Goal: Task Accomplishment & Management: Manage account settings

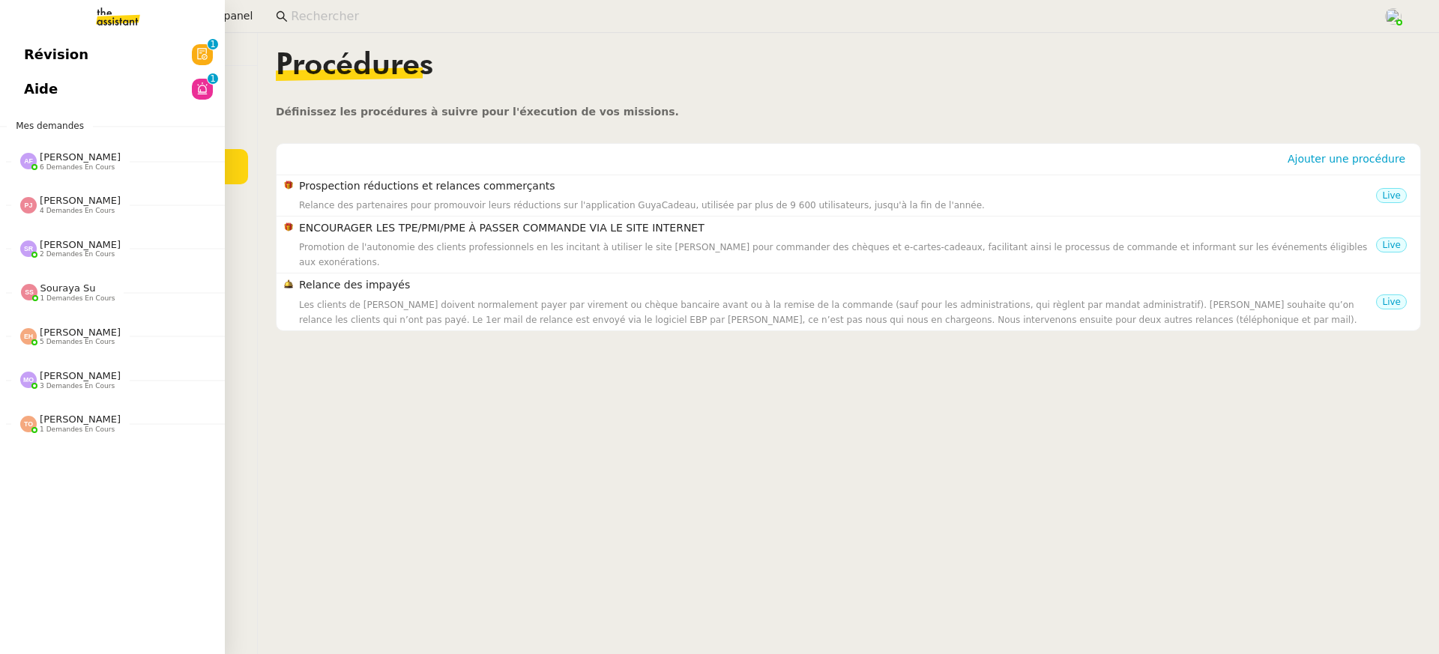
click at [36, 76] on link "Aide 0 1 2 3 4 5 6 7 8 9" at bounding box center [112, 89] width 225 height 34
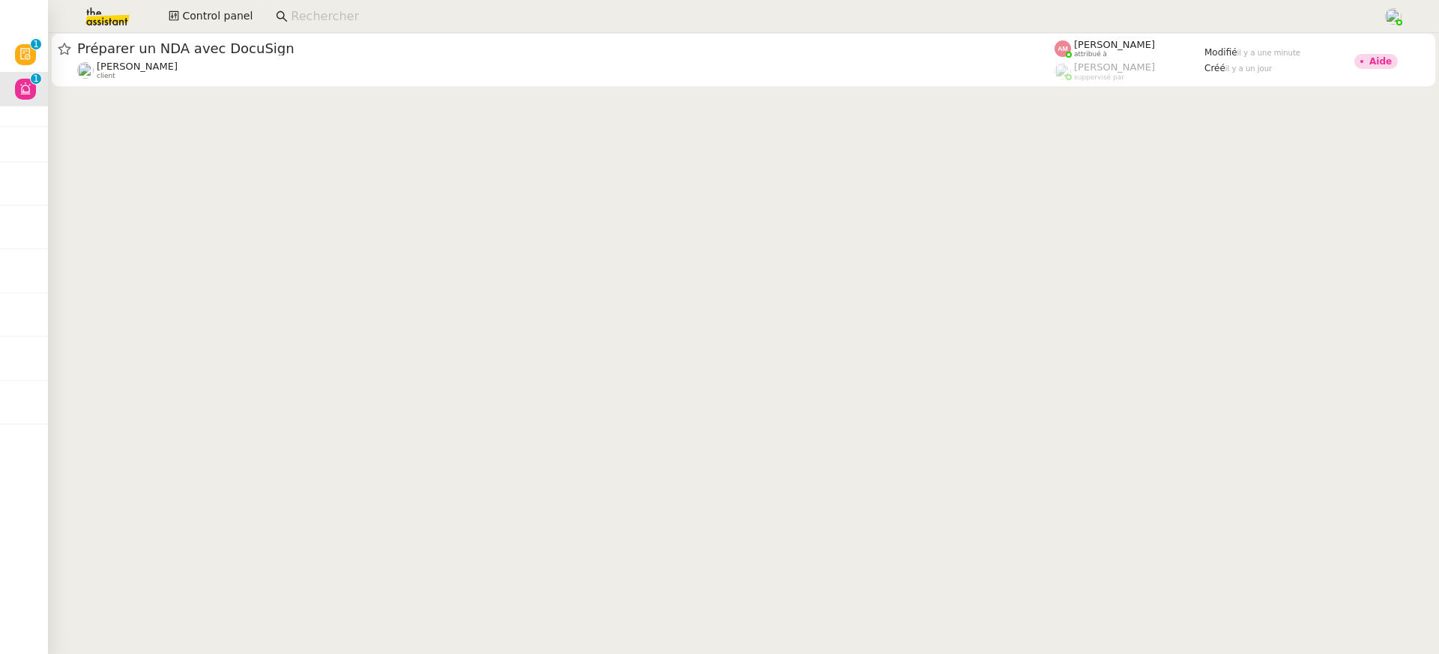
click at [525, 103] on cdk-virtual-scroll-viewport "Préparer un NDA avec DocuSign [PERSON_NAME] client [PERSON_NAME] attribué à [PE…" at bounding box center [743, 343] width 1391 height 621
click at [514, 91] on cdk-virtual-scroll-viewport "Préparer un NDA avec DocuSign [PERSON_NAME] client [PERSON_NAME] attribué à [PE…" at bounding box center [743, 343] width 1391 height 621
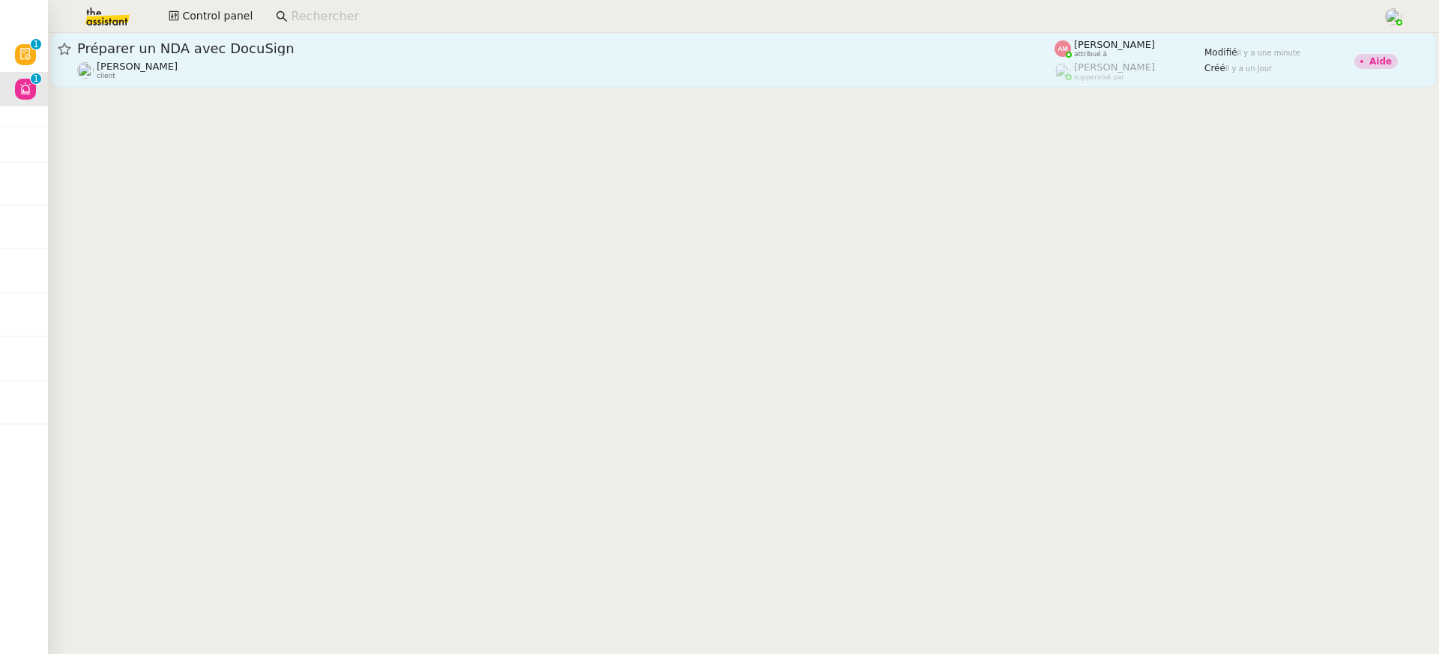
click at [493, 58] on div "Préparer un NDA avec DocuSign [PERSON_NAME] client" at bounding box center [565, 60] width 977 height 40
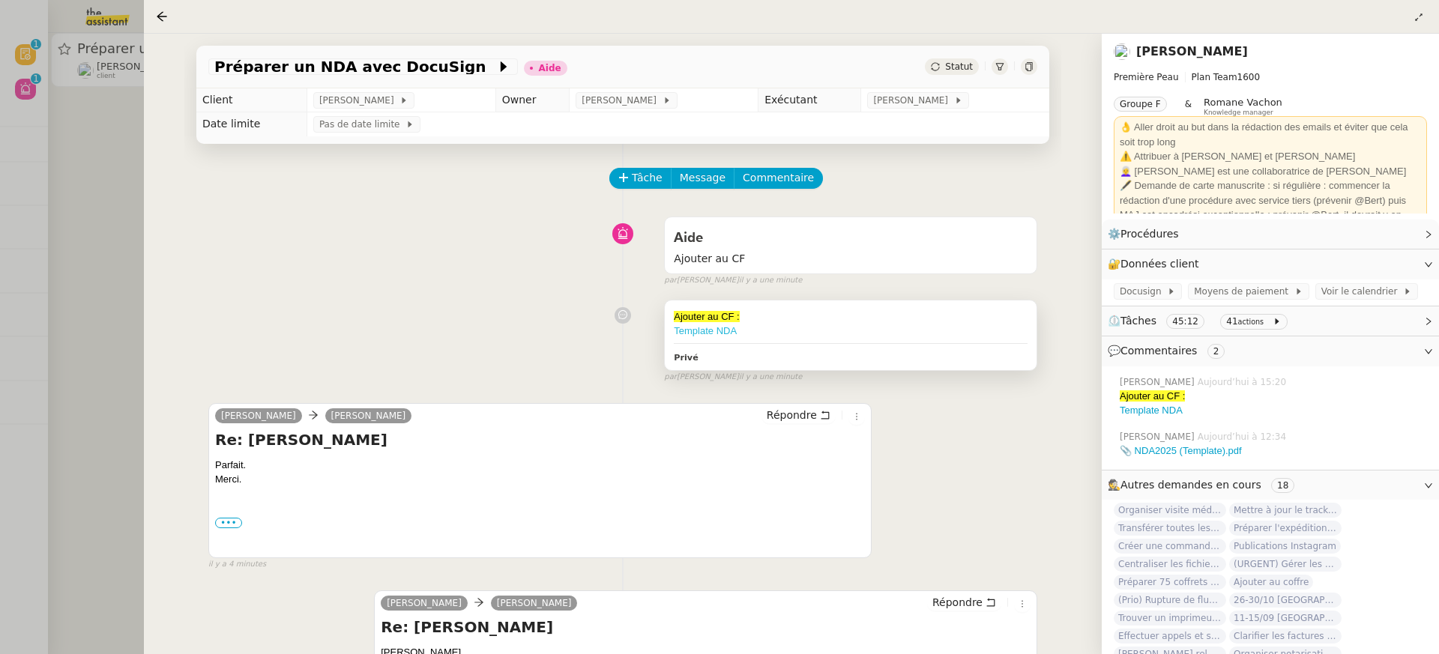
click at [706, 336] on link "Template NDA" at bounding box center [705, 330] width 63 height 11
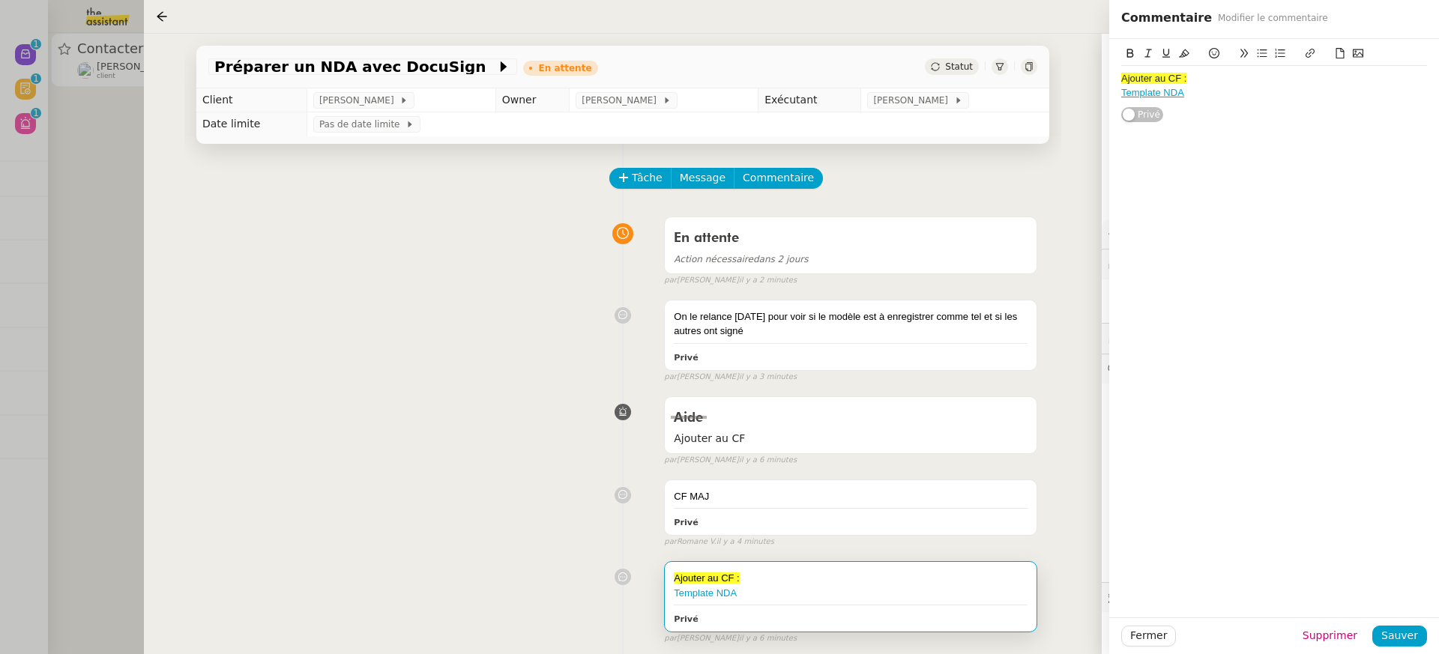
click at [145, 10] on nz-page-header at bounding box center [791, 17] width 1295 height 34
click at [90, 49] on div at bounding box center [719, 327] width 1439 height 654
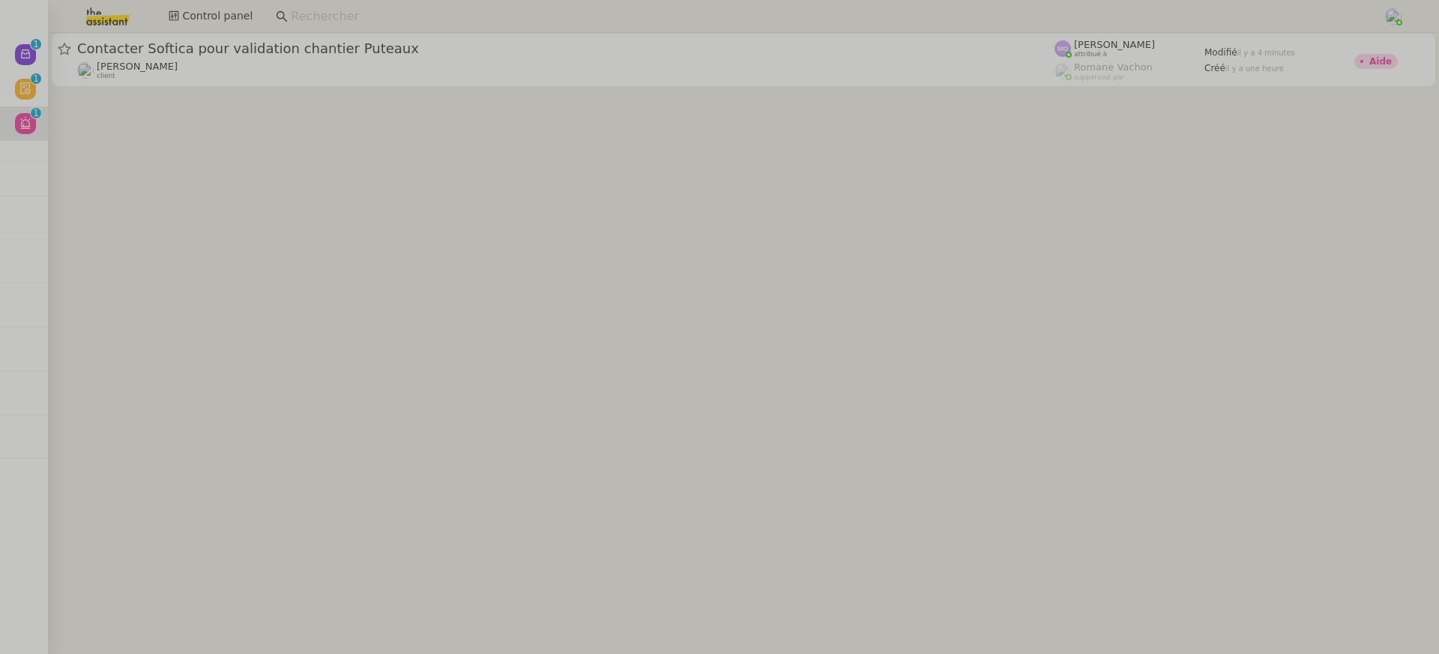
click at [103, 14] on img at bounding box center [95, 16] width 116 height 33
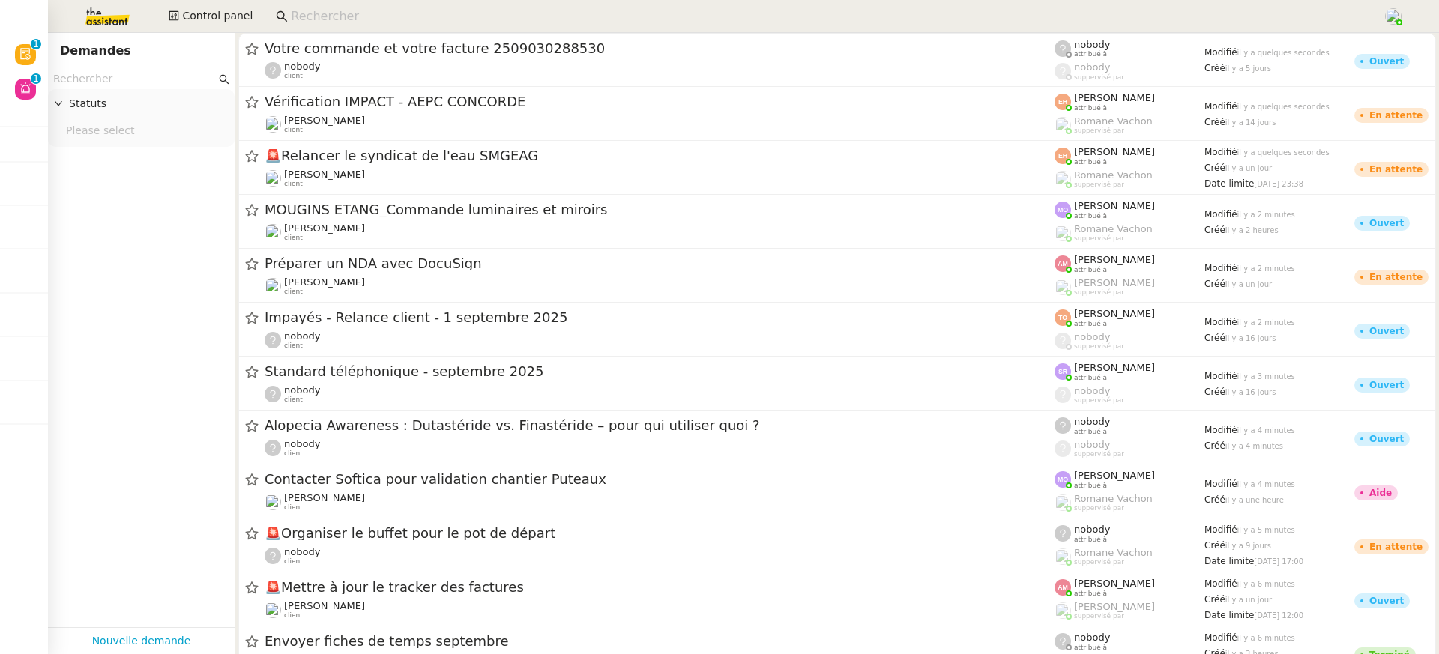
click at [187, 76] on input "text" at bounding box center [134, 78] width 163 height 17
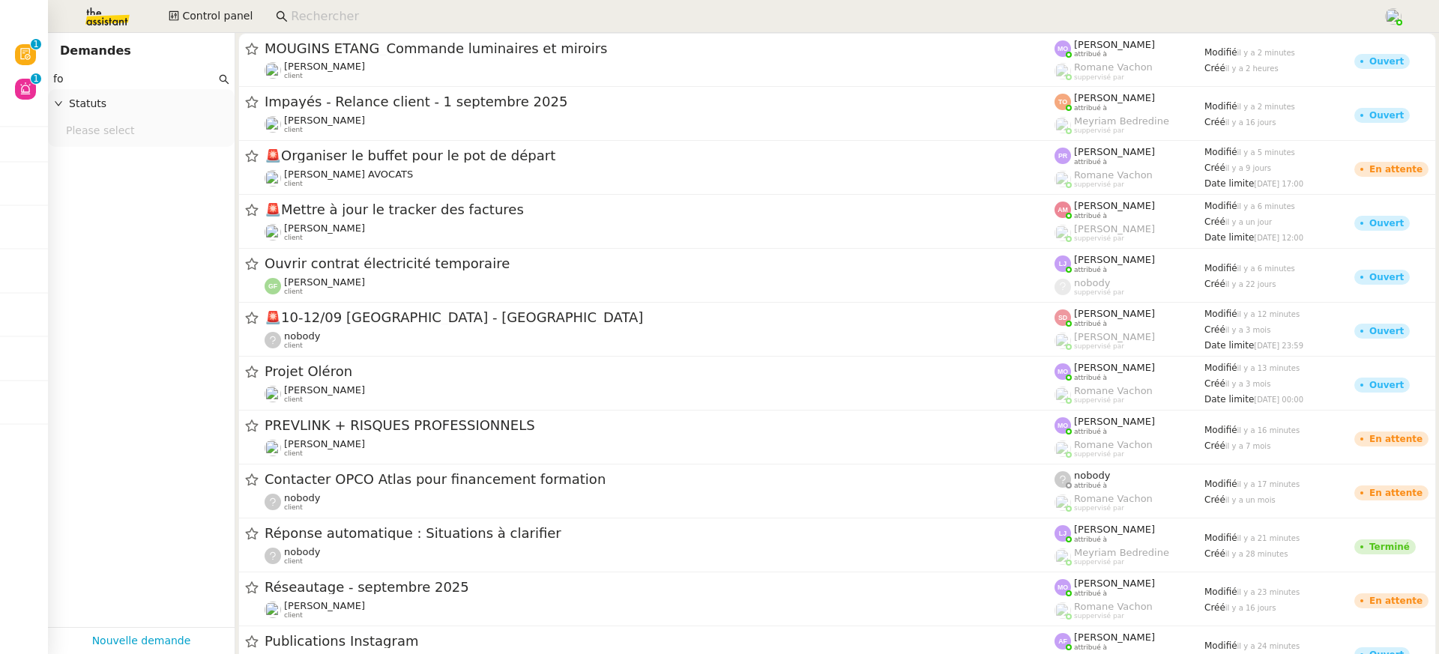
type input "f"
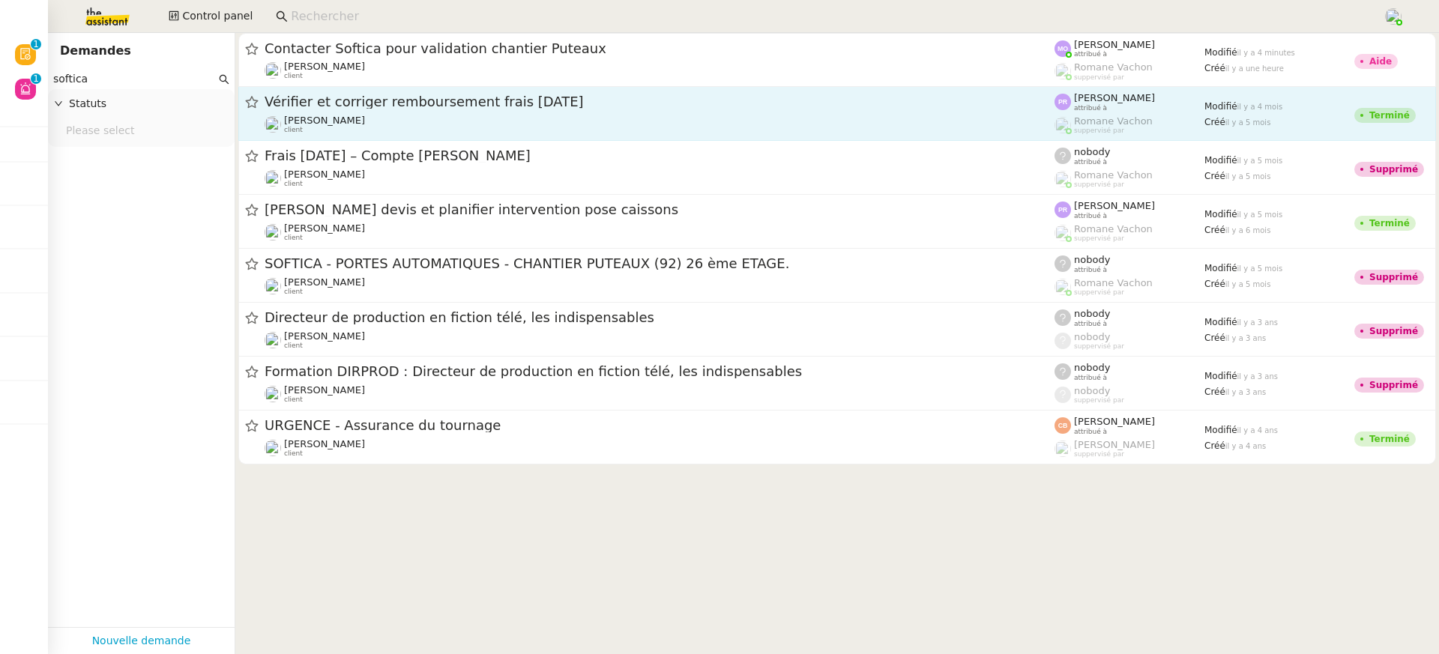
type input "softica"
click at [722, 124] on div "[PERSON_NAME] client" at bounding box center [659, 124] width 790 height 19
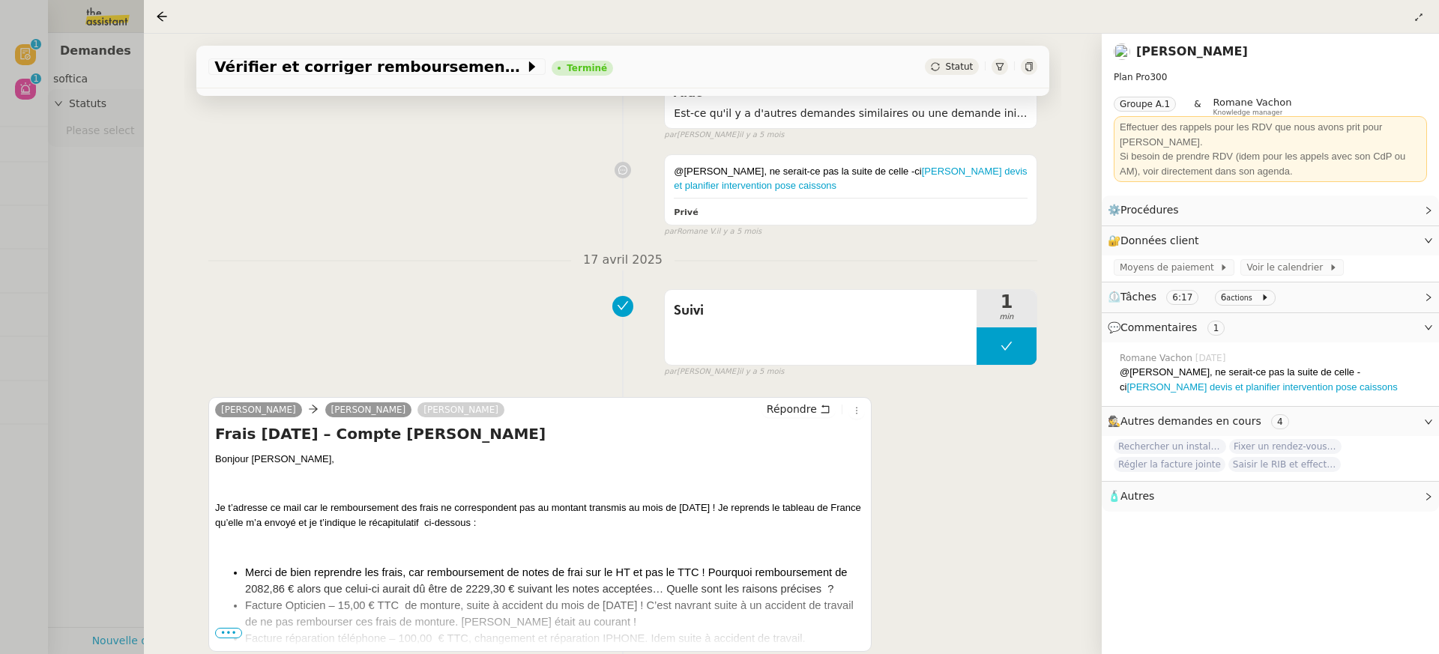
scroll to position [1308, 0]
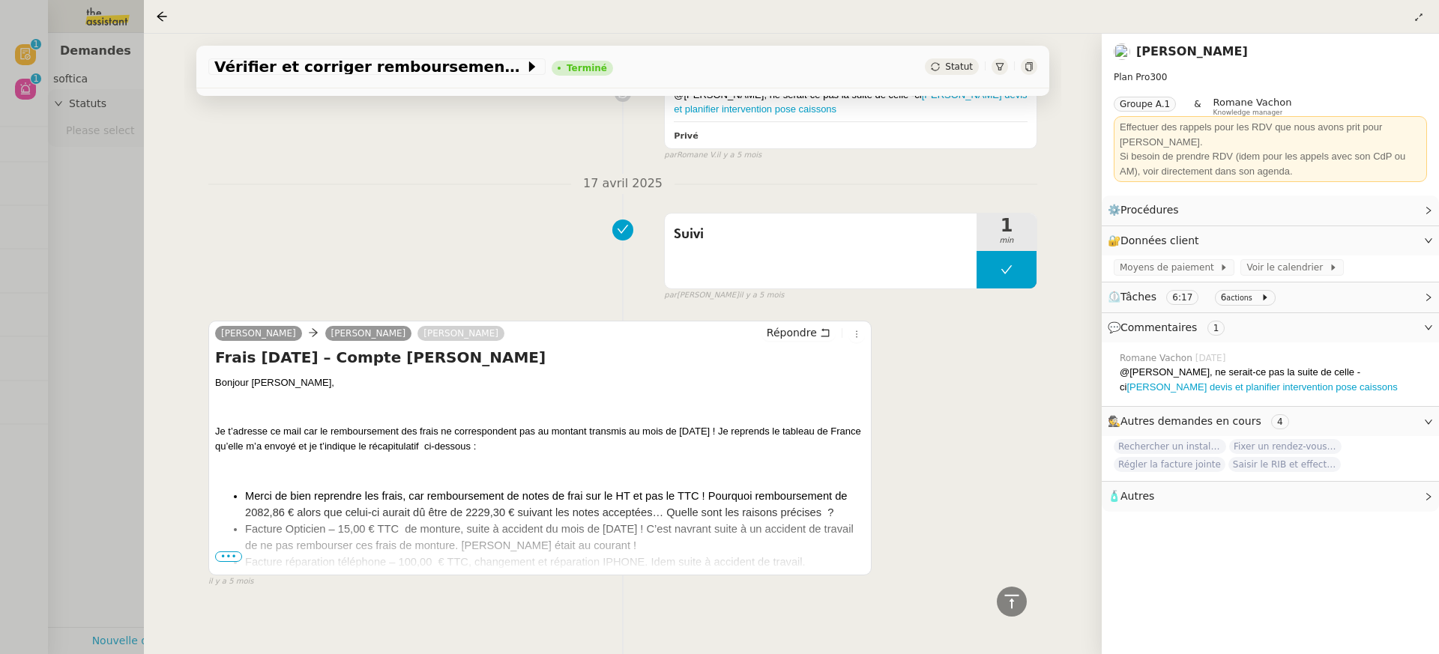
click at [235, 551] on span "•••" at bounding box center [228, 556] width 27 height 10
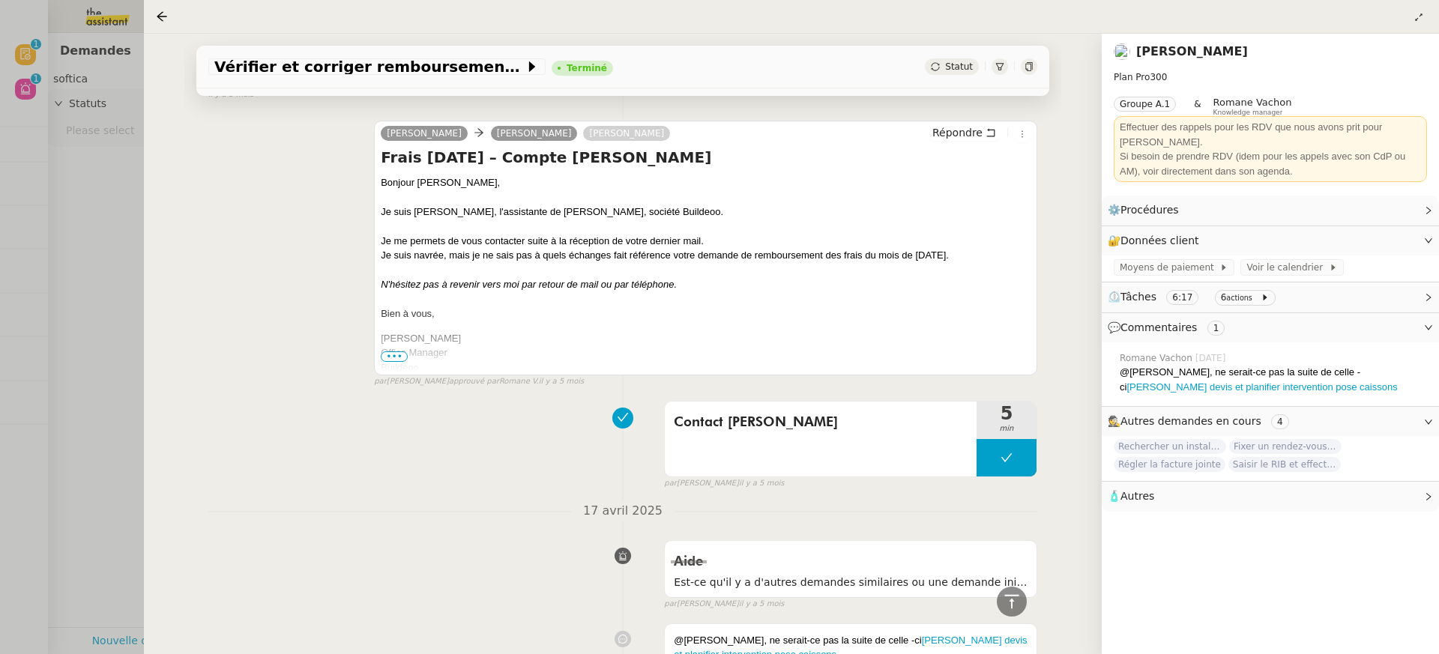
scroll to position [0, 0]
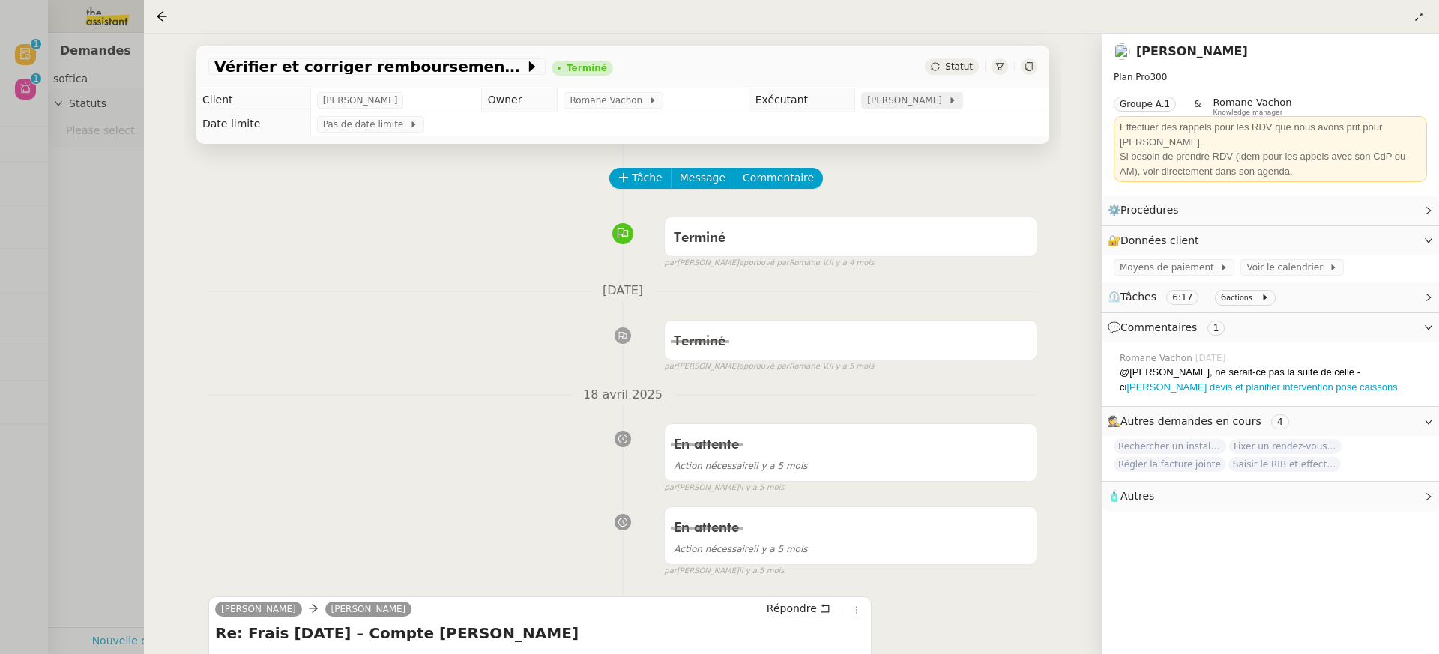
click at [932, 95] on span "[PERSON_NAME]" at bounding box center [907, 100] width 80 height 15
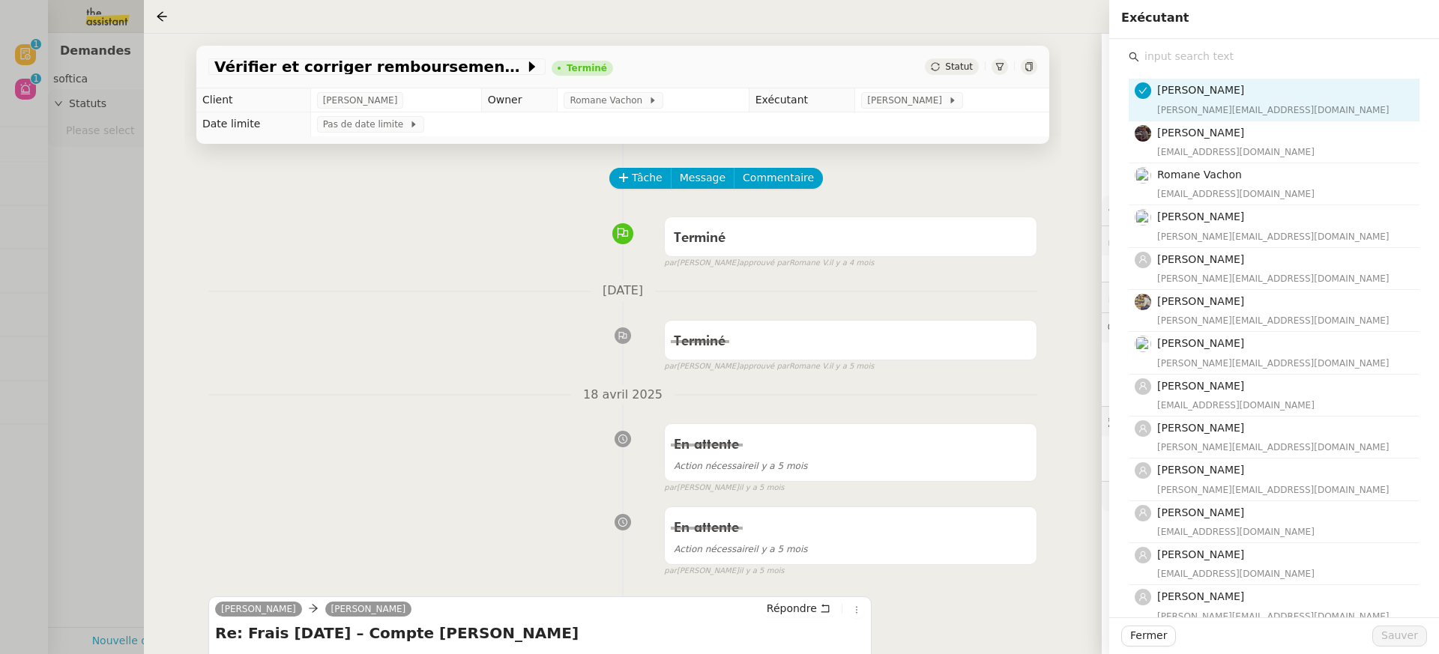
click at [1322, 58] on input "text" at bounding box center [1279, 56] width 280 height 20
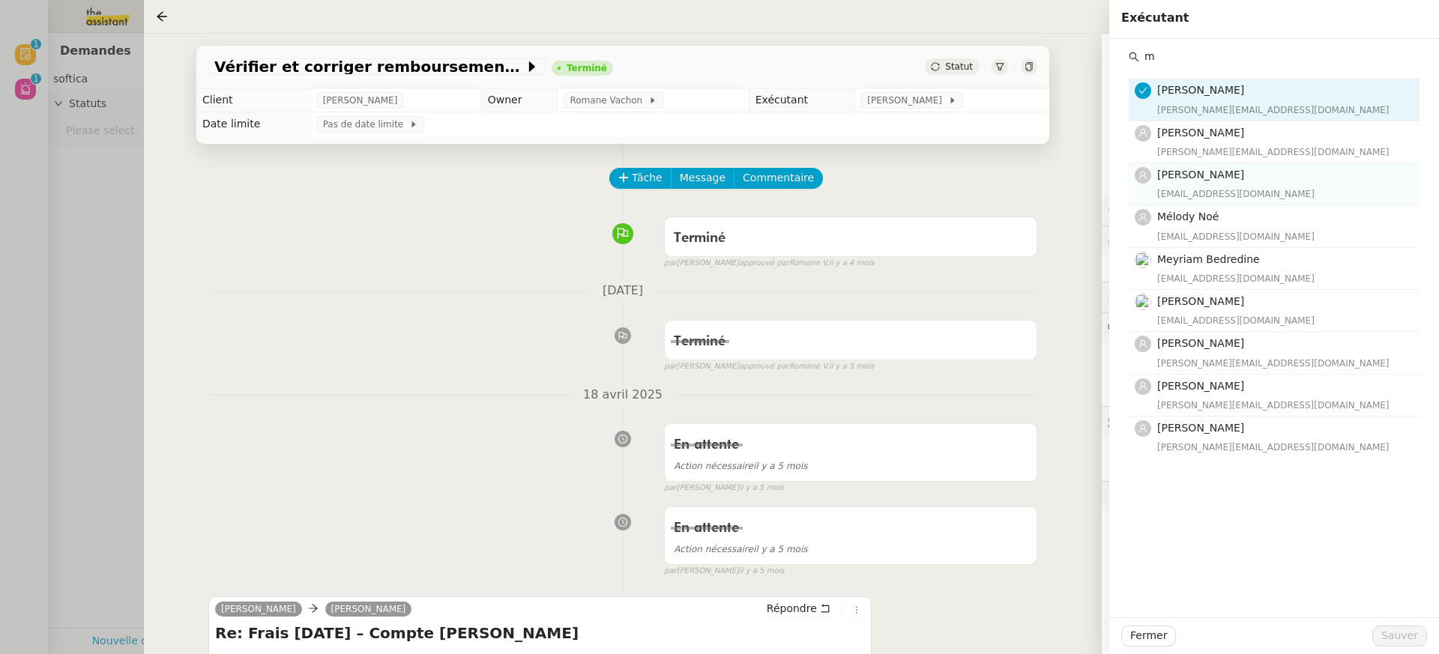
type input "m"
click at [1263, 193] on div "[EMAIL_ADDRESS][DOMAIN_NAME]" at bounding box center [1283, 194] width 253 height 15
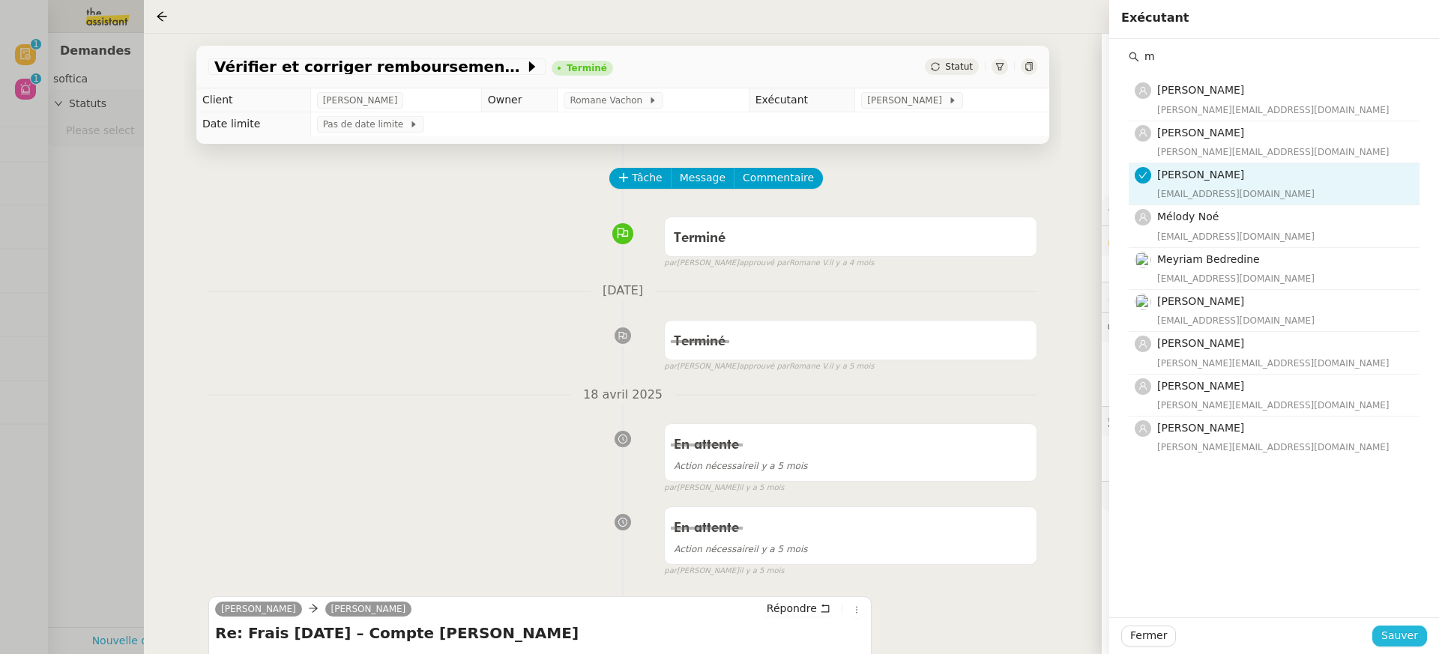
click at [1400, 646] on button "Sauver" at bounding box center [1399, 636] width 55 height 21
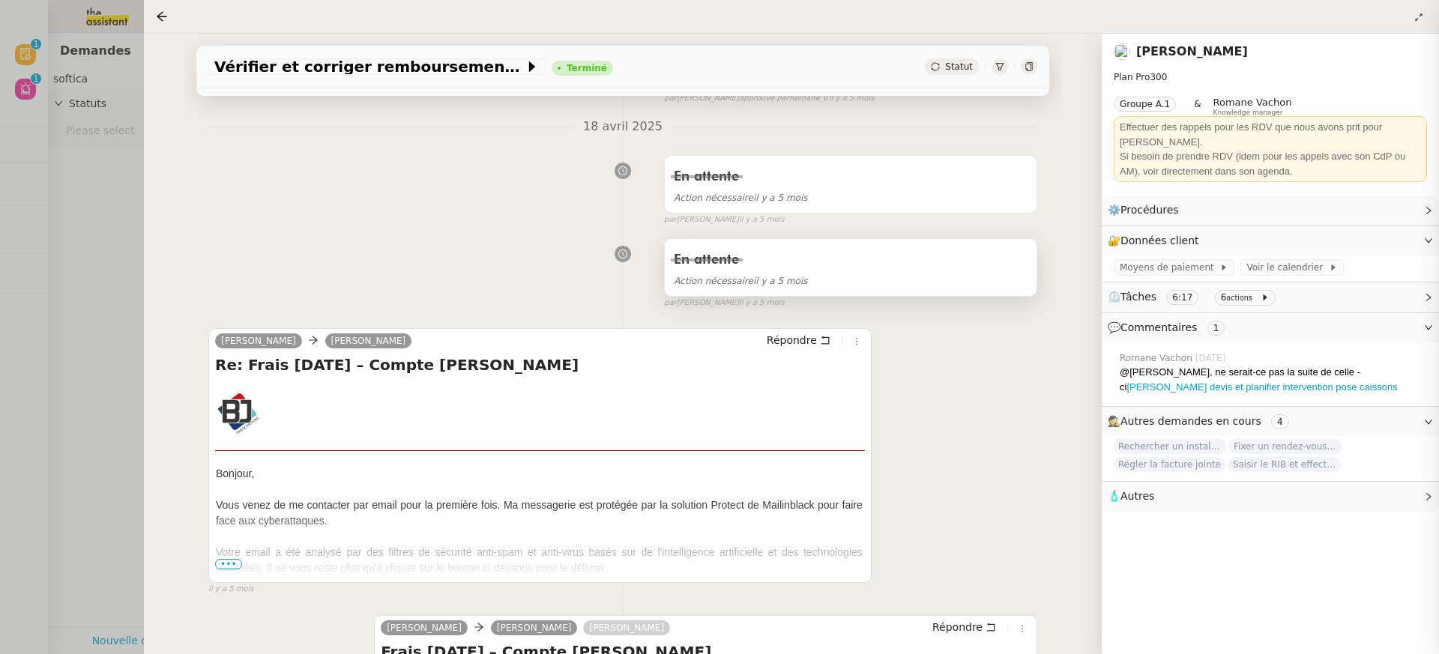
scroll to position [363, 0]
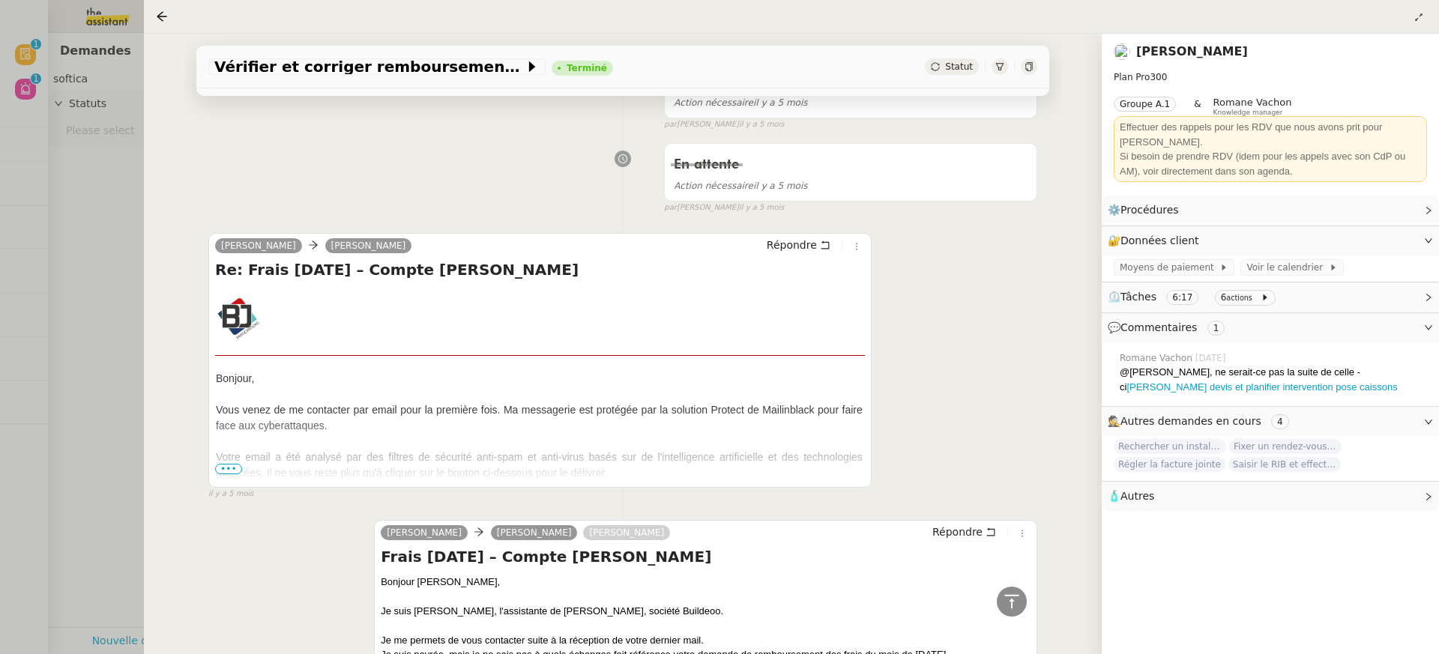
click at [94, 229] on div at bounding box center [719, 327] width 1439 height 654
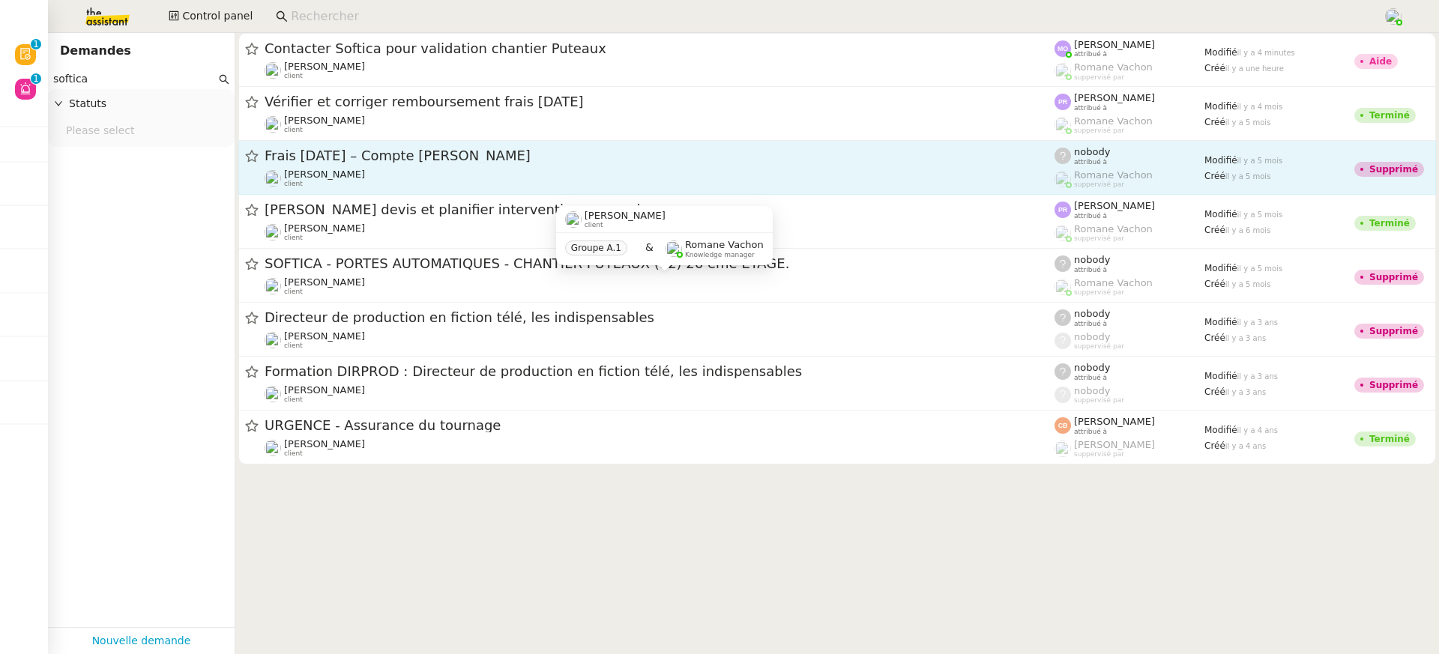
click at [489, 165] on div "Frais [DATE] – Compte [PERSON_NAME]" at bounding box center [659, 156] width 790 height 19
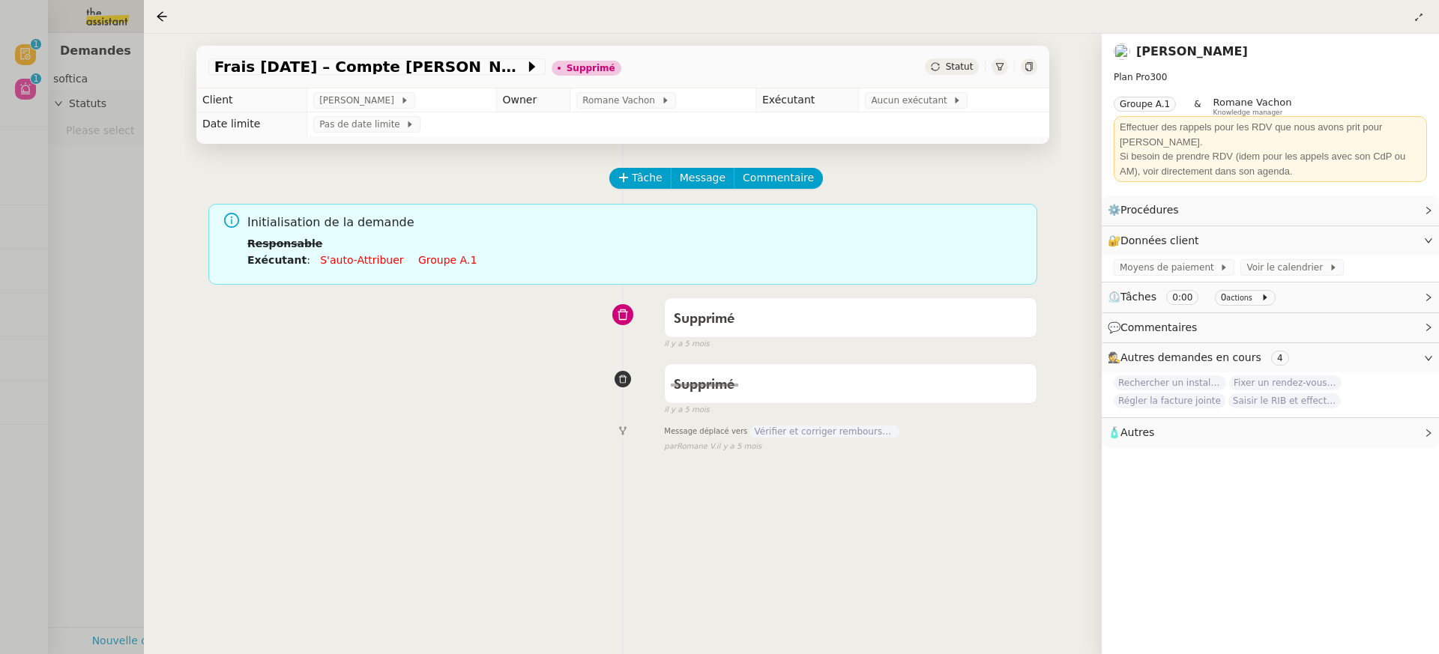
click at [133, 267] on div at bounding box center [719, 327] width 1439 height 654
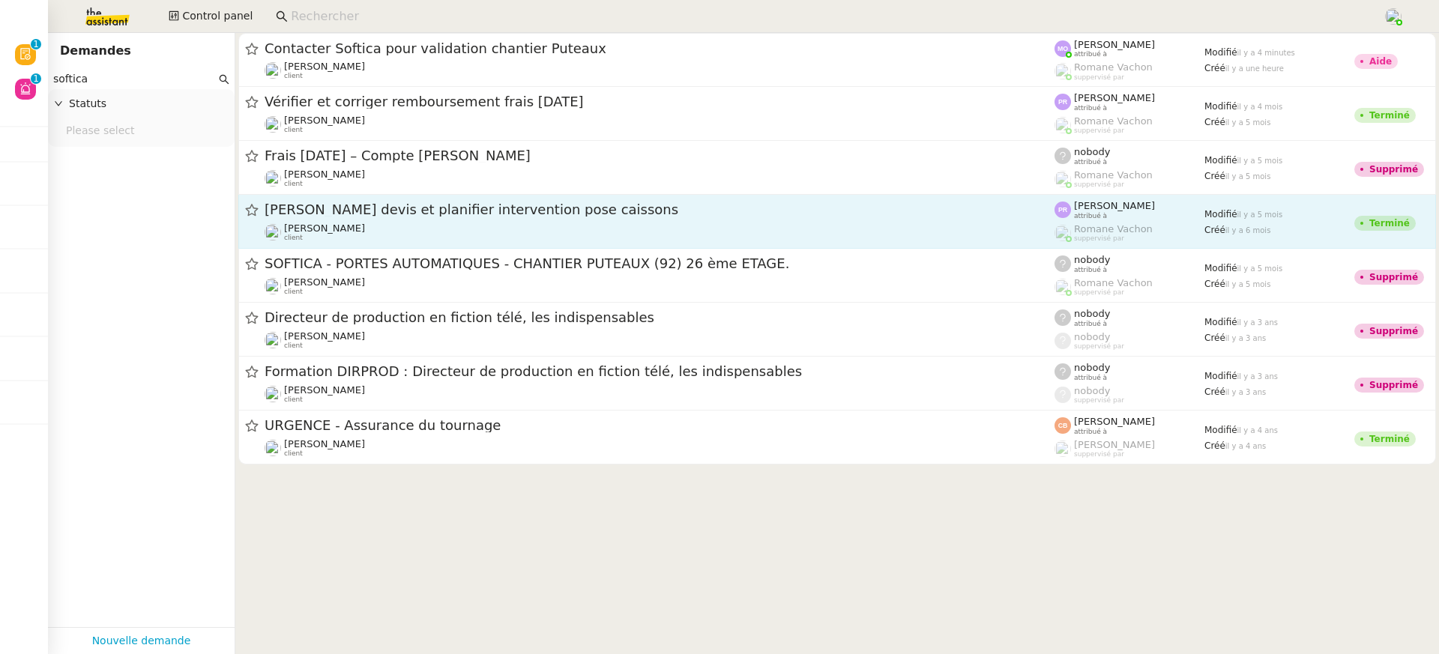
click at [429, 208] on span "[PERSON_NAME] devis et planifier intervention pose caissons" at bounding box center [659, 209] width 790 height 13
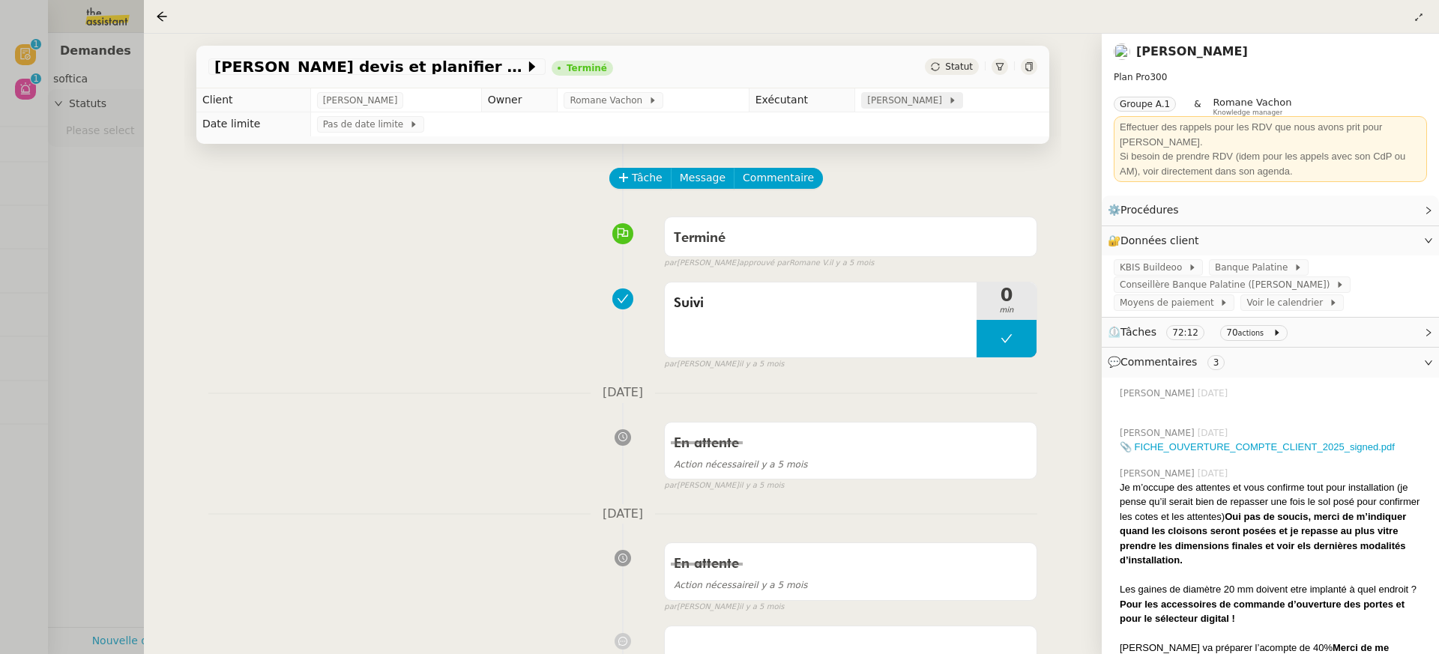
click at [953, 94] on div "[PERSON_NAME]" at bounding box center [911, 100] width 101 height 16
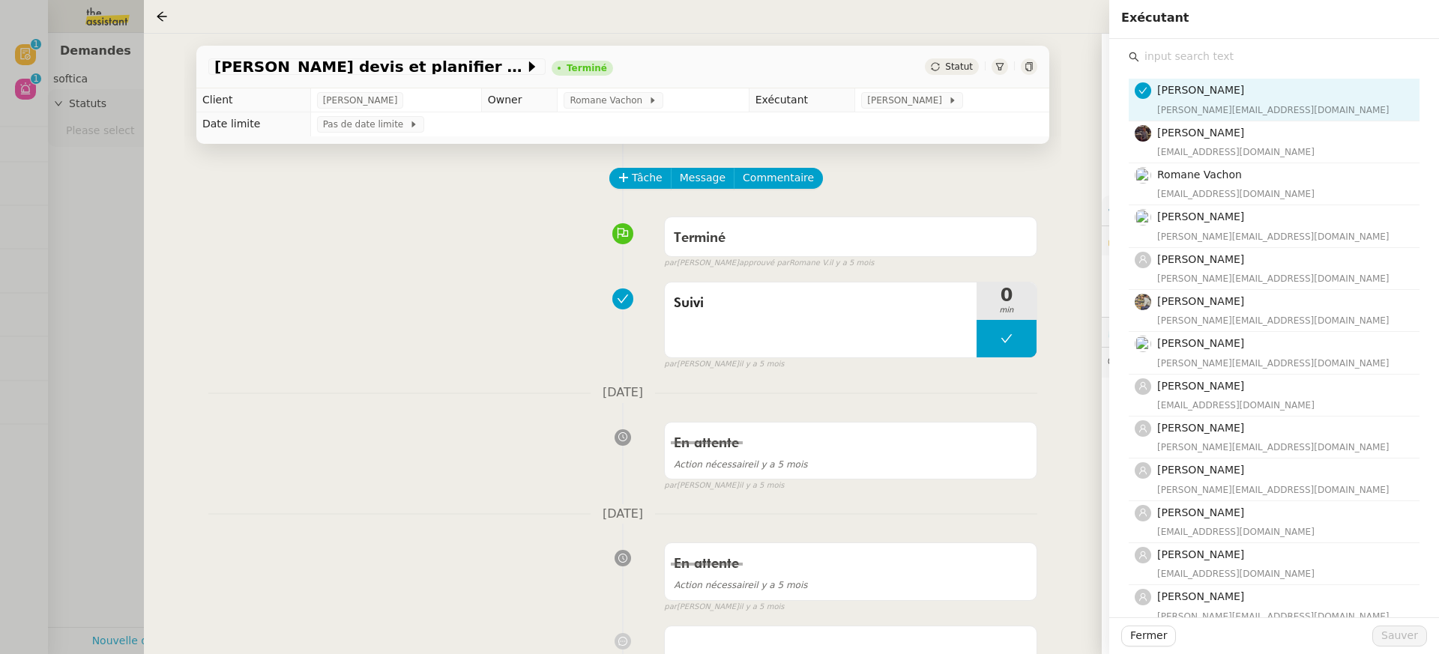
click at [1228, 50] on input "text" at bounding box center [1279, 56] width 280 height 20
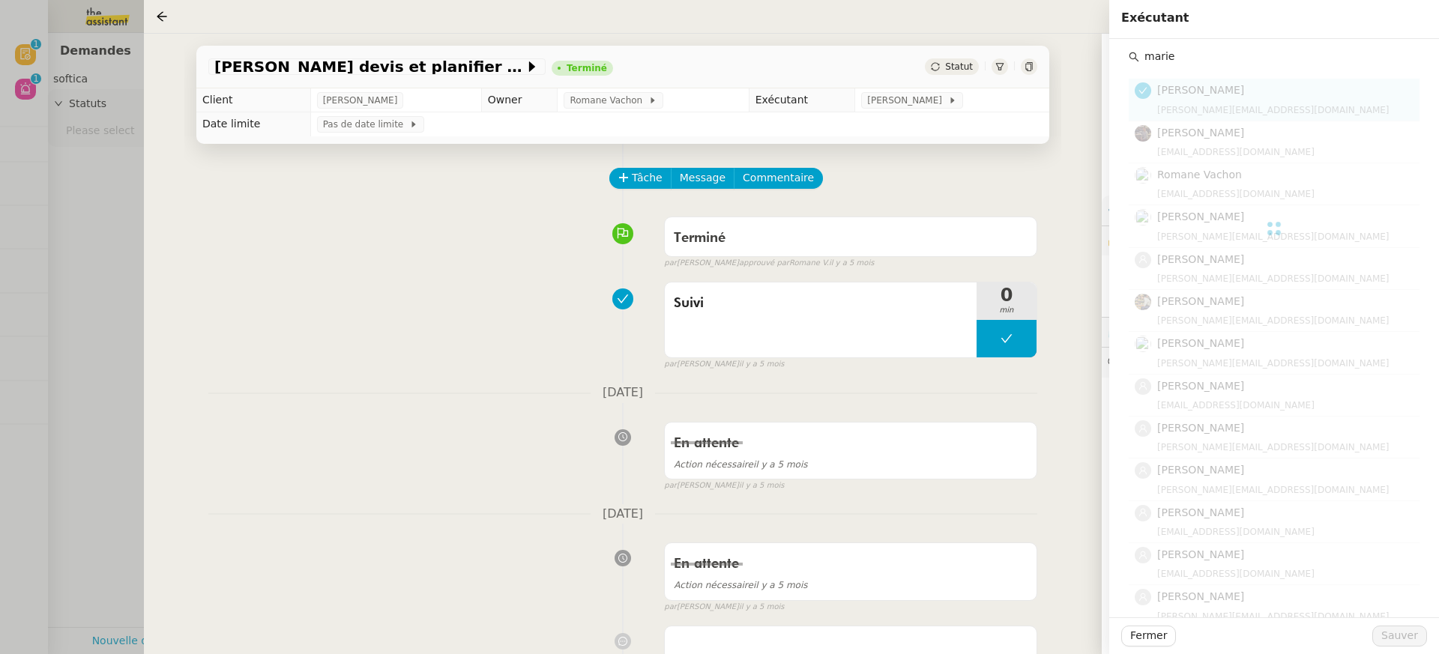
type input "marie"
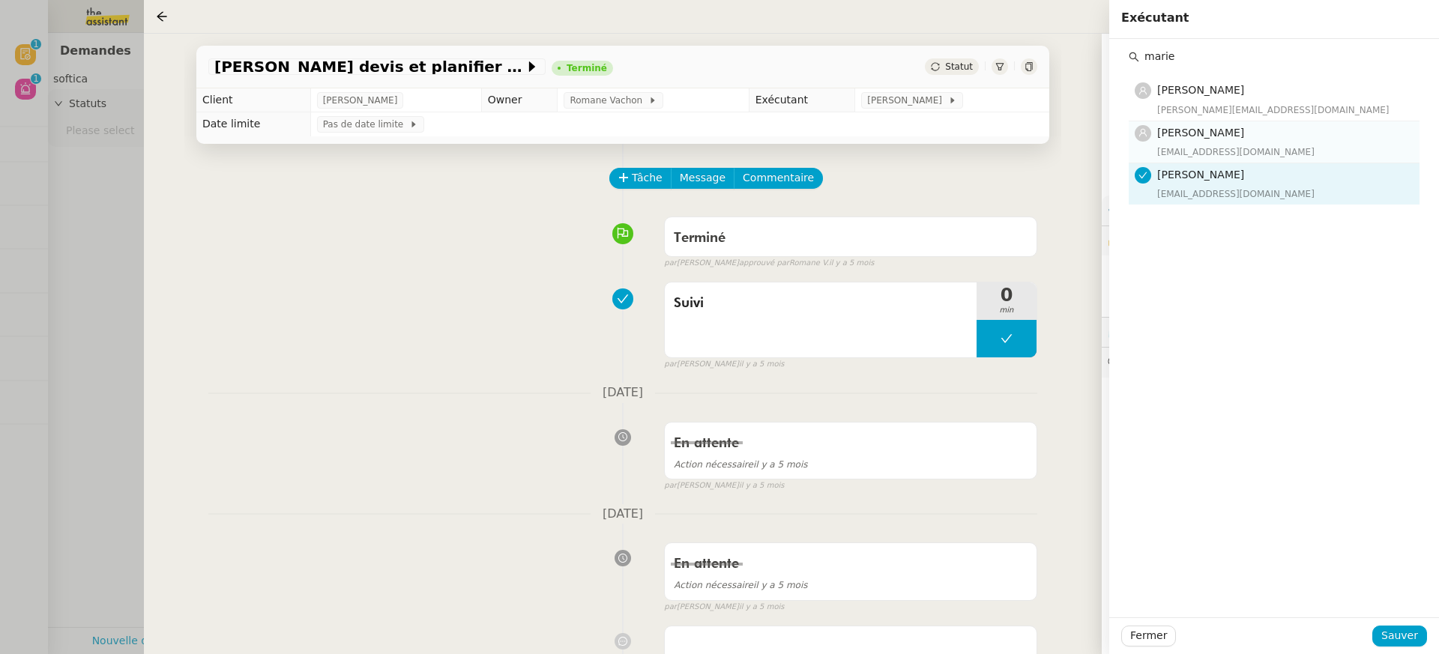
click at [1207, 142] on div "[PERSON_NAME] [PERSON_NAME][EMAIL_ADDRESS][DOMAIN_NAME]" at bounding box center [1283, 141] width 253 height 35
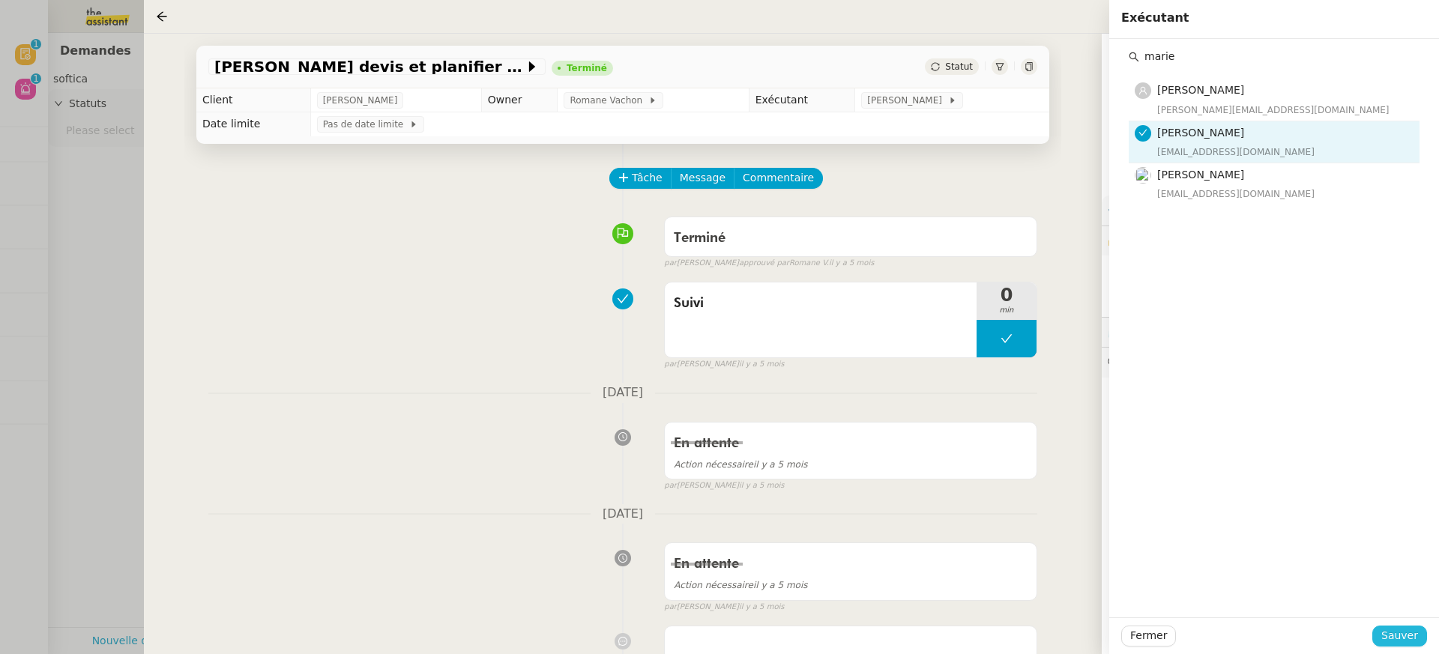
click at [1412, 629] on span "Sauver" at bounding box center [1399, 635] width 37 height 17
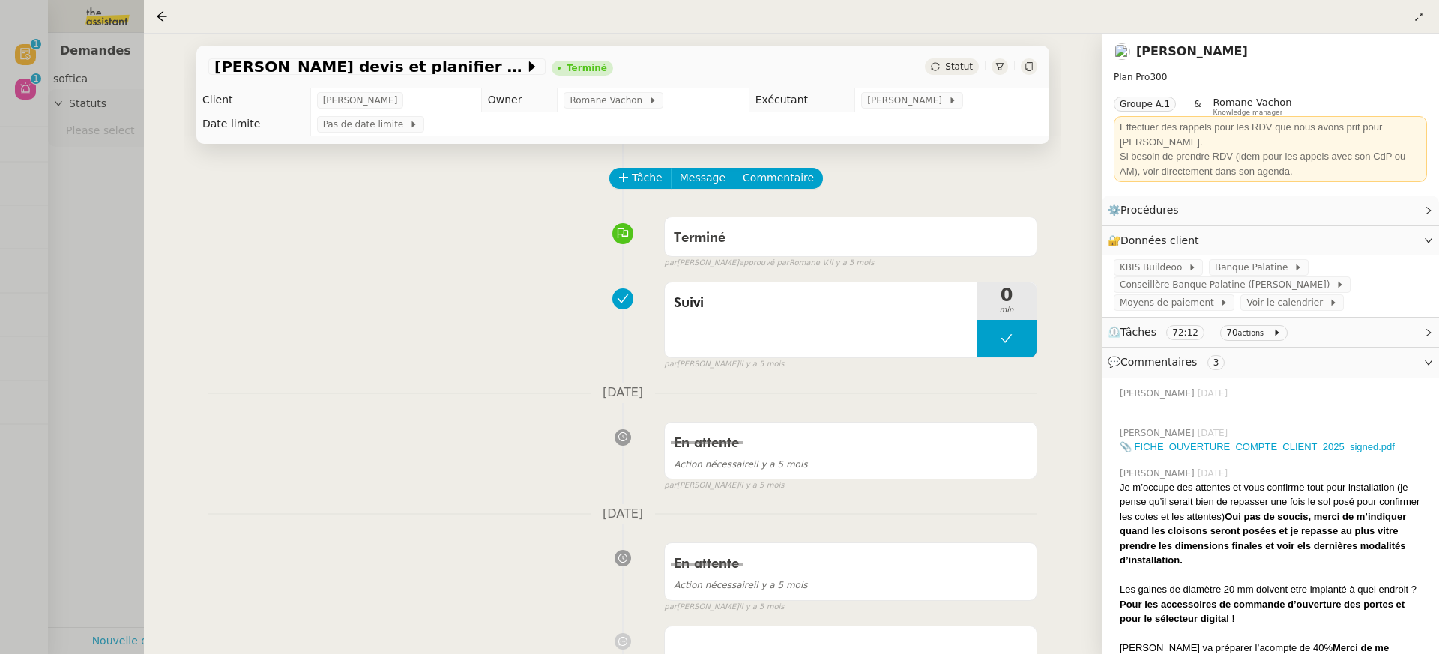
click at [1034, 49] on div "[PERSON_NAME] devis et planifier intervention pose caissons Terminé Statut" at bounding box center [622, 67] width 853 height 43
click at [1032, 67] on icon at bounding box center [1028, 66] width 9 height 9
click at [38, 106] on div at bounding box center [719, 327] width 1439 height 654
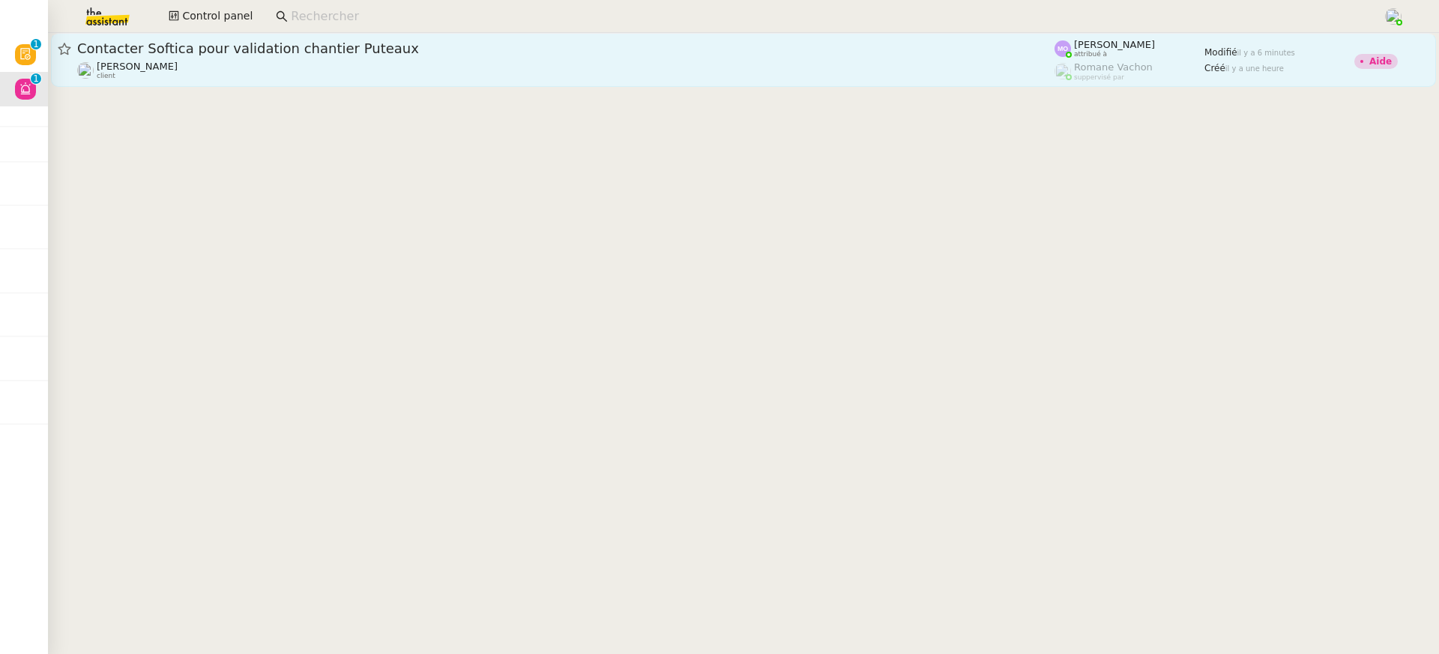
click at [565, 86] on link "Contacter Softica pour validation chantier Puteaux [PERSON_NAME] client [PERSON…" at bounding box center [743, 60] width 1385 height 54
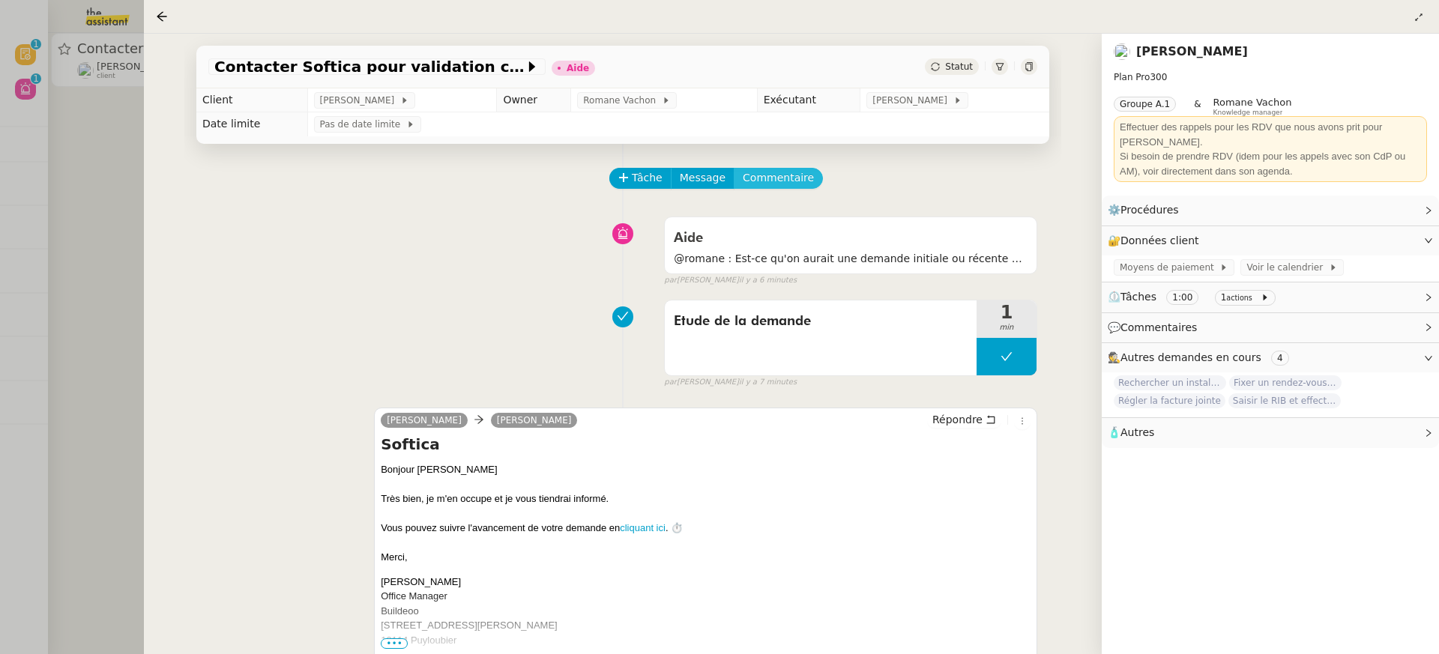
click at [788, 182] on span "Commentaire" at bounding box center [778, 177] width 71 height 17
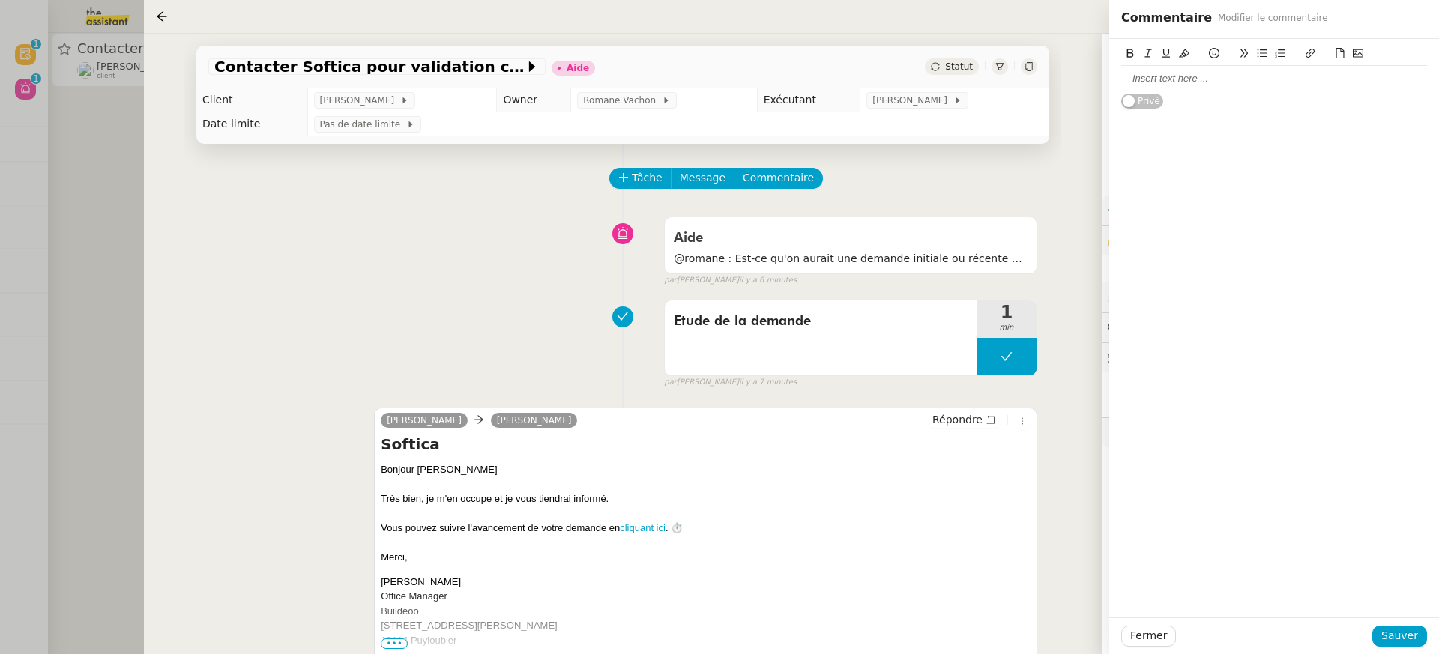
click at [1226, 82] on div at bounding box center [1274, 78] width 306 height 13
click at [1385, 621] on div "Fermer Sauver" at bounding box center [1274, 635] width 330 height 37
click at [1394, 633] on span "Sauver" at bounding box center [1399, 635] width 37 height 17
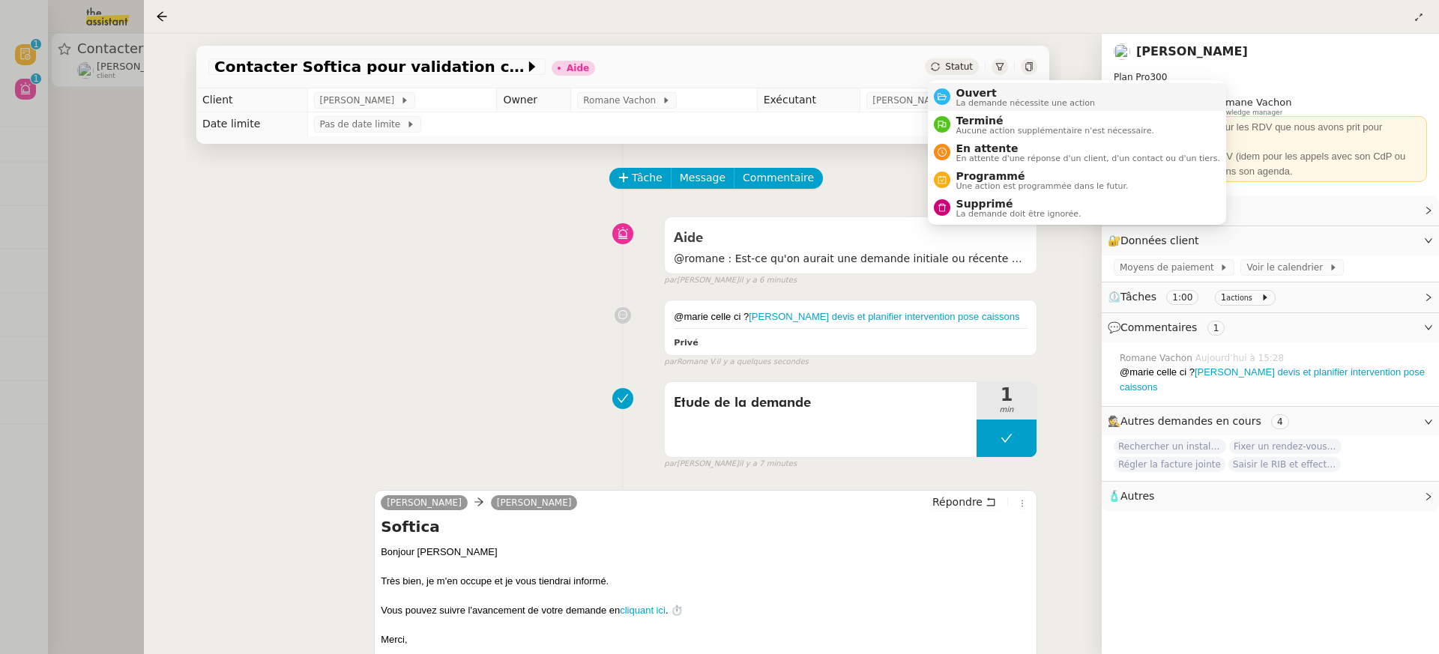
click at [987, 107] on li "Ouvert La demande nécessite une action" at bounding box center [1077, 97] width 298 height 28
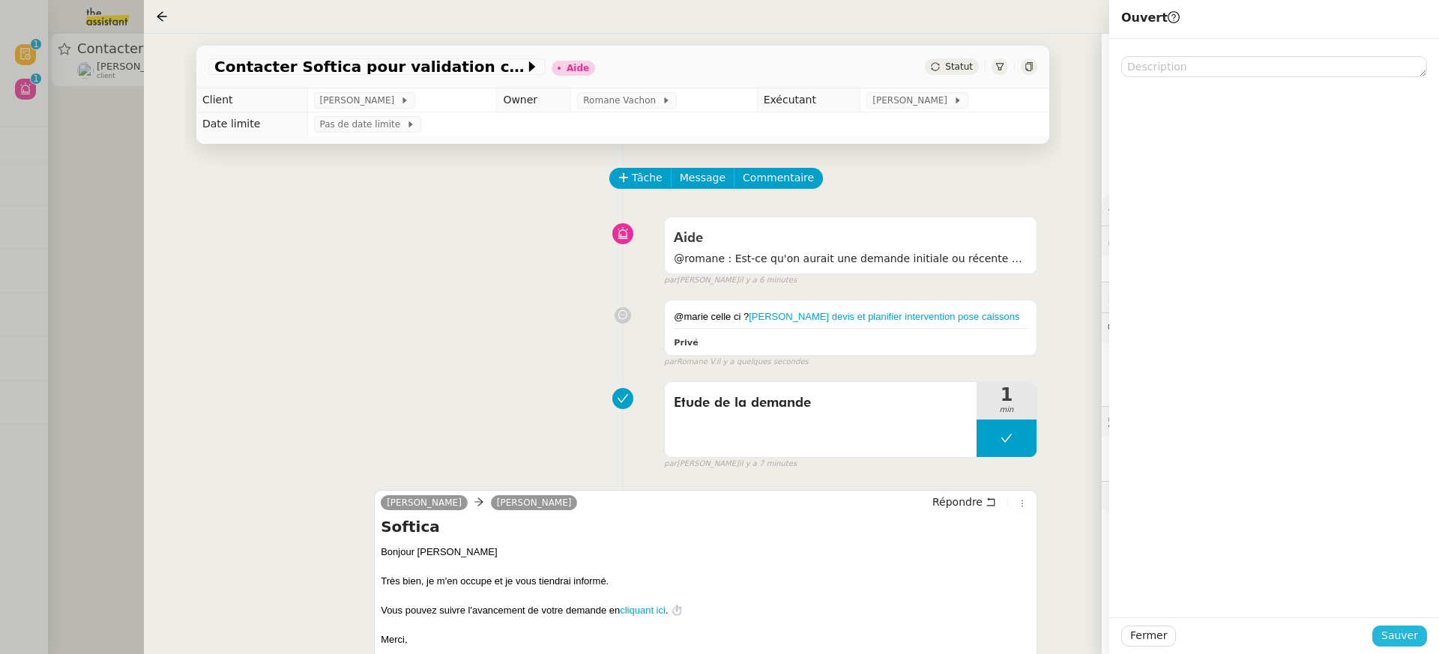
click at [1410, 640] on span "Sauver" at bounding box center [1399, 635] width 37 height 17
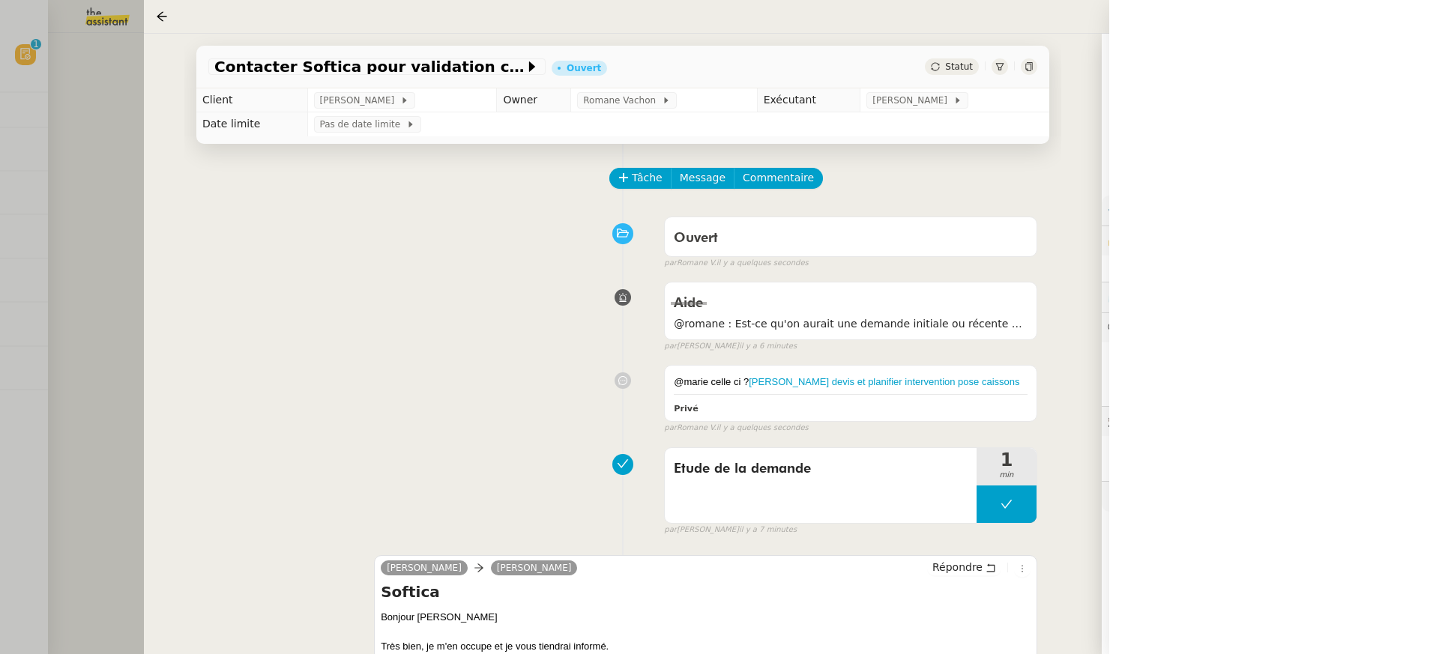
click at [43, 67] on div at bounding box center [719, 327] width 1439 height 654
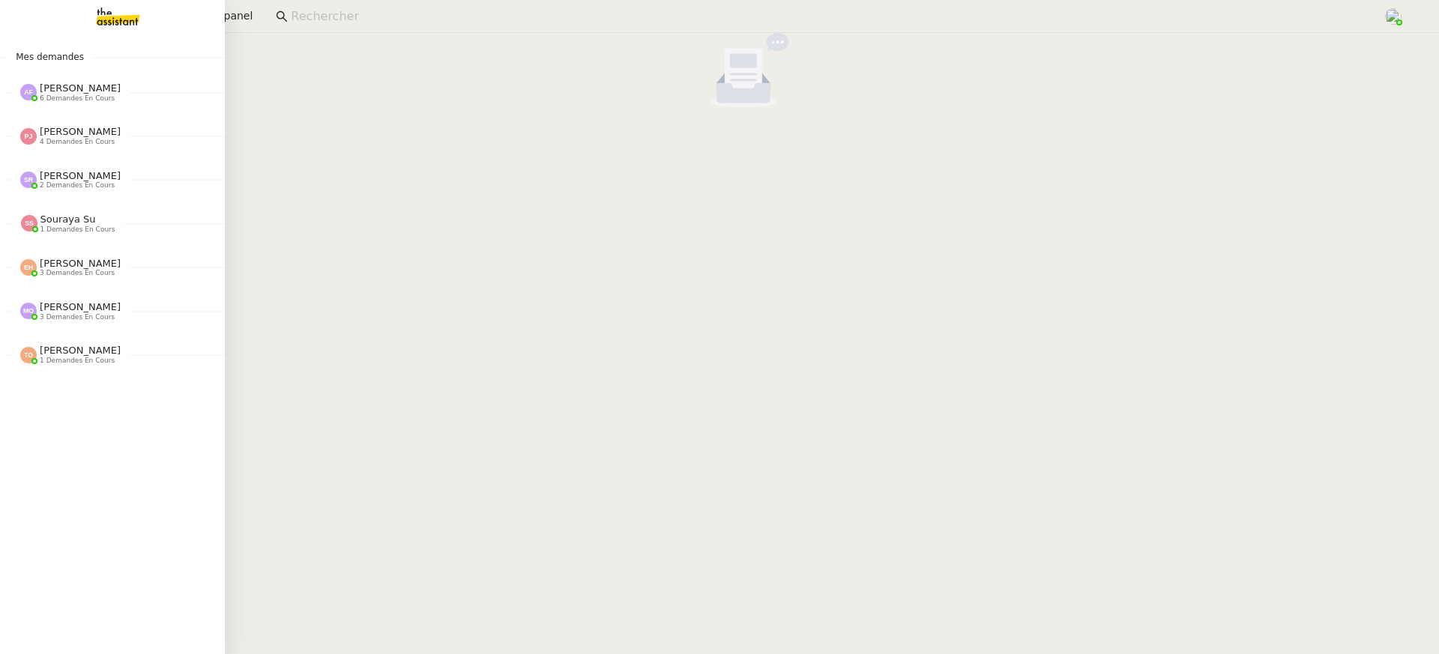
click at [133, 60] on nz-divider "Mes demandes" at bounding box center [112, 56] width 225 height 15
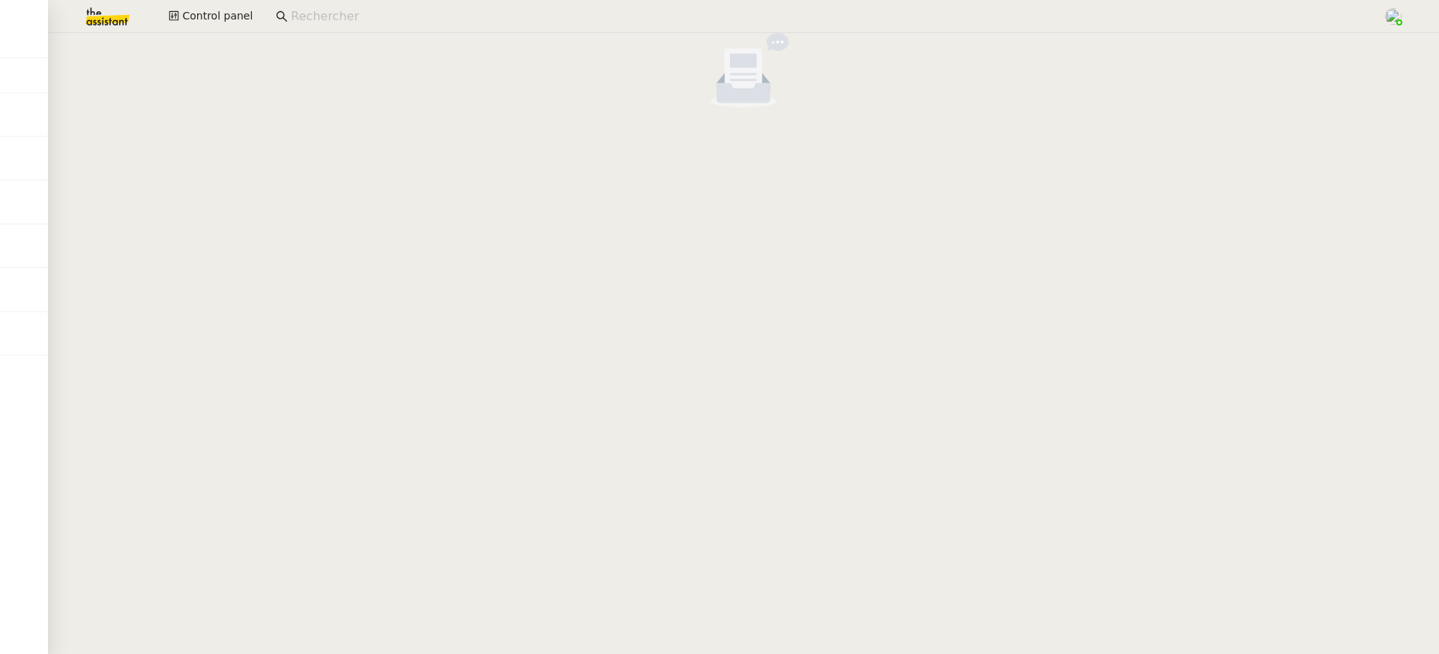
click at [217, 4] on div "Control panel" at bounding box center [719, 16] width 1364 height 33
click at [217, 7] on button "Control panel" at bounding box center [211, 16] width 102 height 21
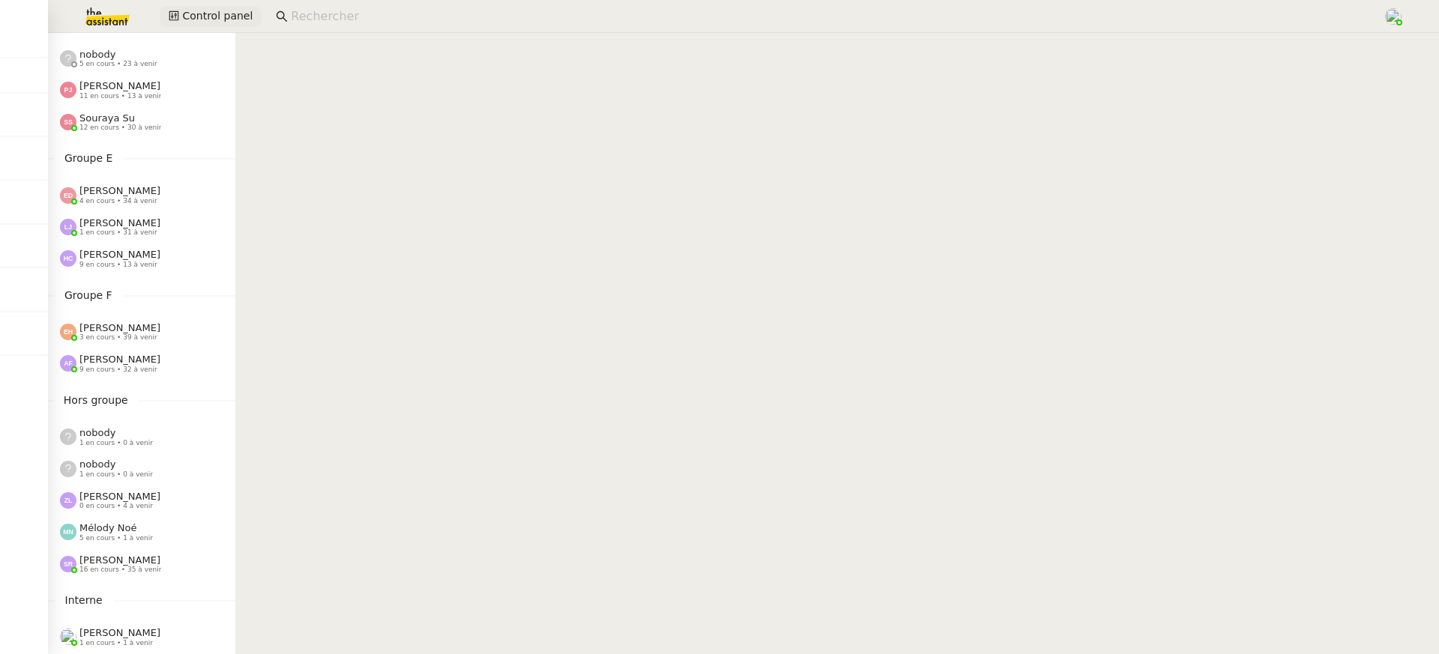
scroll to position [604, 0]
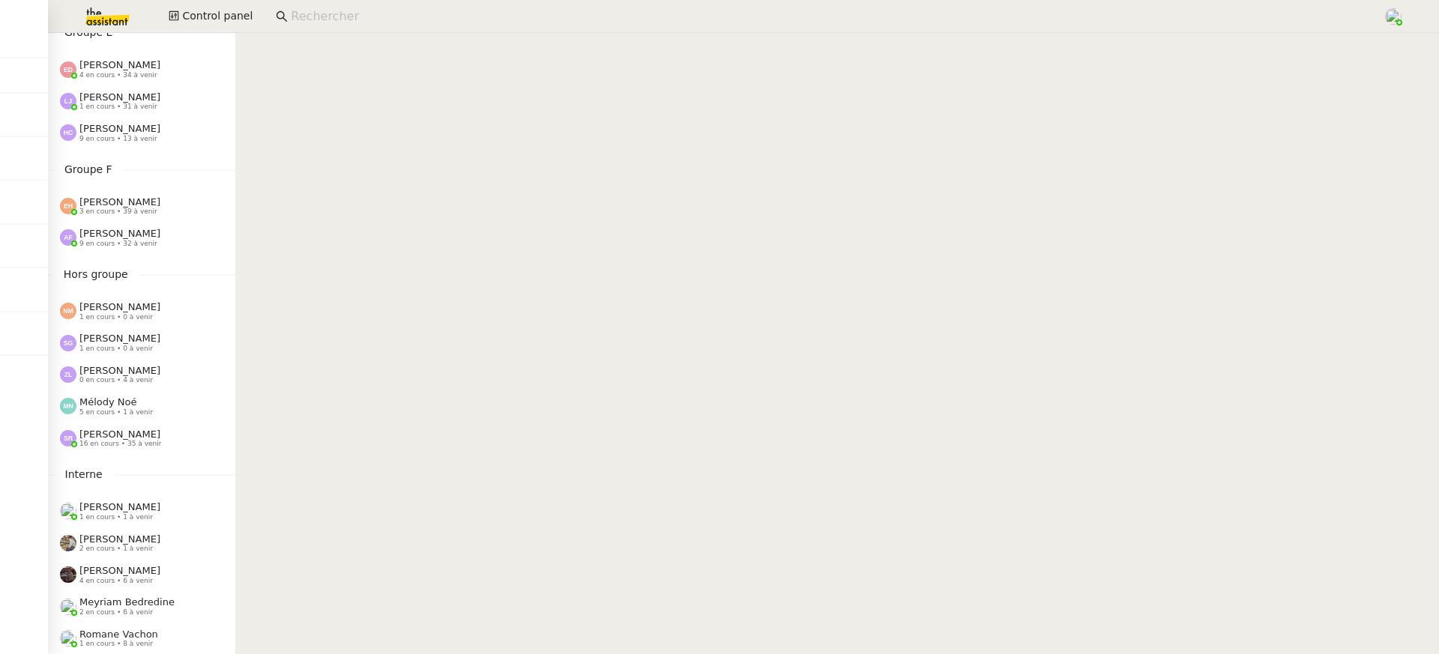
click at [125, 248] on div "[PERSON_NAME] 9 en cours • 32 à venir" at bounding box center [141, 237] width 187 height 31
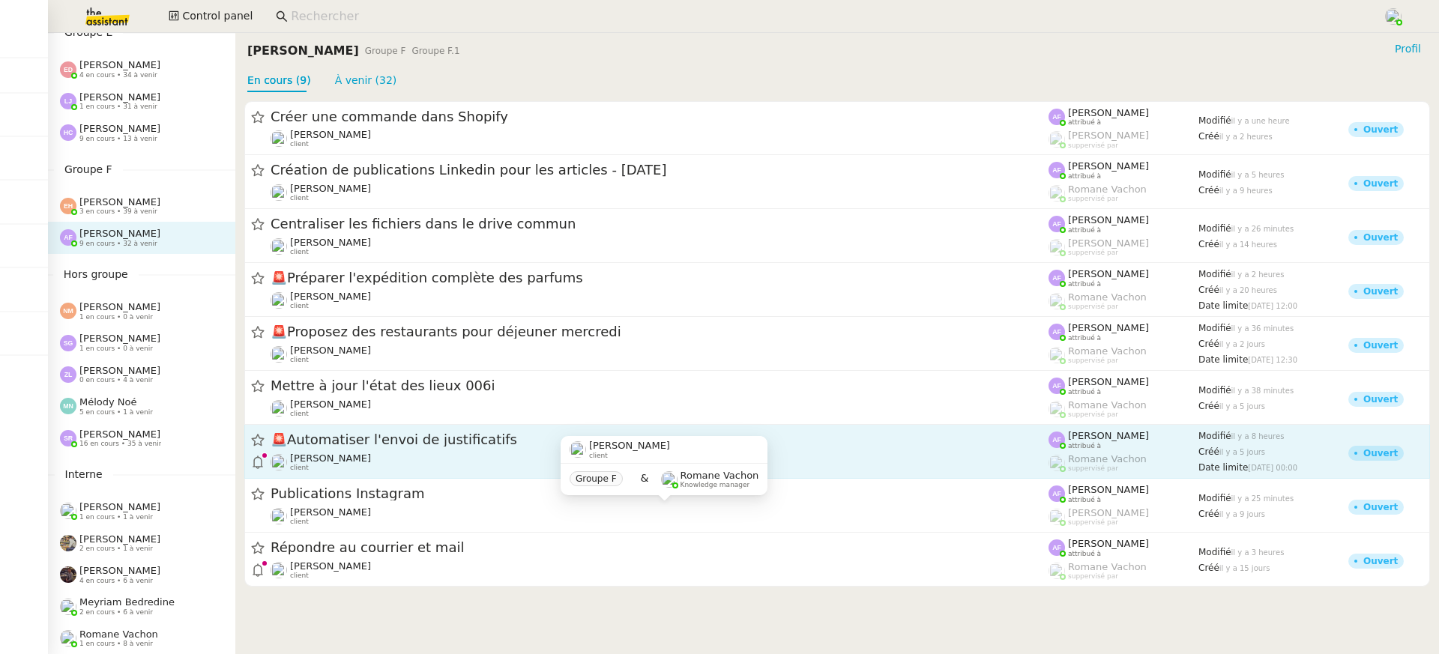
click at [446, 442] on span "🚨 Automatiser l'envoi de justificatifs" at bounding box center [659, 440] width 778 height 13
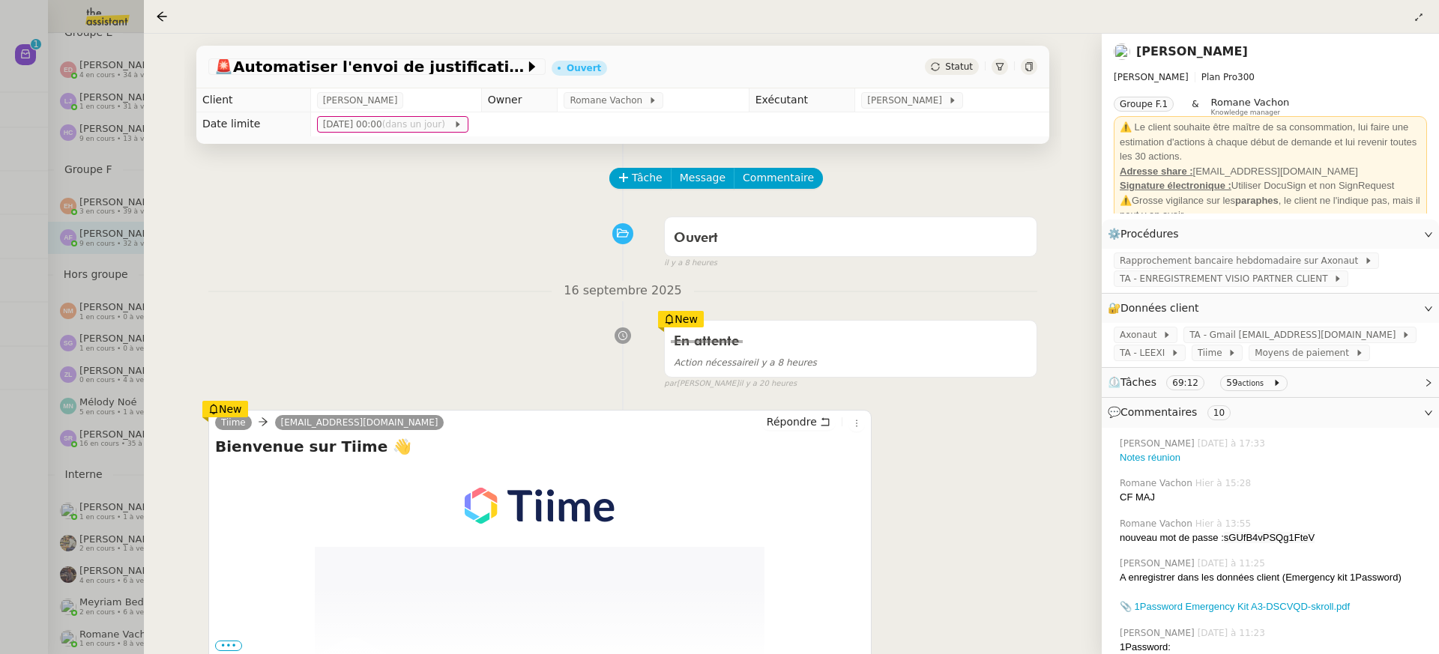
scroll to position [235, 0]
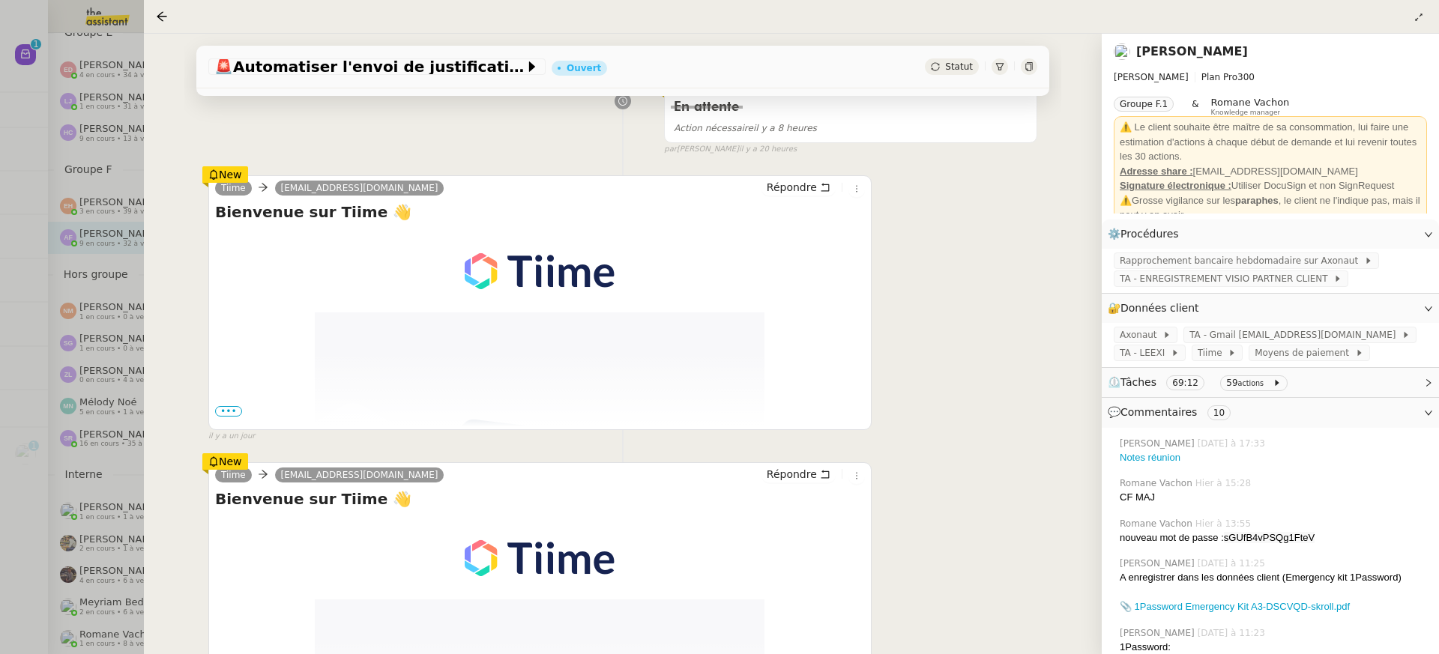
click at [137, 268] on div at bounding box center [719, 327] width 1439 height 654
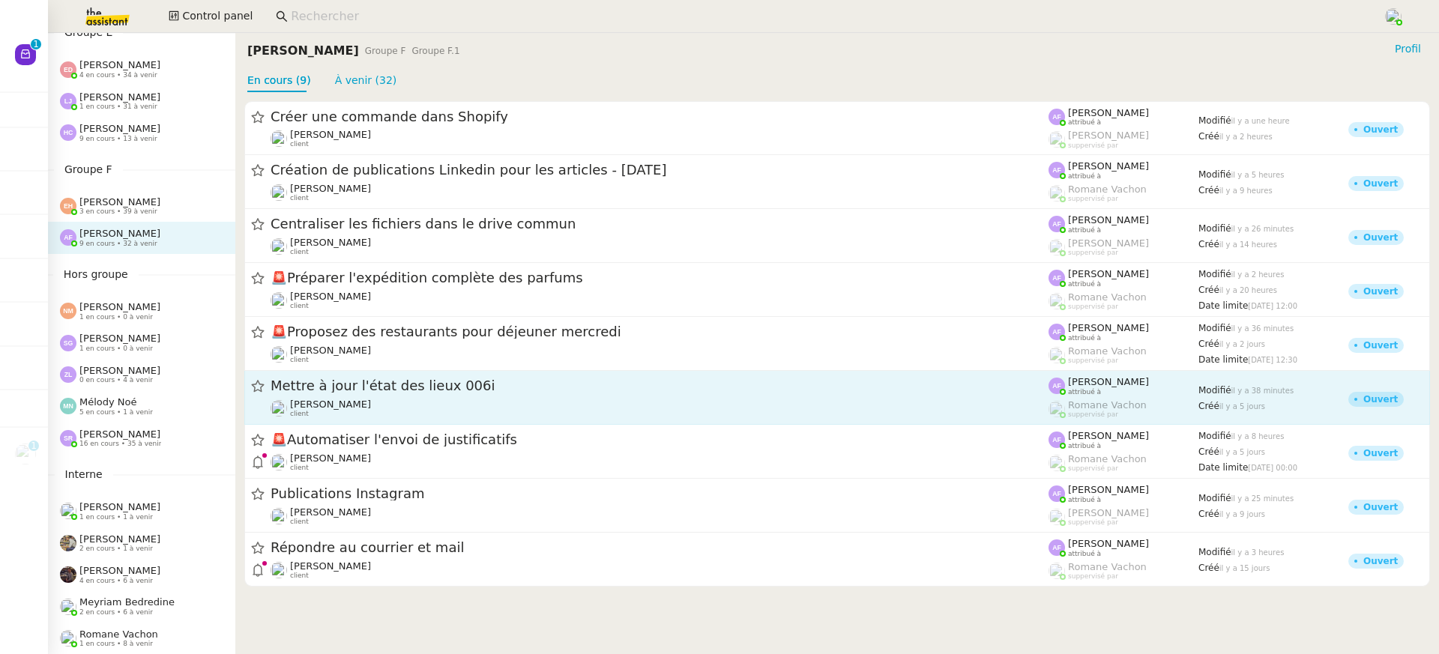
click at [421, 388] on span "Mettre à jour l'état des lieux 006i" at bounding box center [659, 386] width 778 height 13
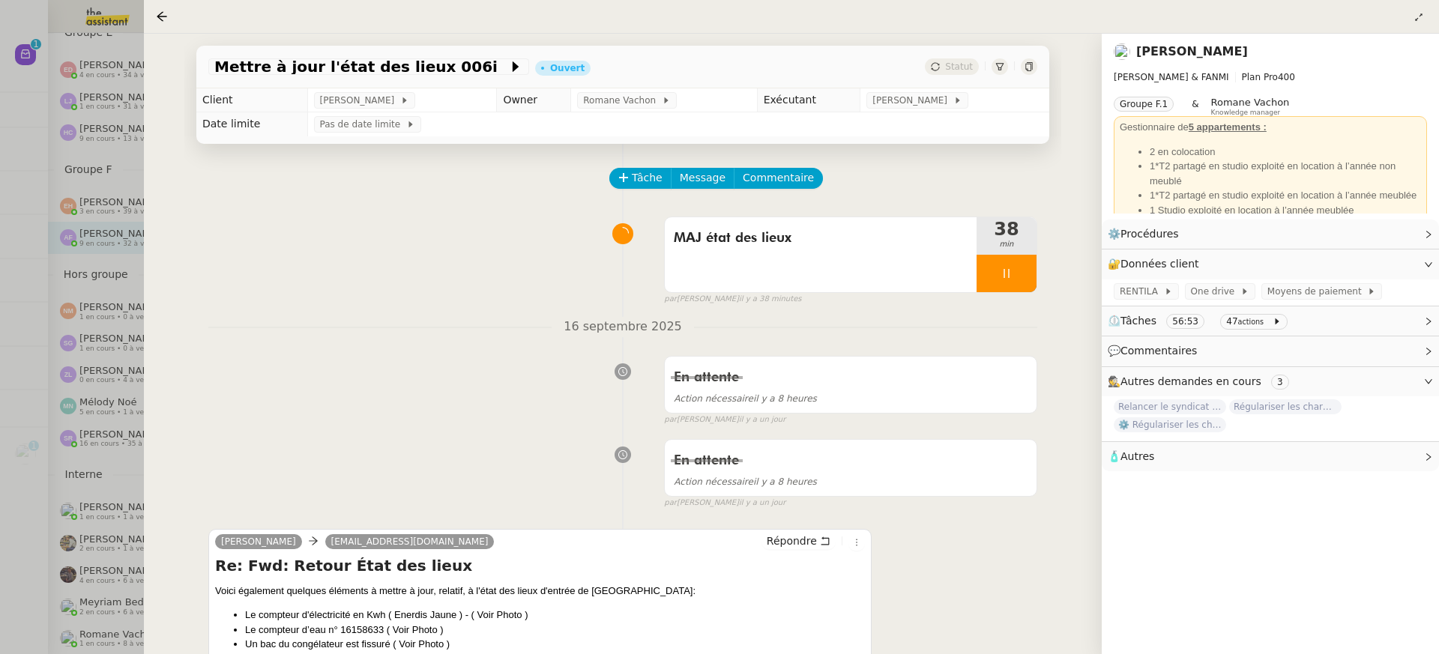
scroll to position [31, 0]
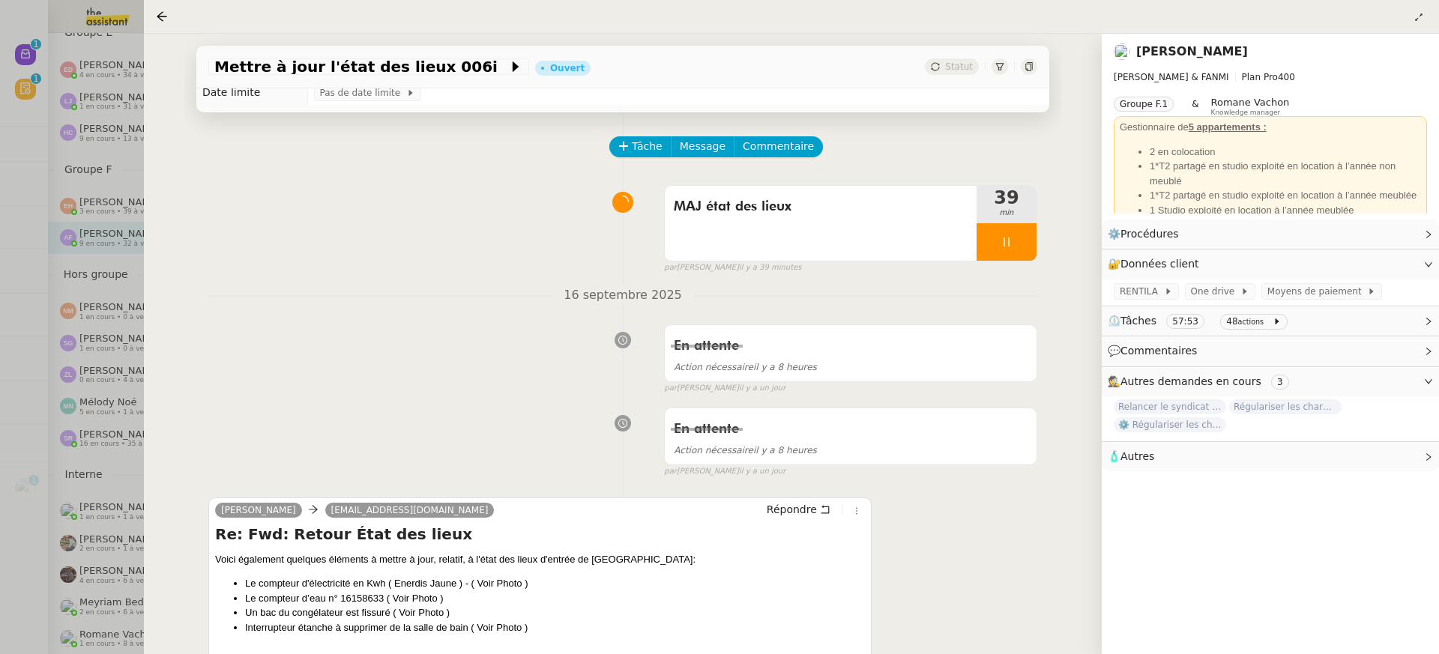
click at [106, 35] on div at bounding box center [719, 327] width 1439 height 654
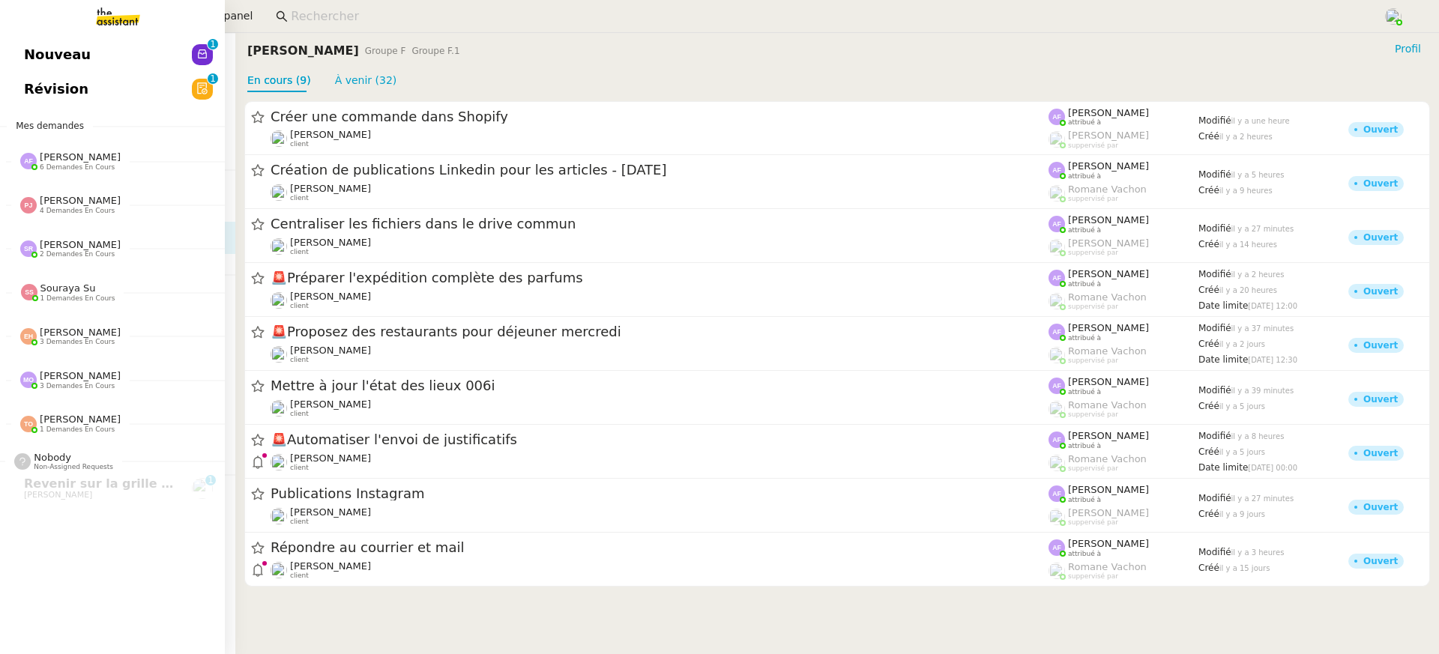
click at [49, 107] on div "Nouveau 0 1 2 3 4 5 6 7 8 9 Révision 0 1 2 3 4 5 6 7 8 9 Mes demandes [PERSON_N…" at bounding box center [112, 343] width 225 height 621
click at [49, 84] on span "Révision" at bounding box center [56, 89] width 64 height 22
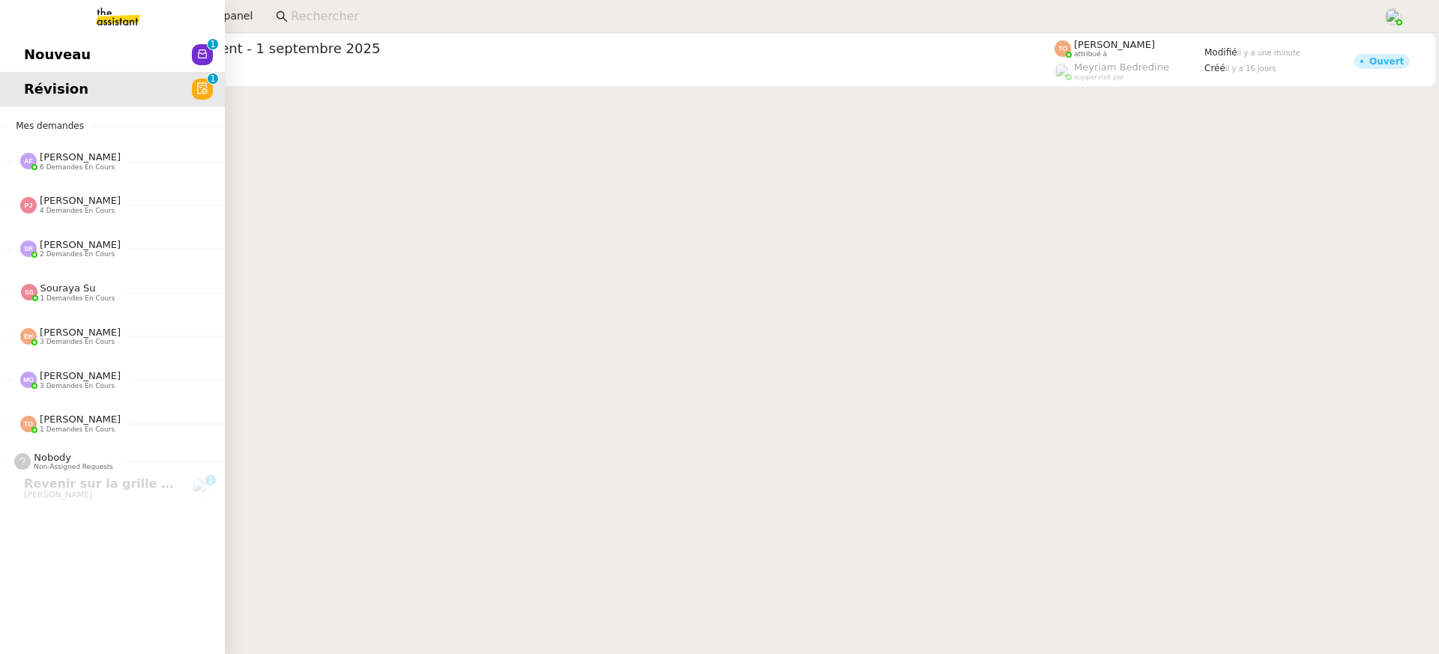
click at [57, 47] on span "Nouveau" at bounding box center [57, 54] width 67 height 22
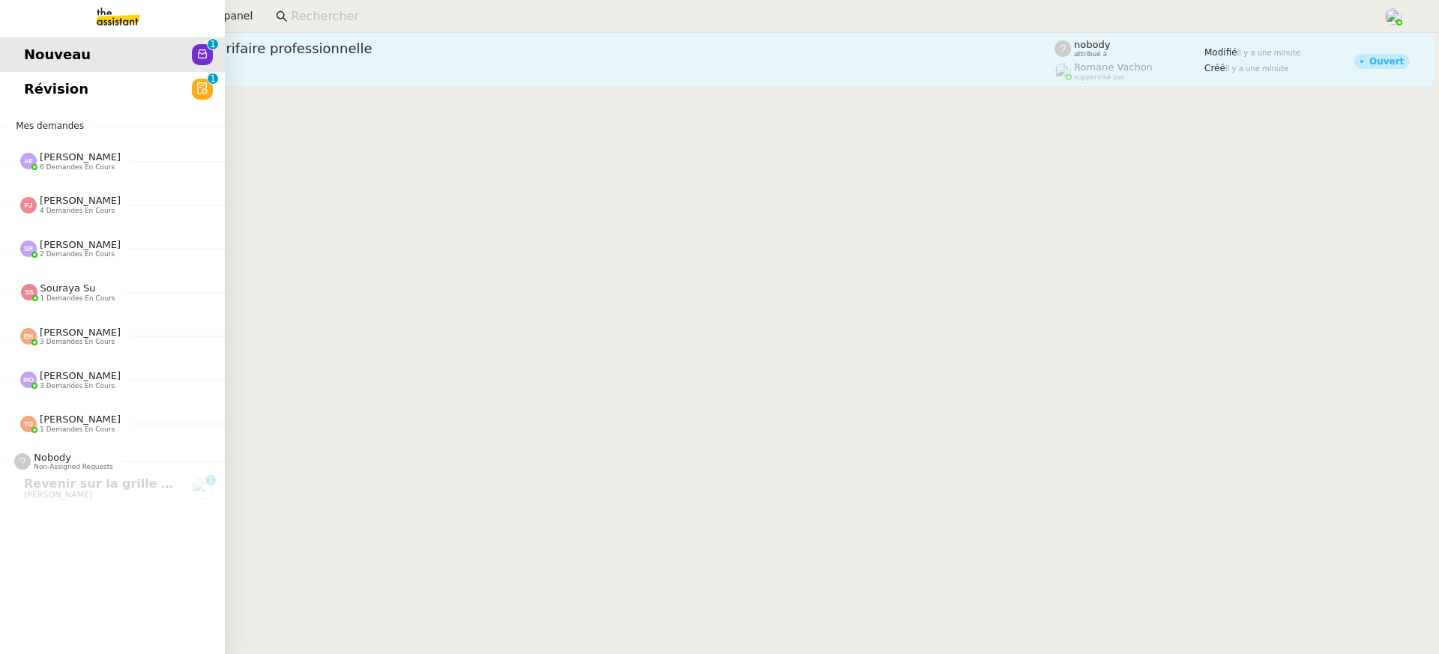
click at [369, 85] on link "Revenir sur la grille tarifaire professionnelle [PERSON_NAME] client nobody att…" at bounding box center [743, 60] width 1385 height 54
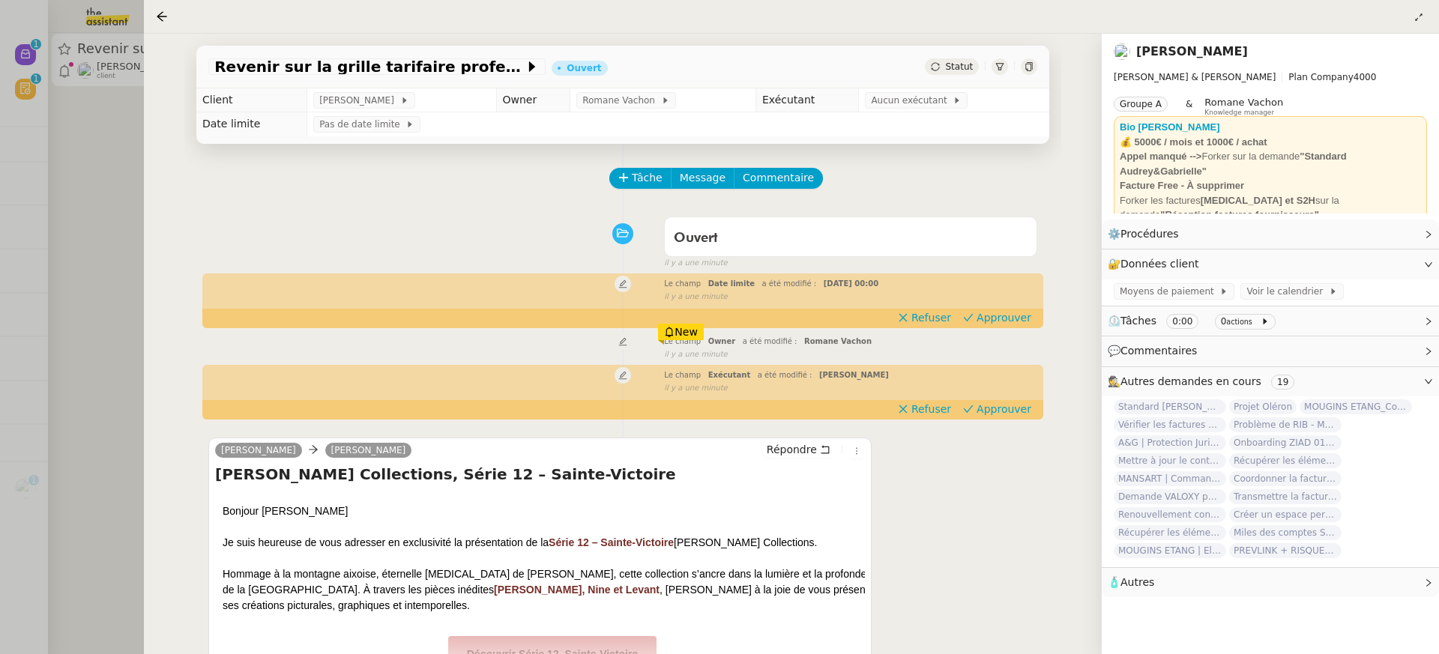
scroll to position [192, 0]
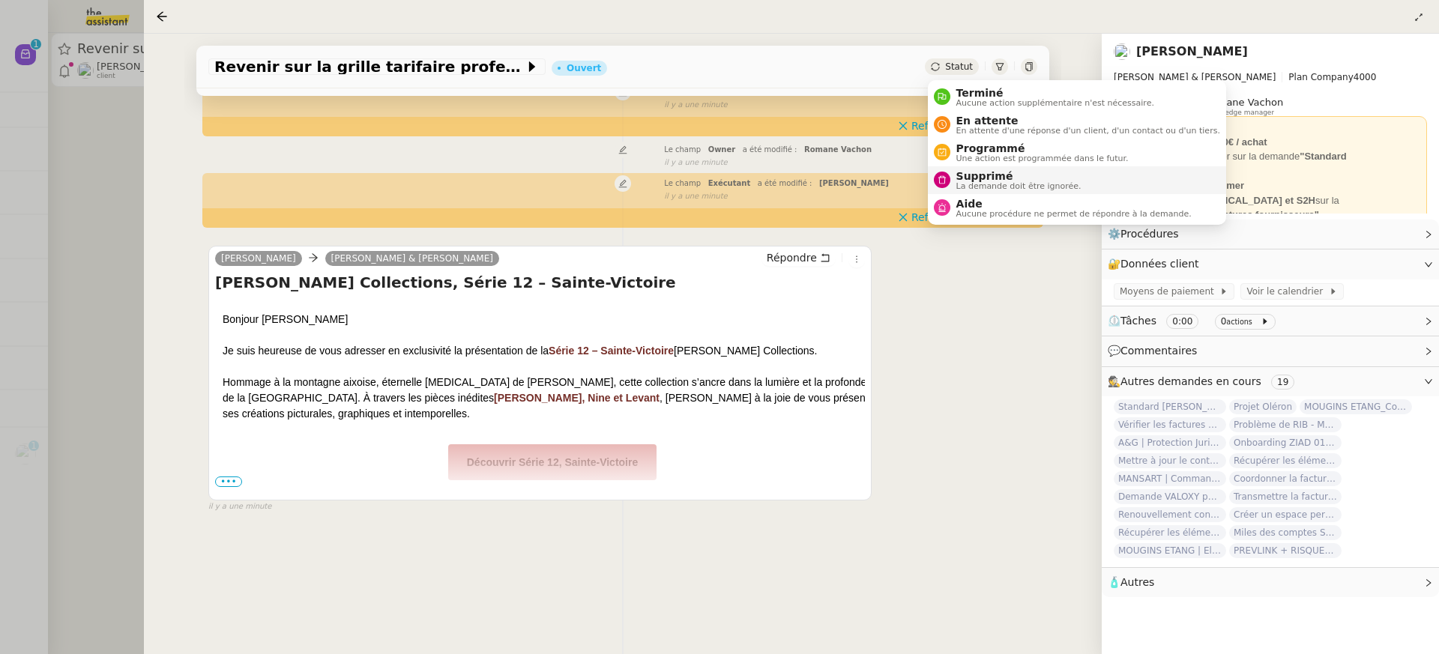
click at [983, 189] on span "La demande doit être ignorée." at bounding box center [1018, 186] width 125 height 8
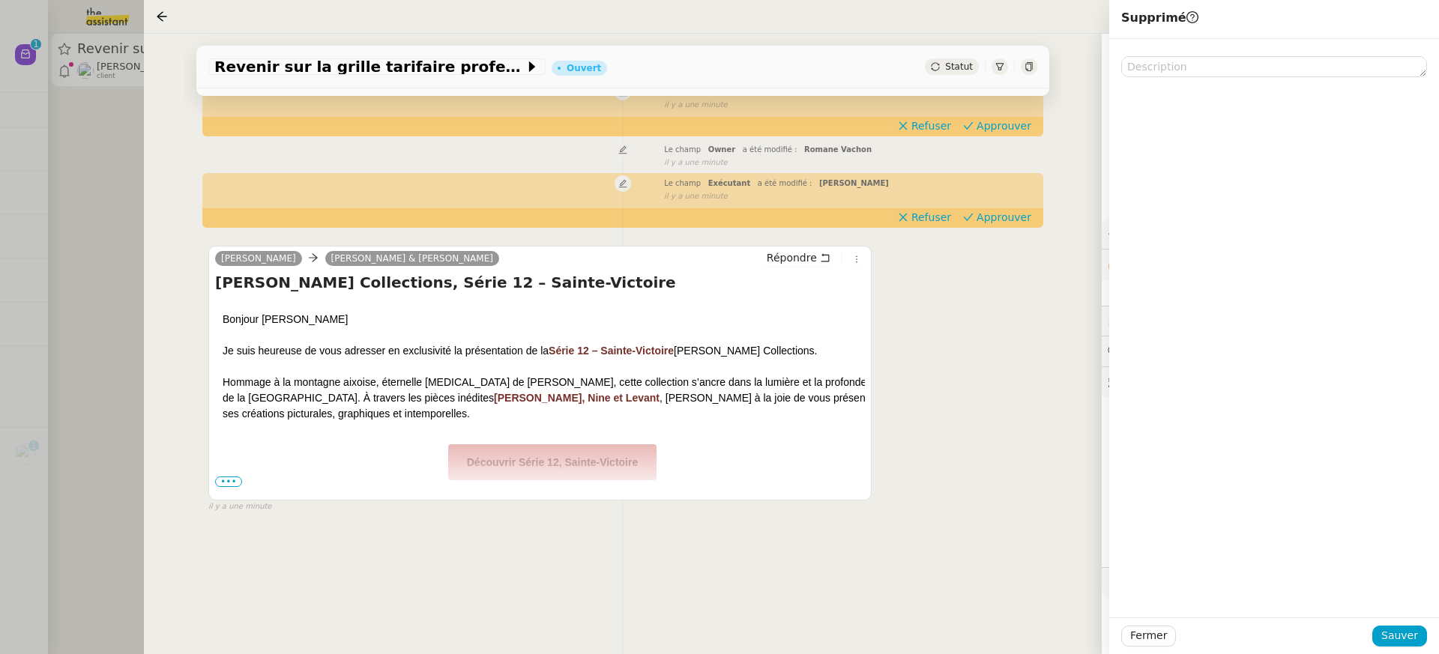
click at [1386, 611] on div at bounding box center [1274, 328] width 330 height 578
click at [1389, 638] on span "Sauver" at bounding box center [1399, 635] width 37 height 17
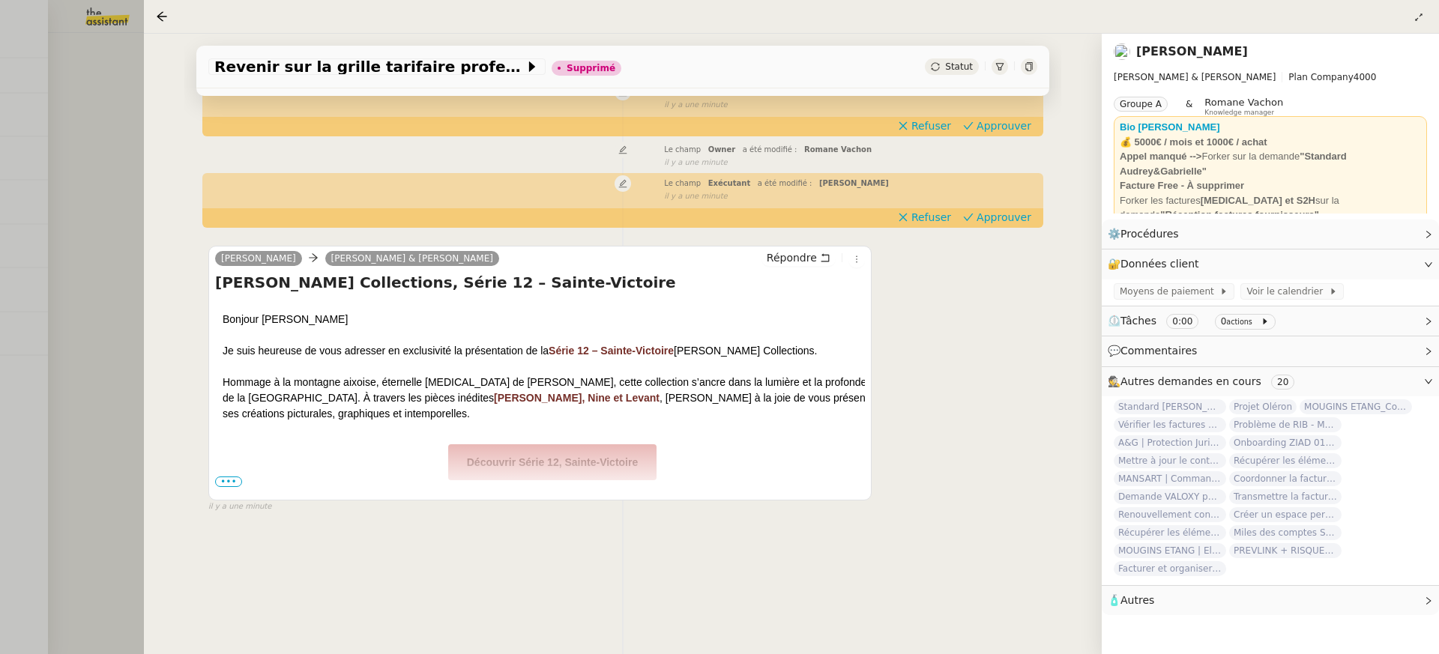
click at [64, 70] on div at bounding box center [719, 327] width 1439 height 654
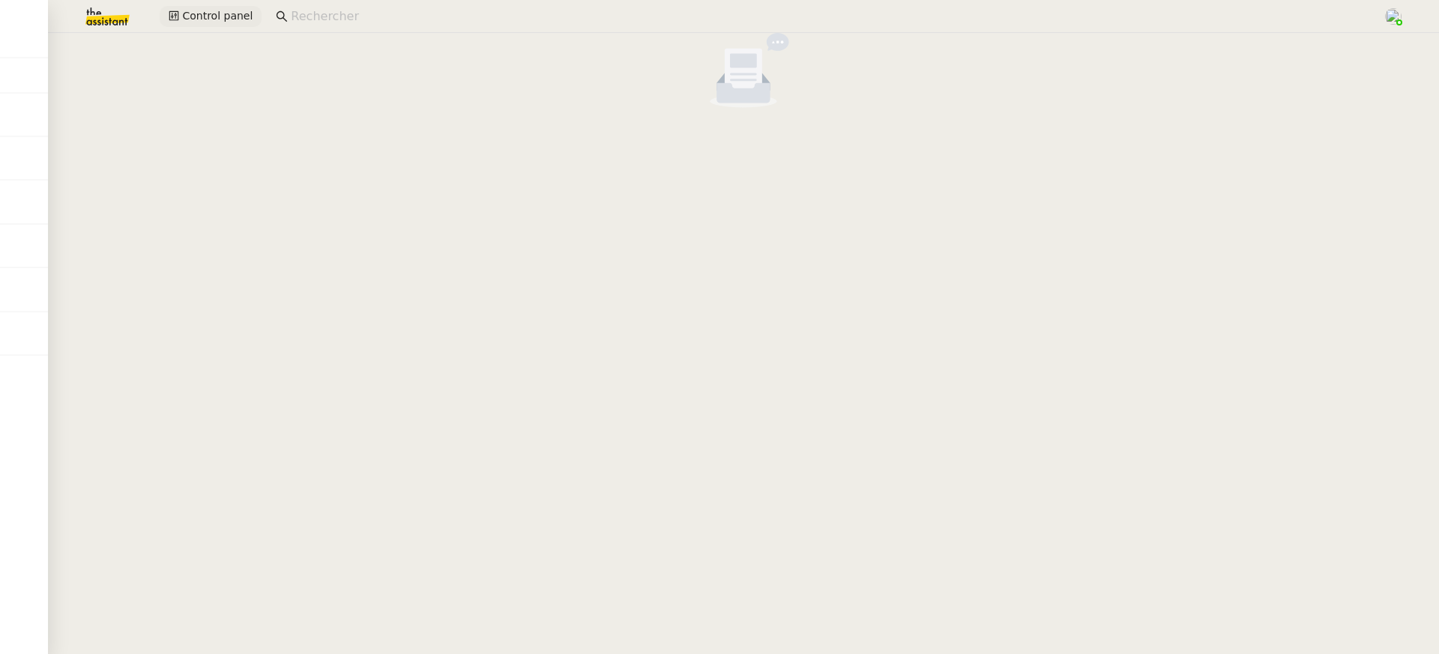
click at [196, 22] on span "Control panel" at bounding box center [217, 15] width 70 height 17
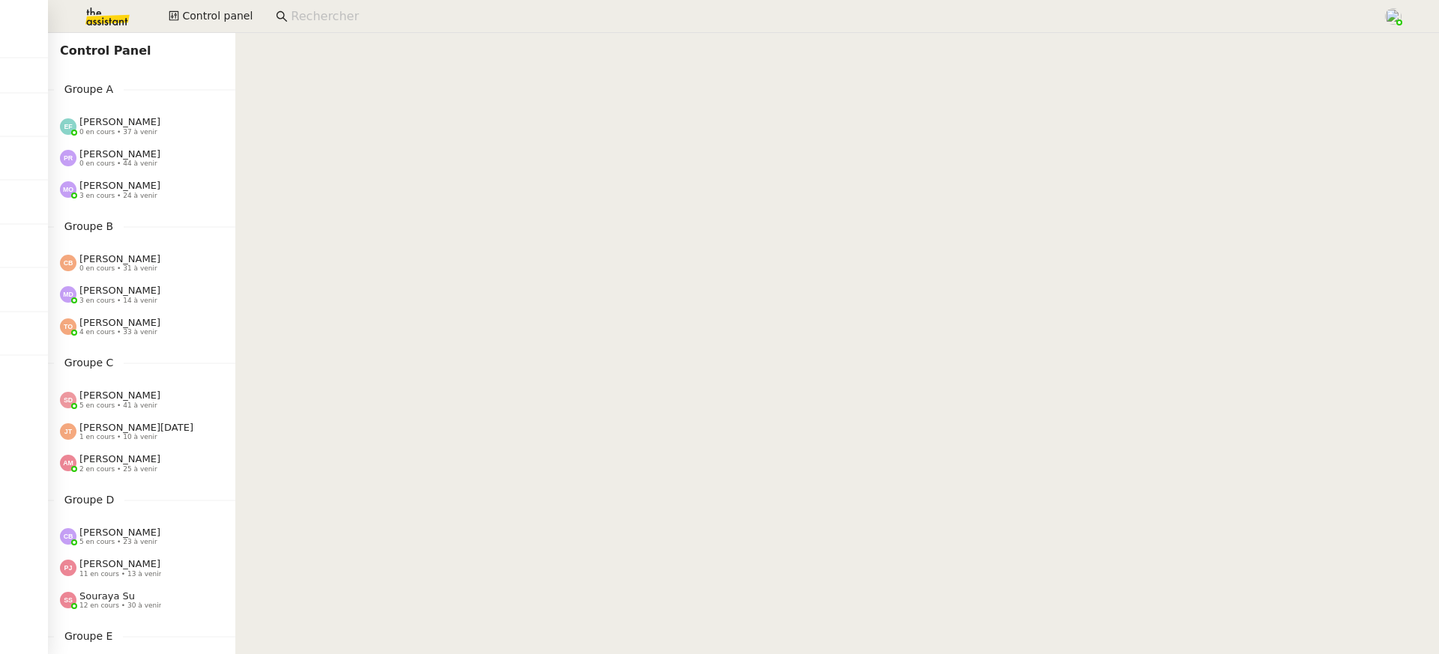
click at [115, 175] on div "[PERSON_NAME] 3 en cours • 24 à venir" at bounding box center [141, 189] width 187 height 31
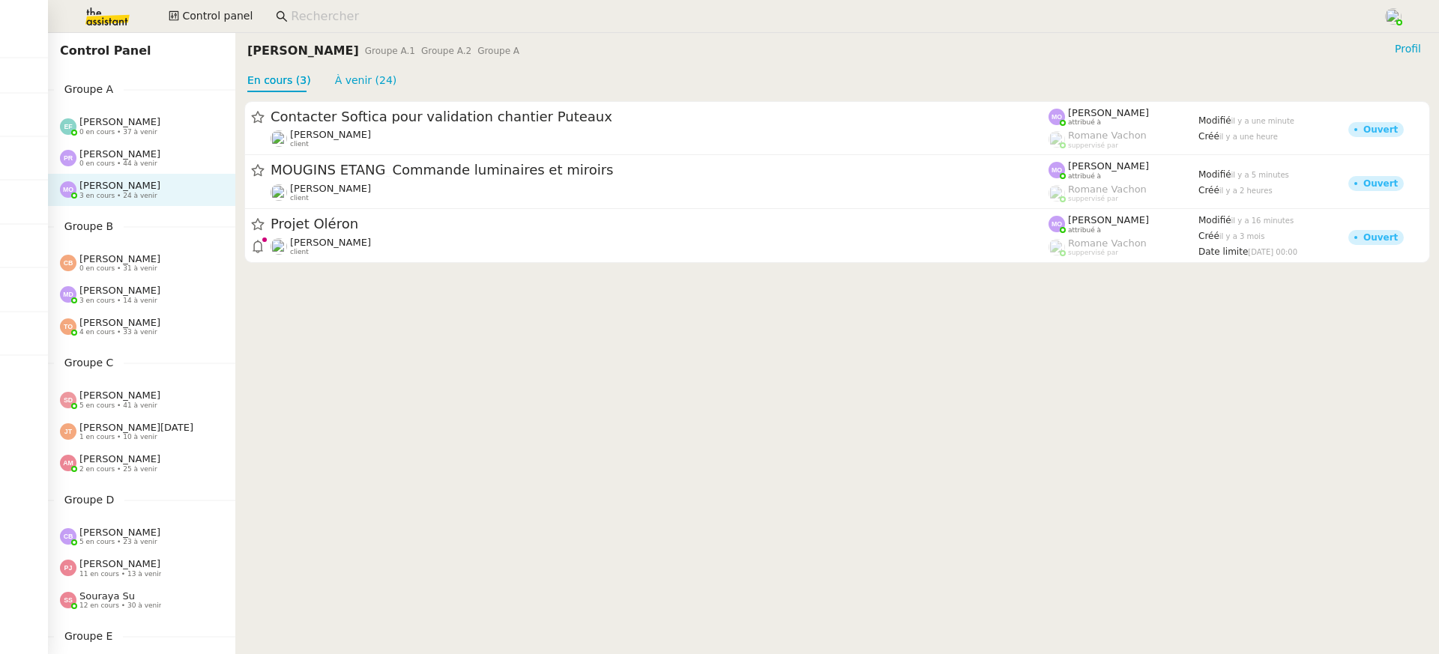
click at [318, 295] on cdk-virtual-scroll-viewport "Contacter Softica pour validation chantier Puteaux [PERSON_NAME] client [PERSON…" at bounding box center [836, 373] width 1203 height 562
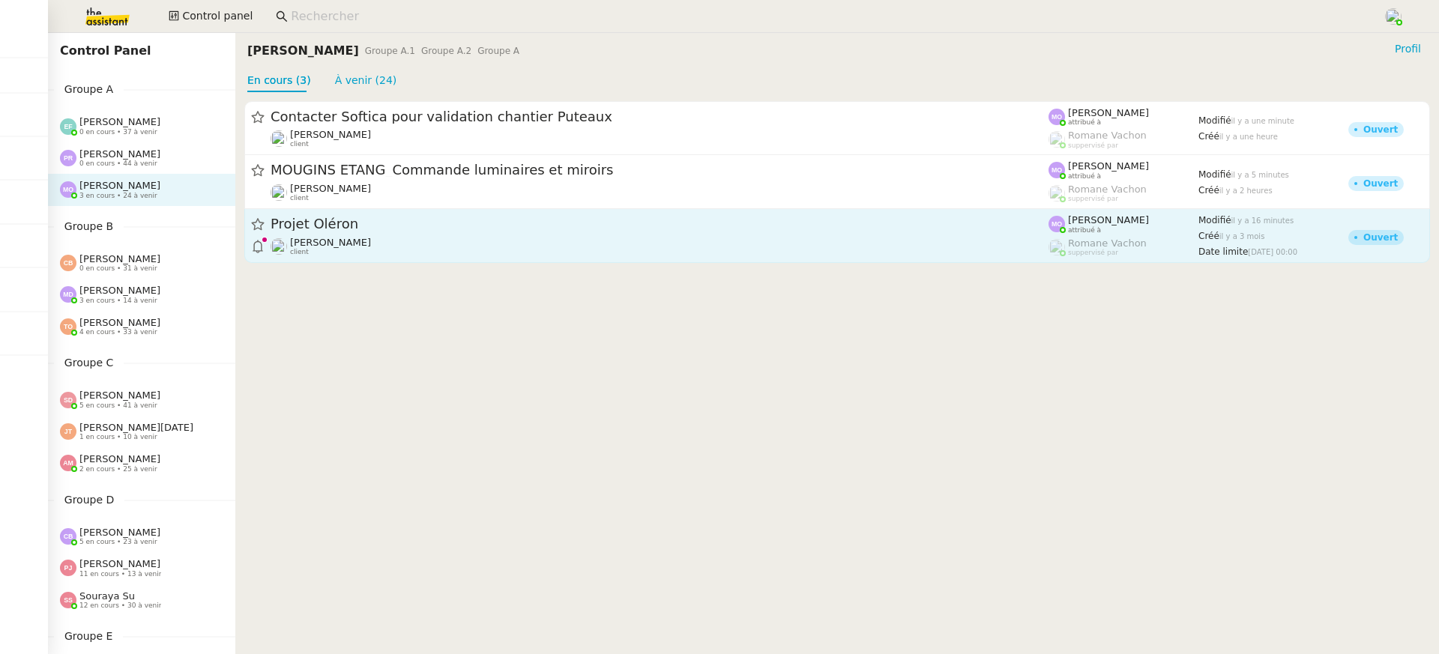
click at [318, 251] on div "[PERSON_NAME] client" at bounding box center [330, 246] width 81 height 19
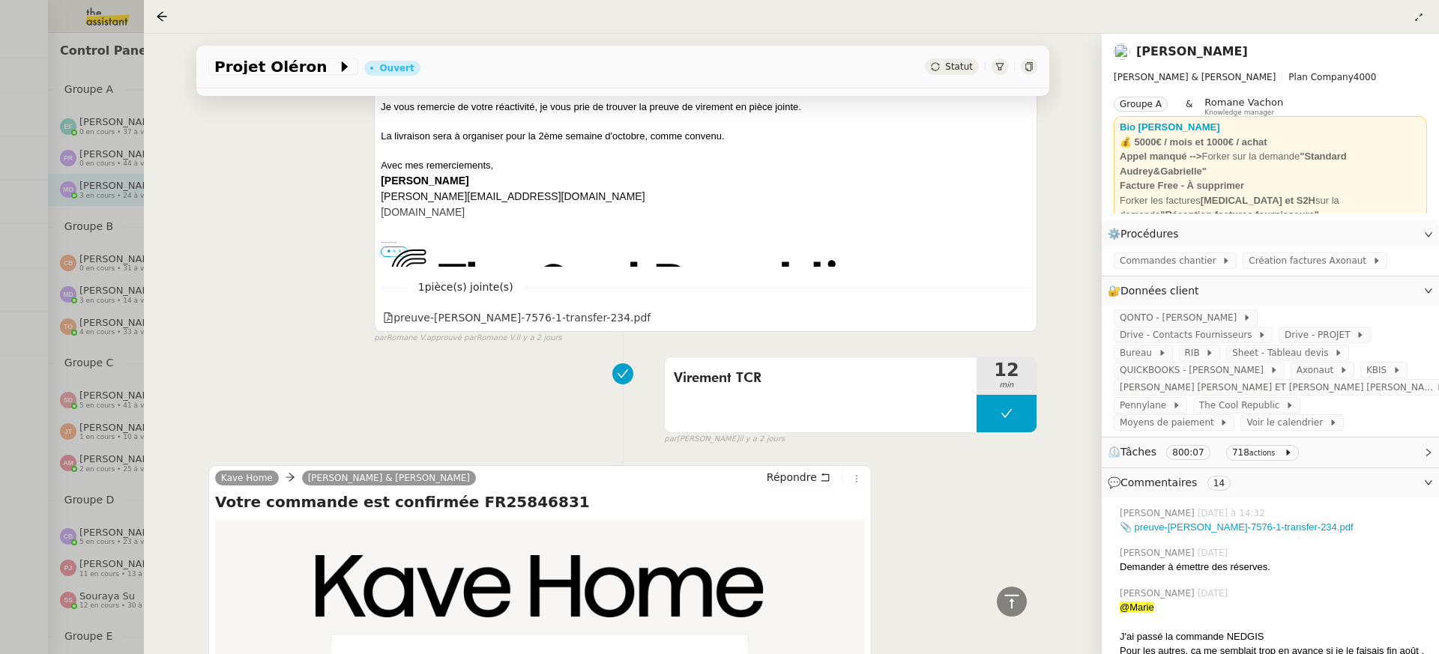
scroll to position [2563, 0]
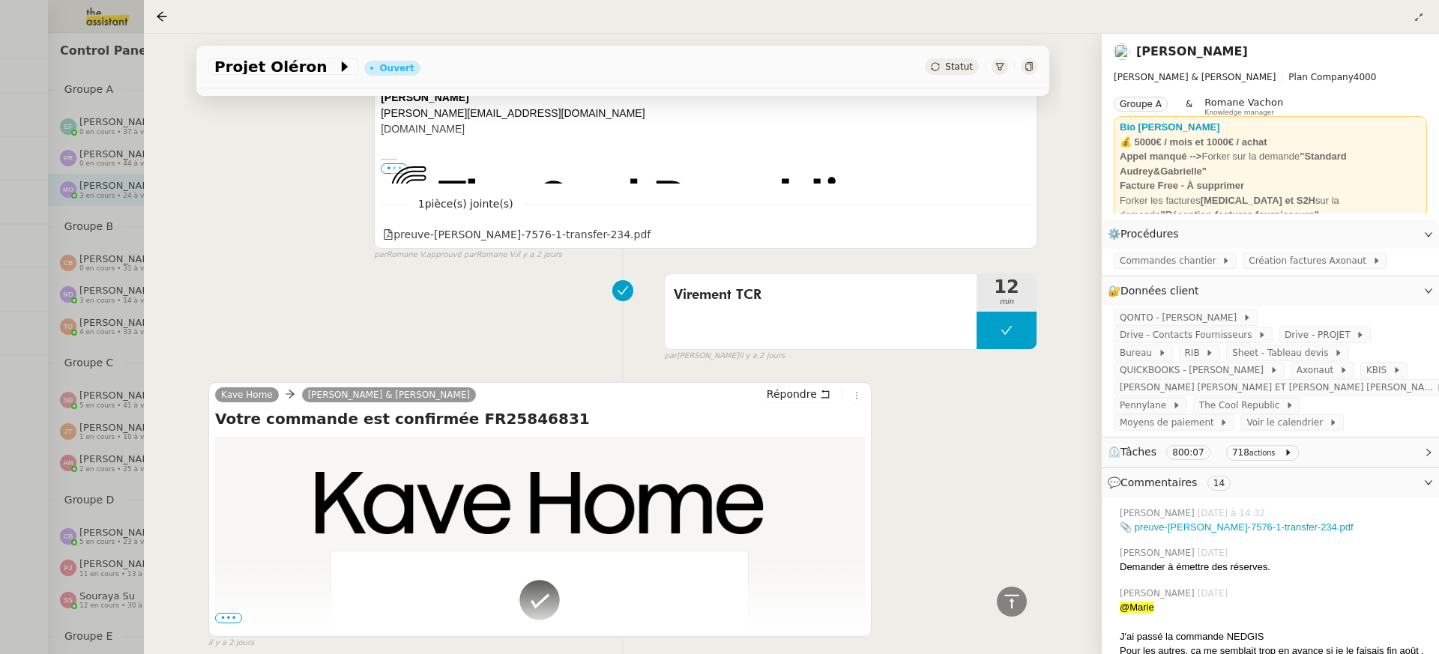
click at [80, 190] on div at bounding box center [719, 327] width 1439 height 654
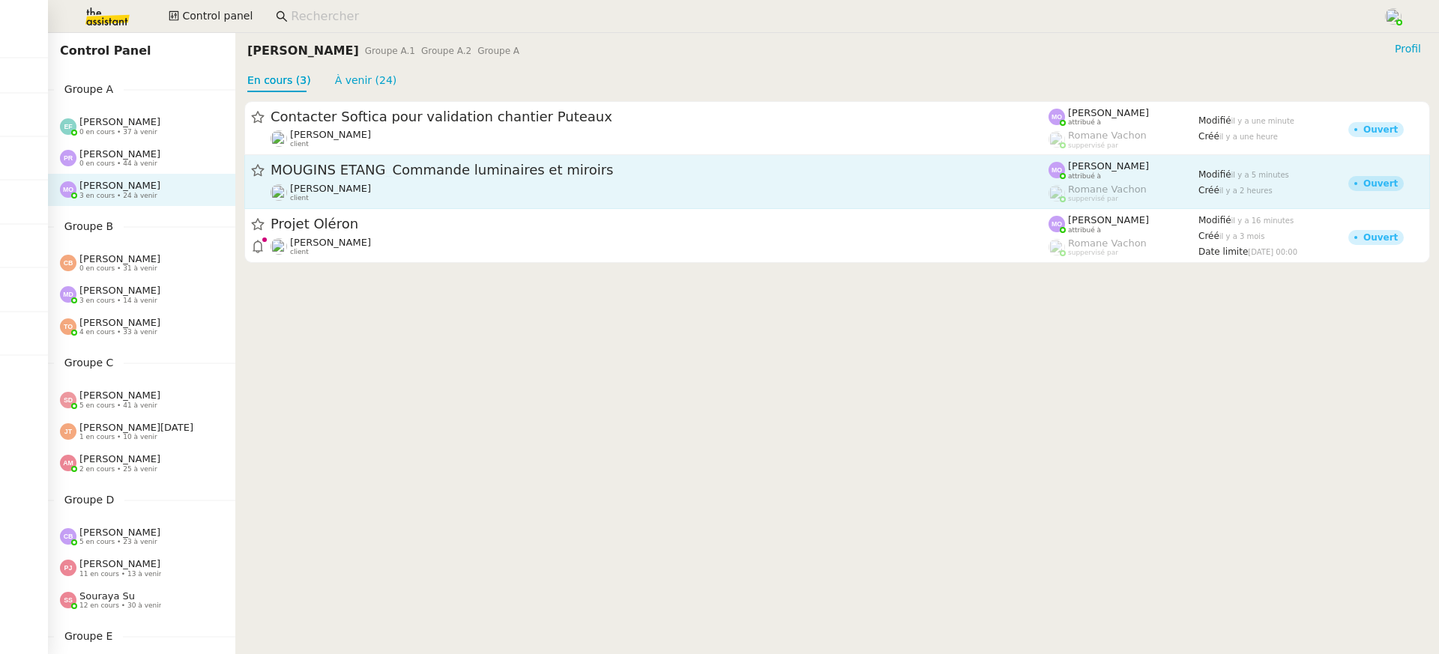
click at [291, 206] on link "MOUGINS ETANG_Commande luminaires et miroirs [PERSON_NAME] client [PERSON_NAME]…" at bounding box center [836, 182] width 1185 height 54
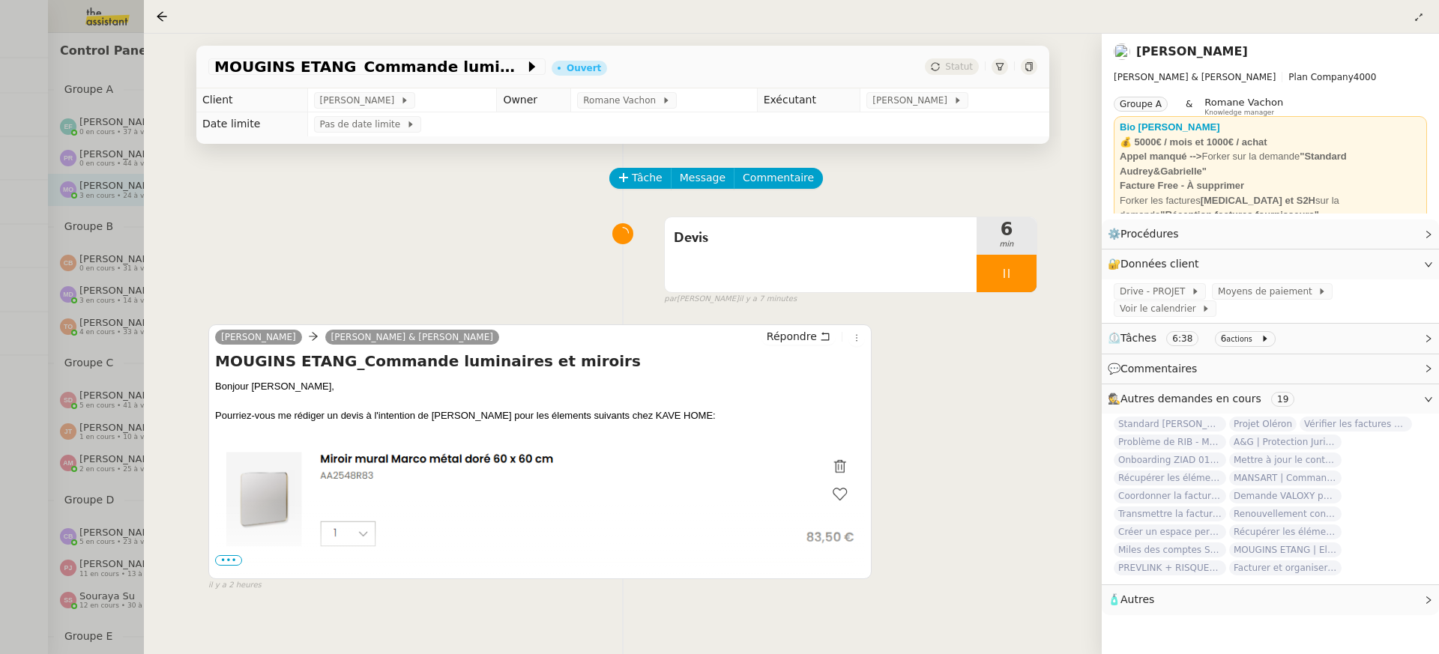
click at [83, 186] on div at bounding box center [719, 327] width 1439 height 654
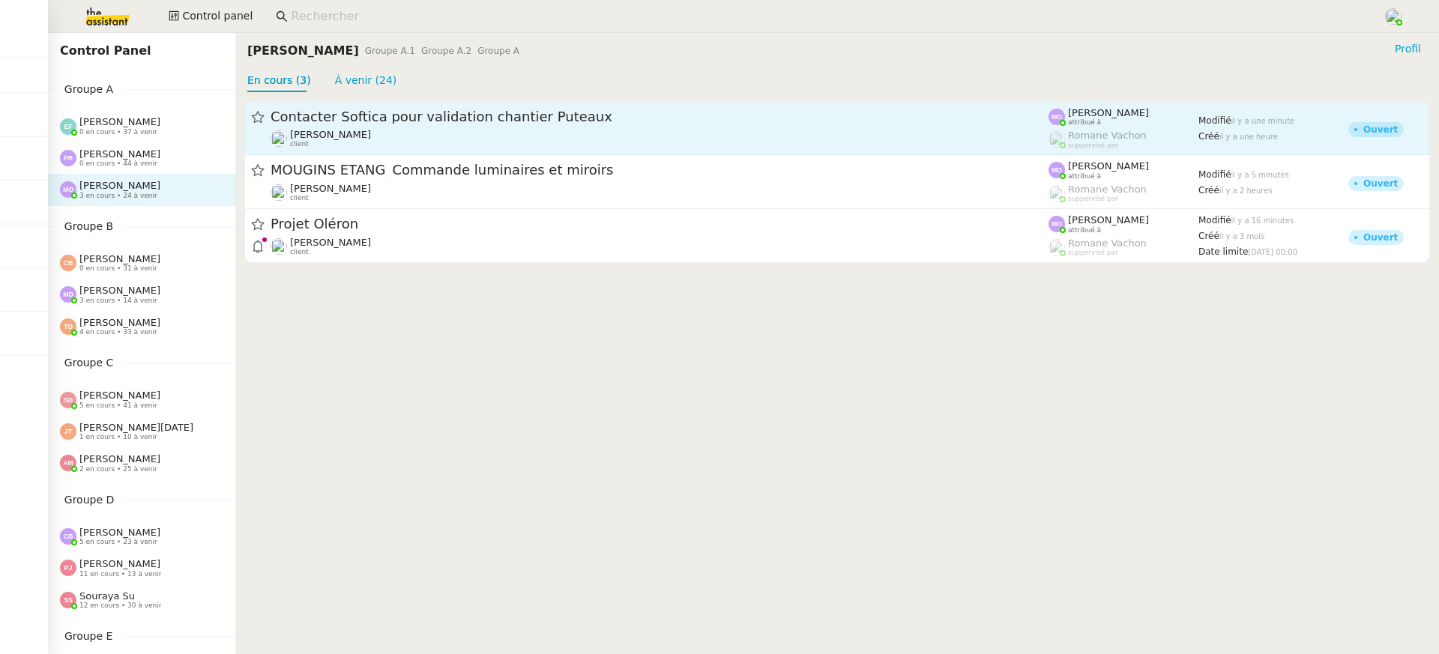
click at [336, 115] on span "Contacter Softica pour validation chantier Puteaux" at bounding box center [659, 116] width 778 height 13
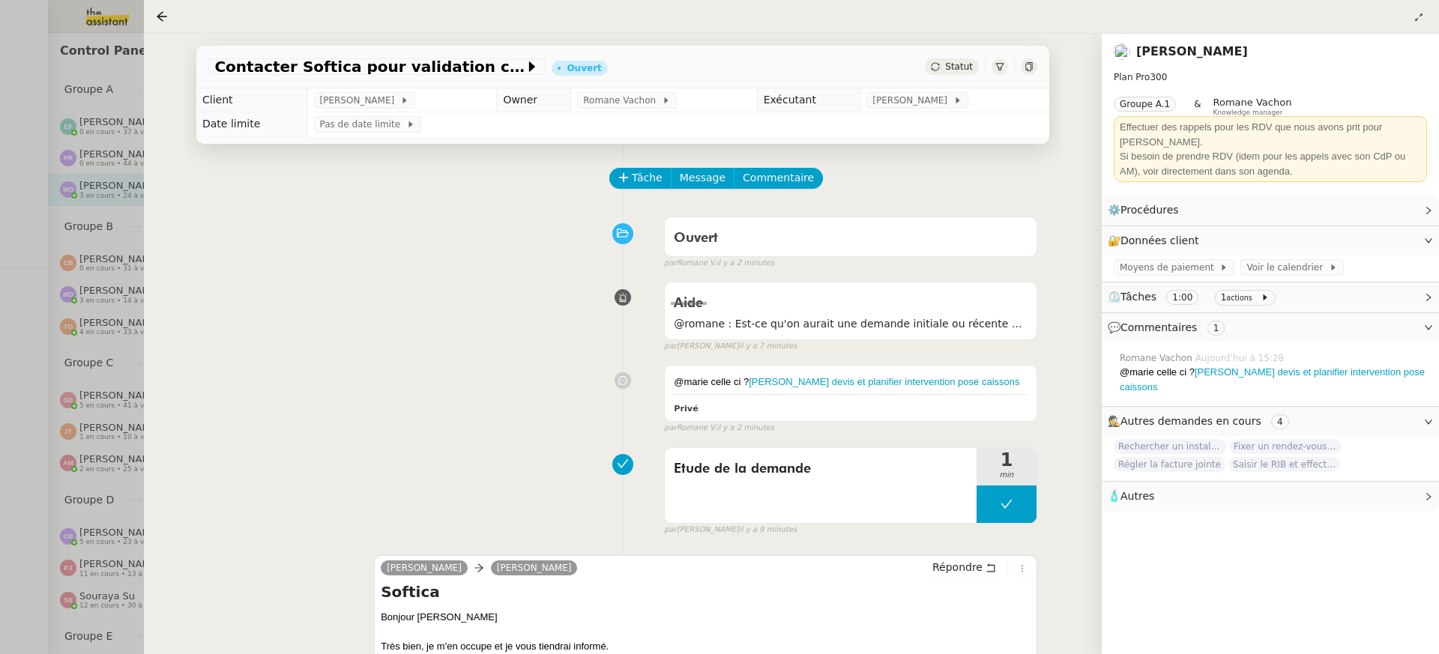
click at [112, 340] on div at bounding box center [719, 327] width 1439 height 654
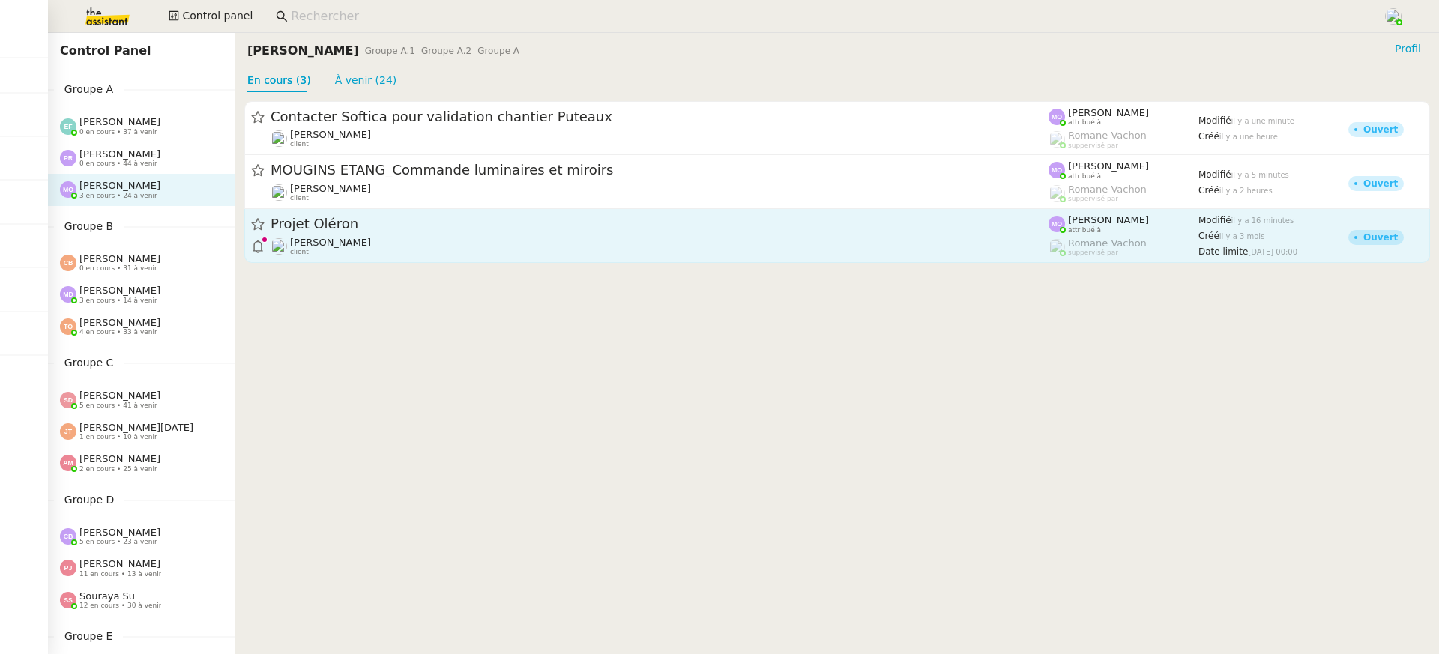
click at [324, 231] on span "Projet Oléron" at bounding box center [659, 224] width 778 height 13
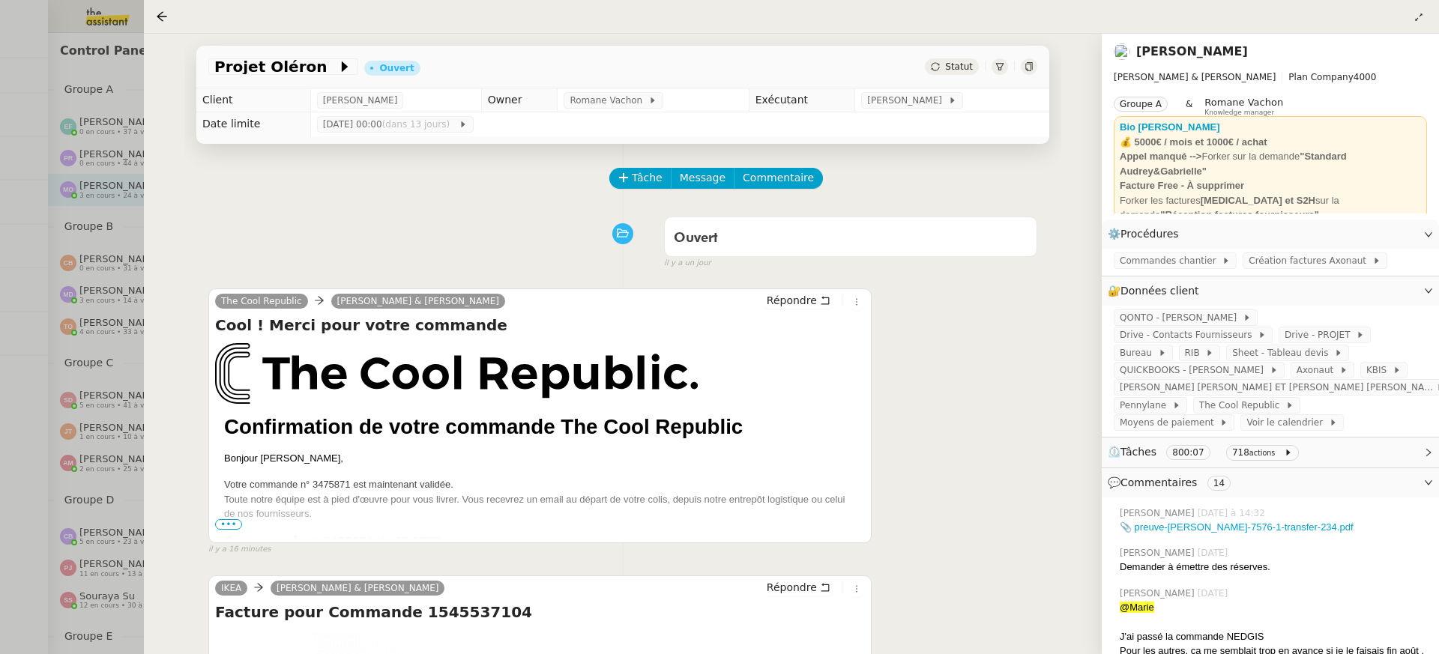
click at [139, 178] on div at bounding box center [719, 327] width 1439 height 654
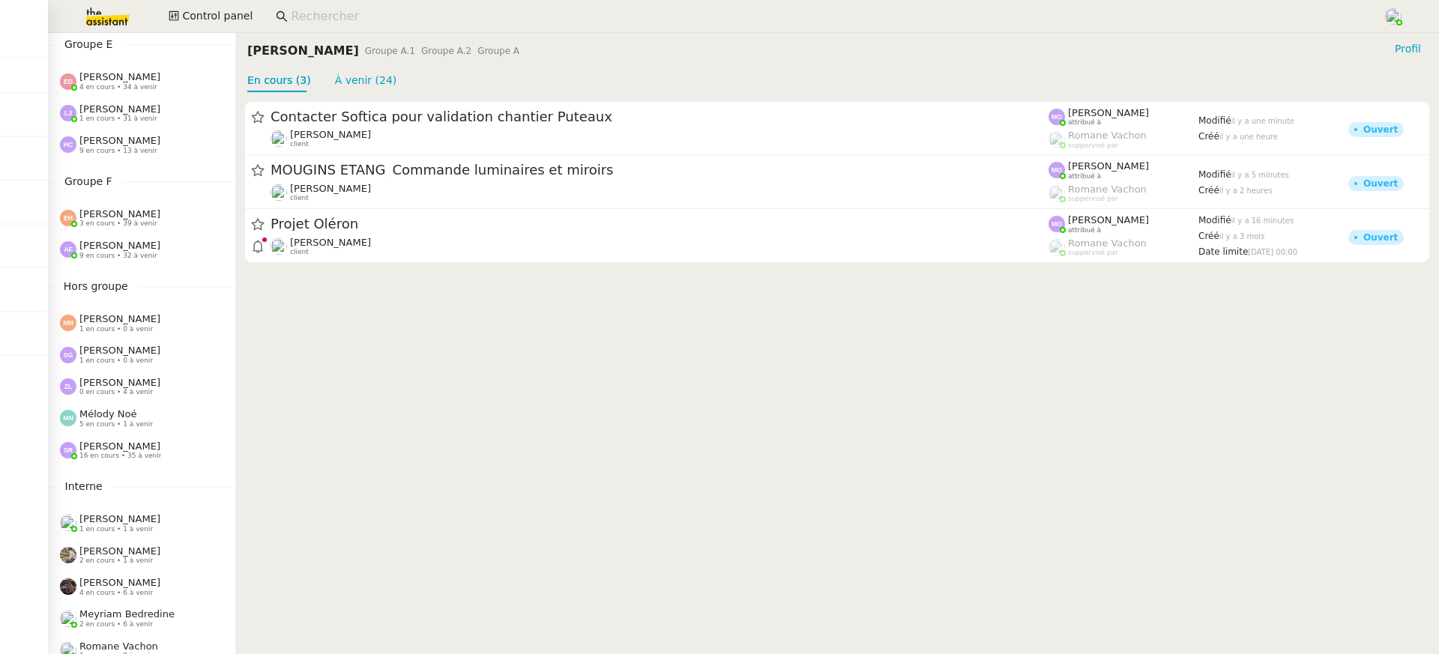
scroll to position [604, 0]
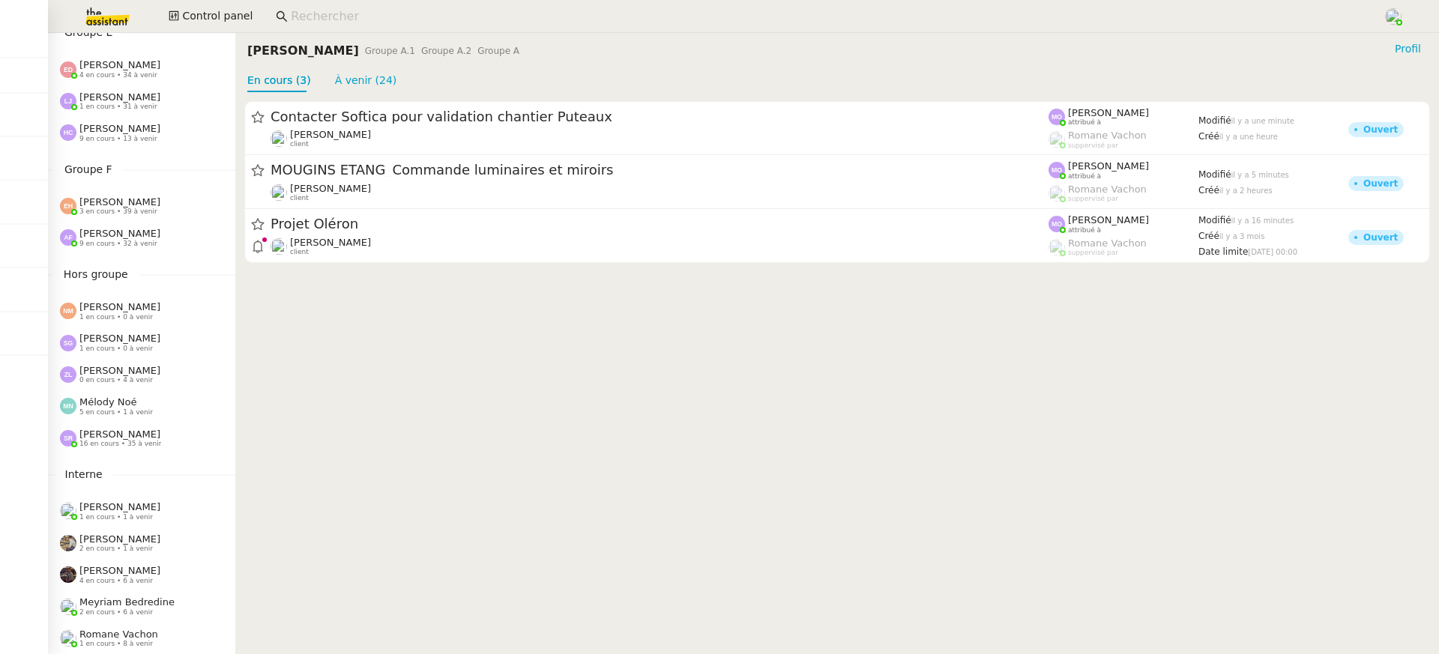
click at [124, 225] on div "[PERSON_NAME] 9 en cours • 32 à venir" at bounding box center [141, 237] width 187 height 31
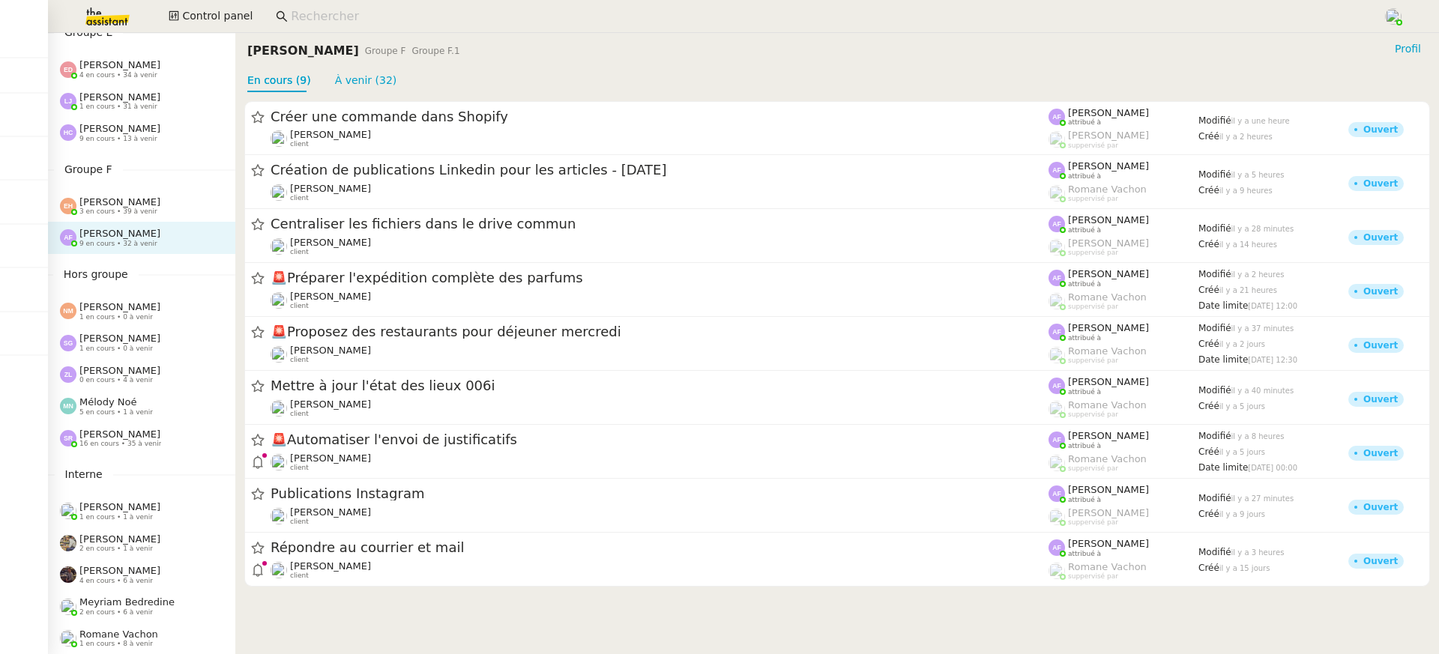
click at [164, 208] on div "[PERSON_NAME] 3 en cours • 39 à venir" at bounding box center [147, 205] width 175 height 19
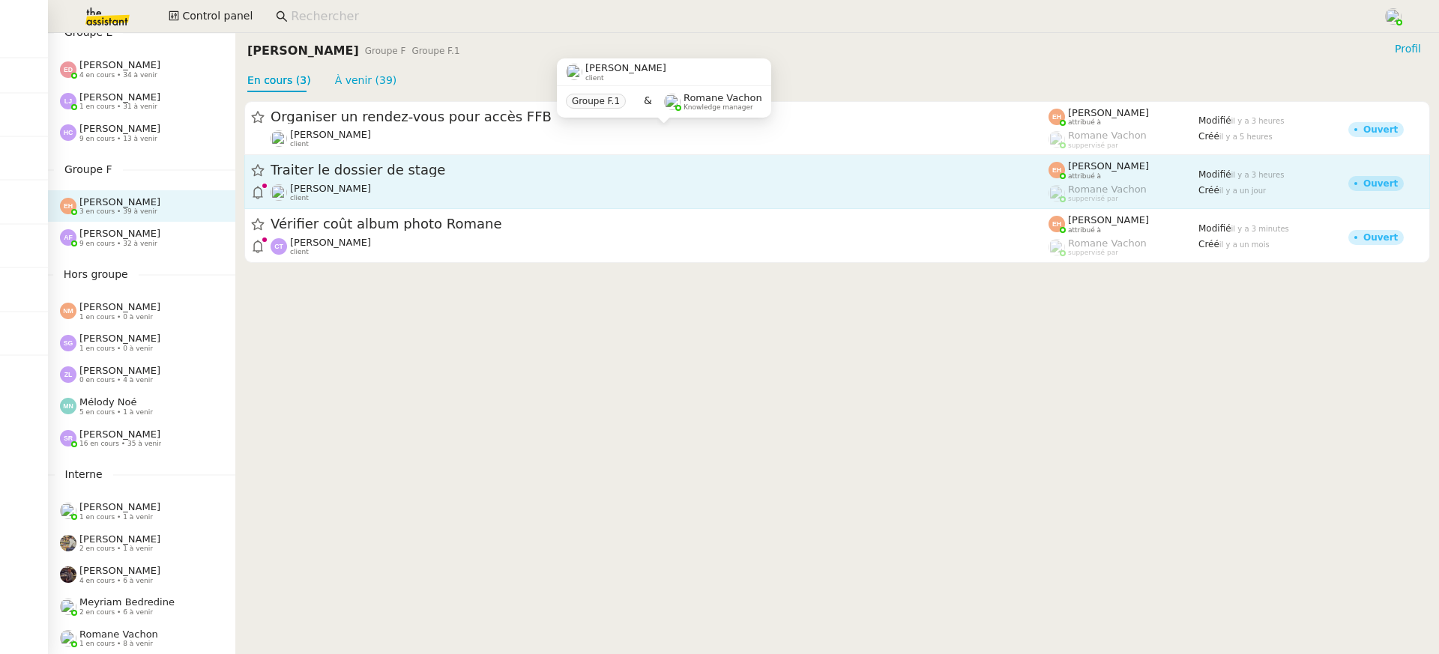
click at [346, 193] on div "[PERSON_NAME] client" at bounding box center [659, 192] width 778 height 19
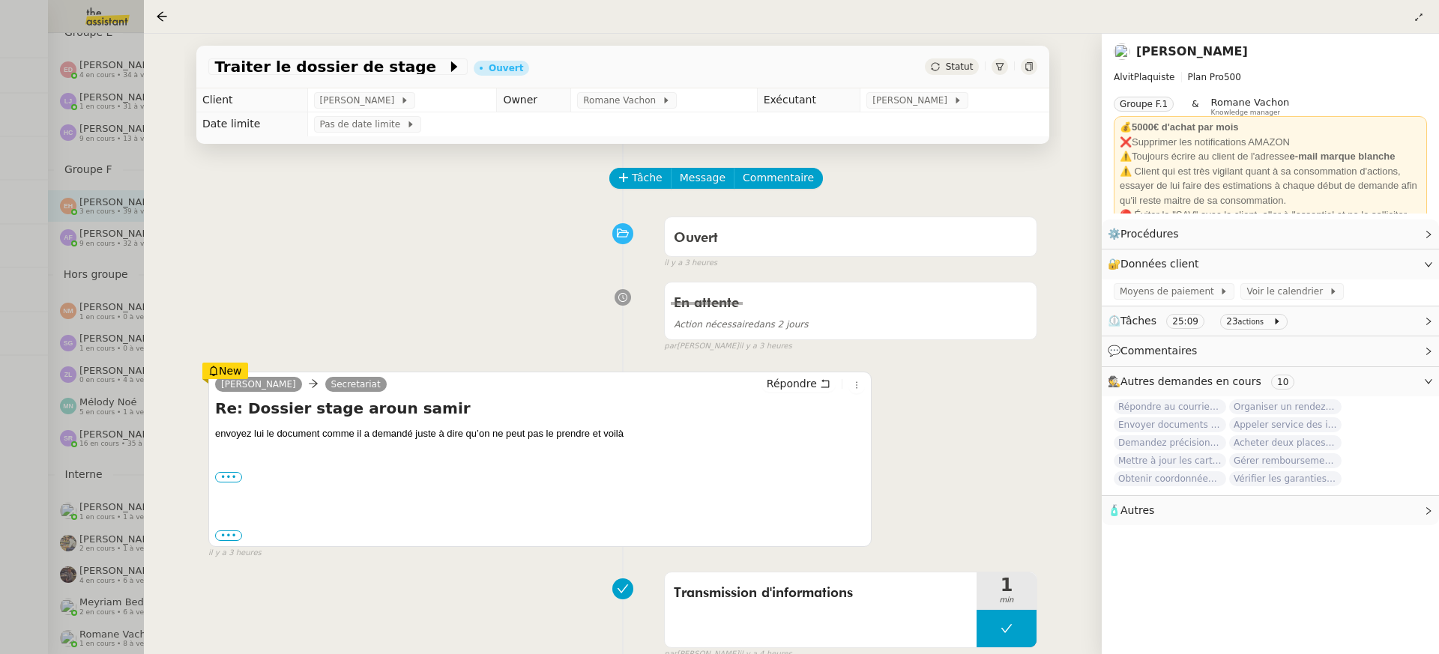
scroll to position [207, 0]
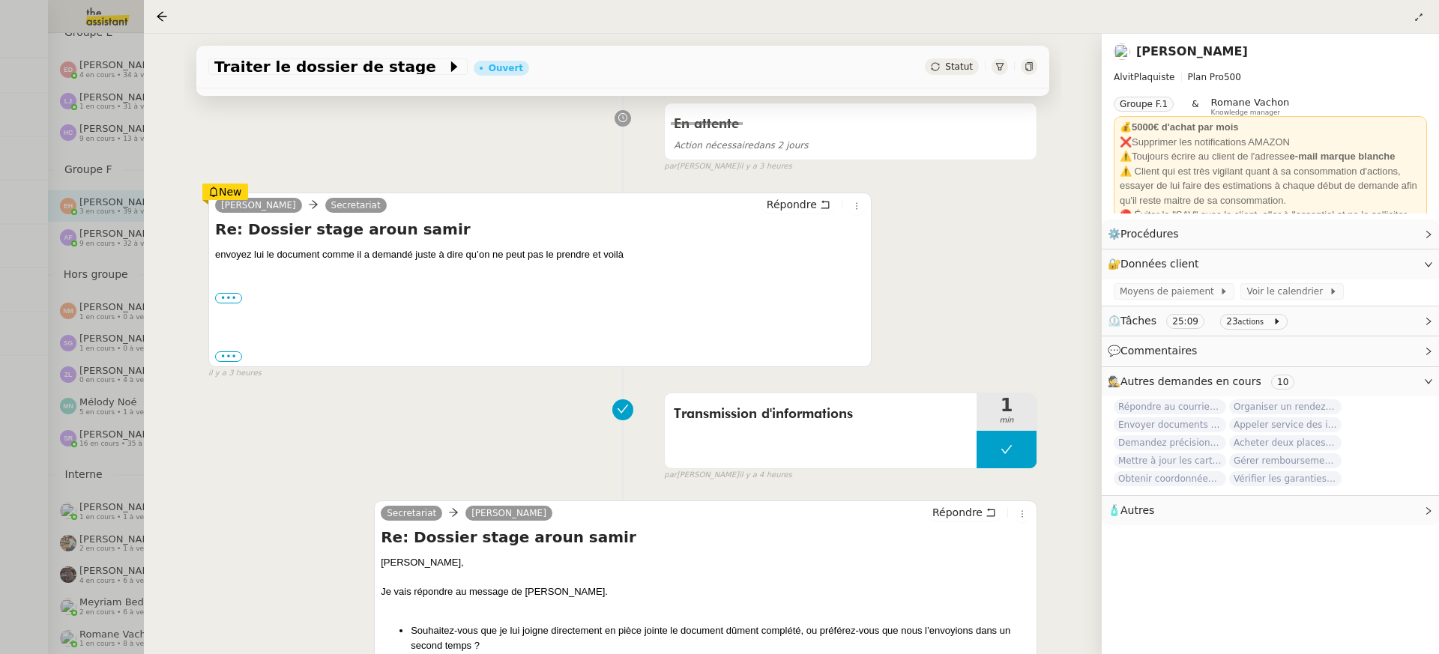
click at [74, 344] on div at bounding box center [719, 327] width 1439 height 654
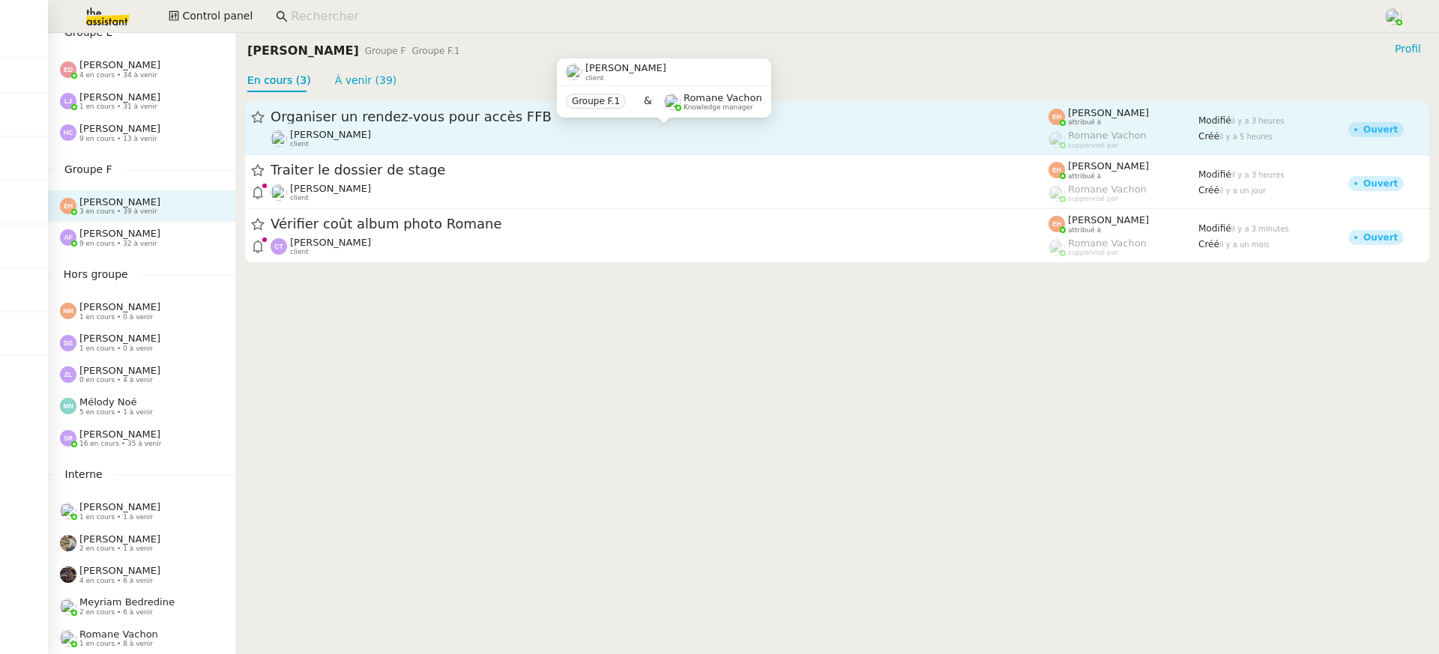
click at [346, 140] on div "[PERSON_NAME] client" at bounding box center [659, 138] width 778 height 19
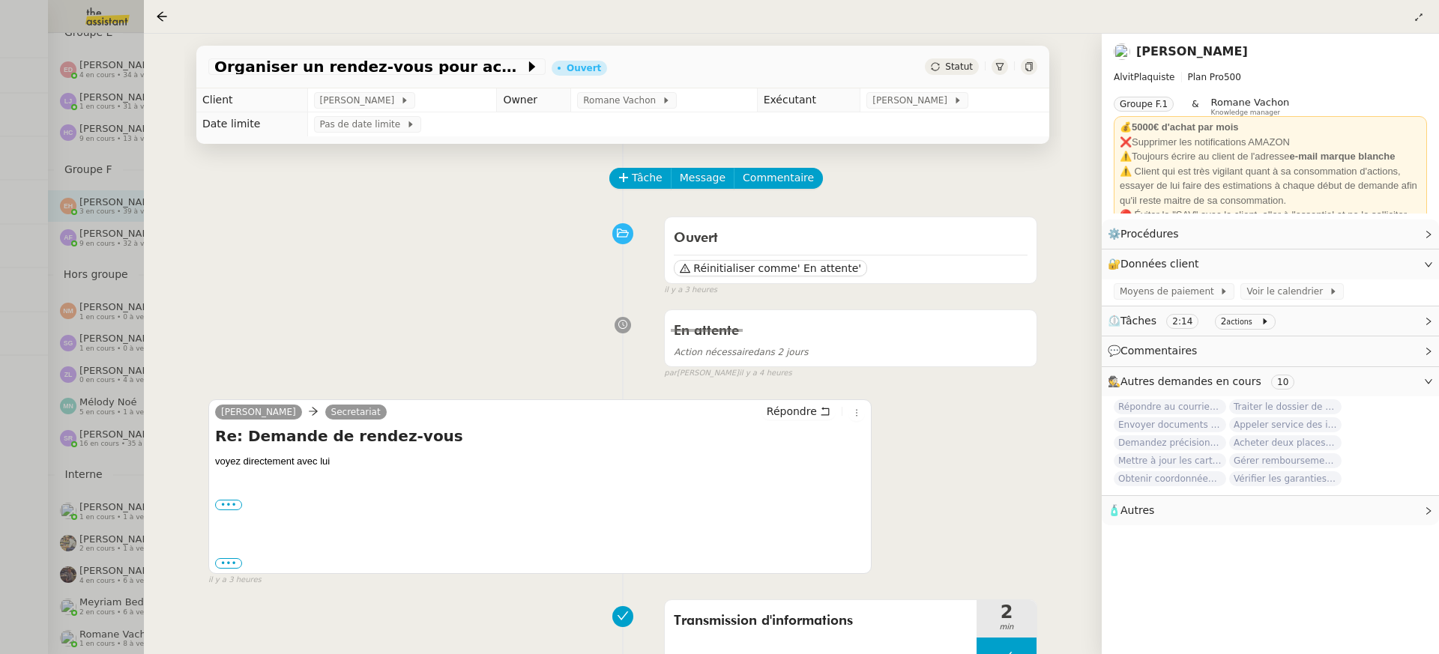
click at [62, 168] on div at bounding box center [719, 327] width 1439 height 654
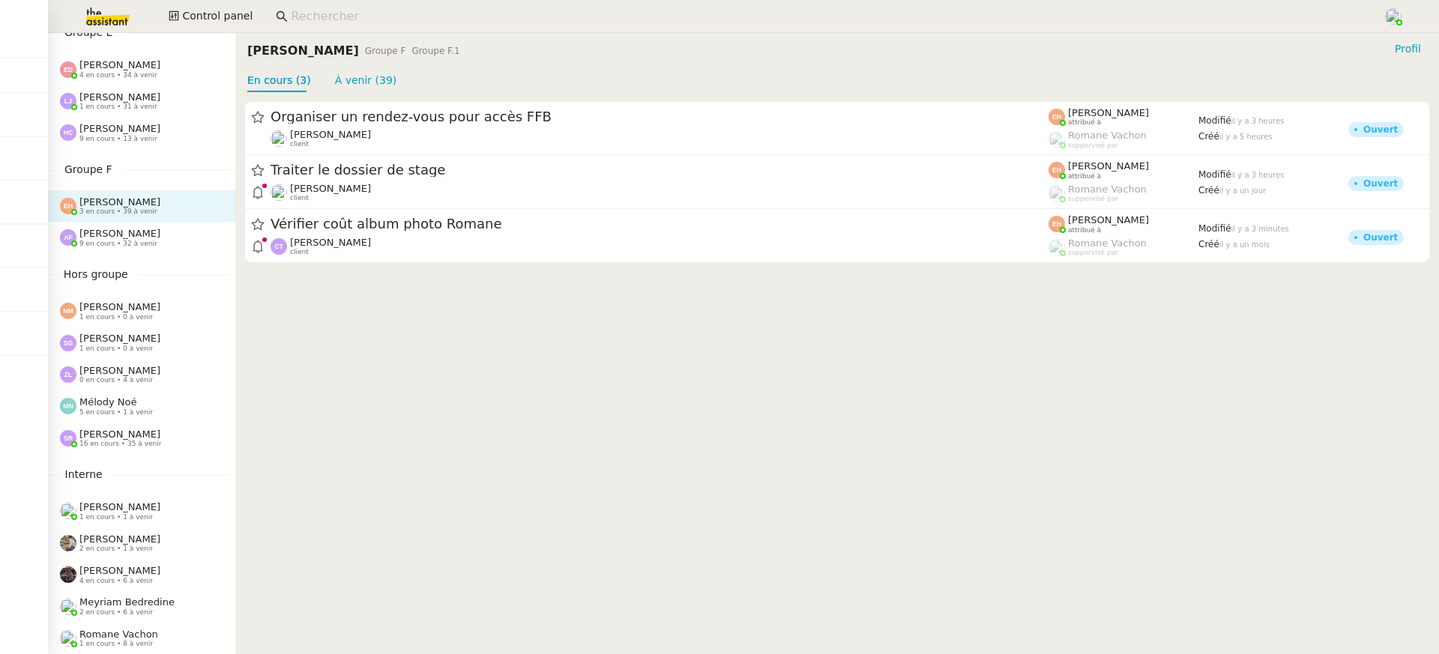
click at [129, 603] on span "Meyriam Bedredine" at bounding box center [126, 601] width 95 height 11
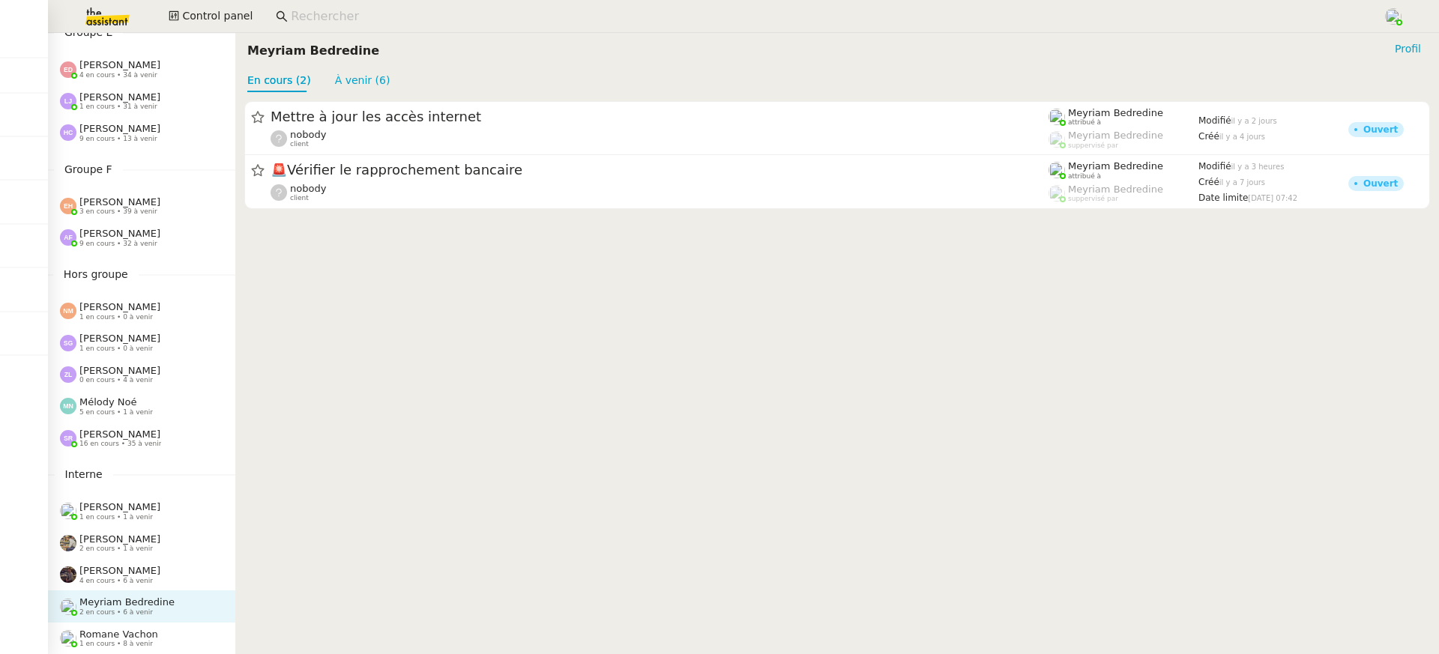
click at [128, 647] on span "1 en cours • 8 à venir" at bounding box center [115, 644] width 73 height 8
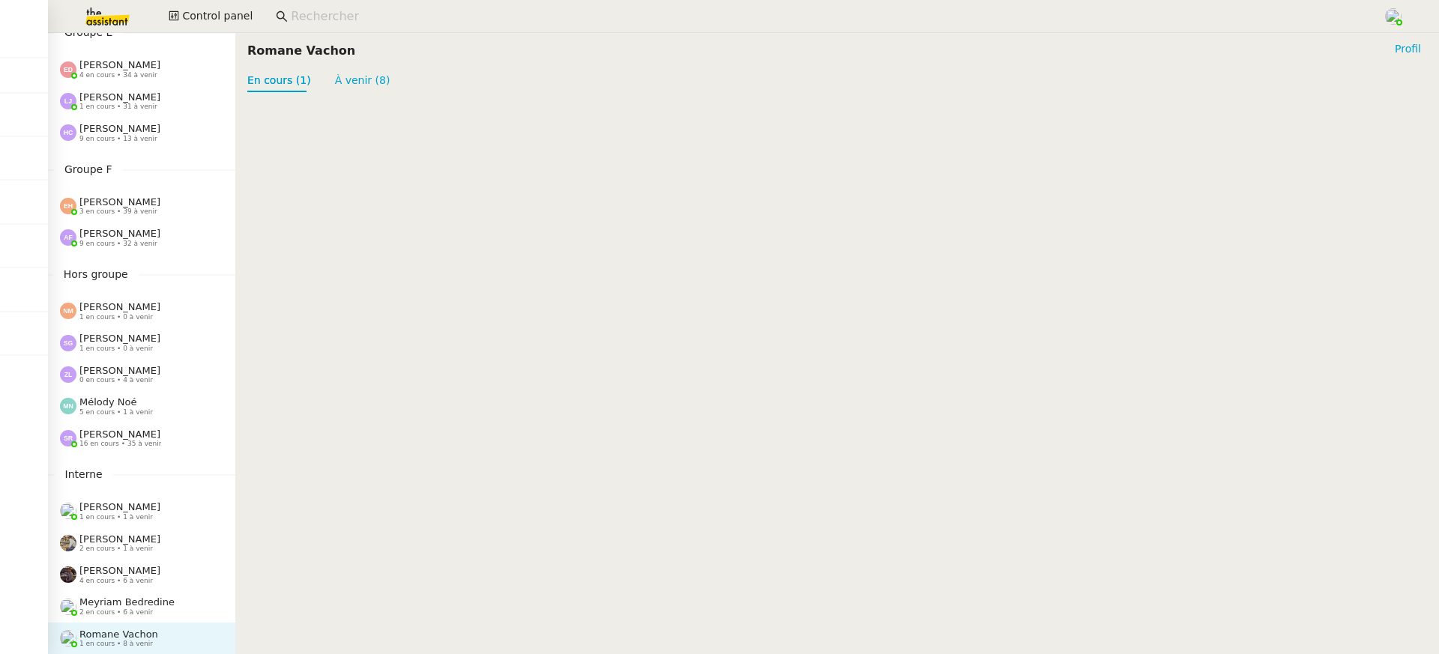
click at [115, 407] on span "Mélody Noé" at bounding box center [108, 401] width 58 height 11
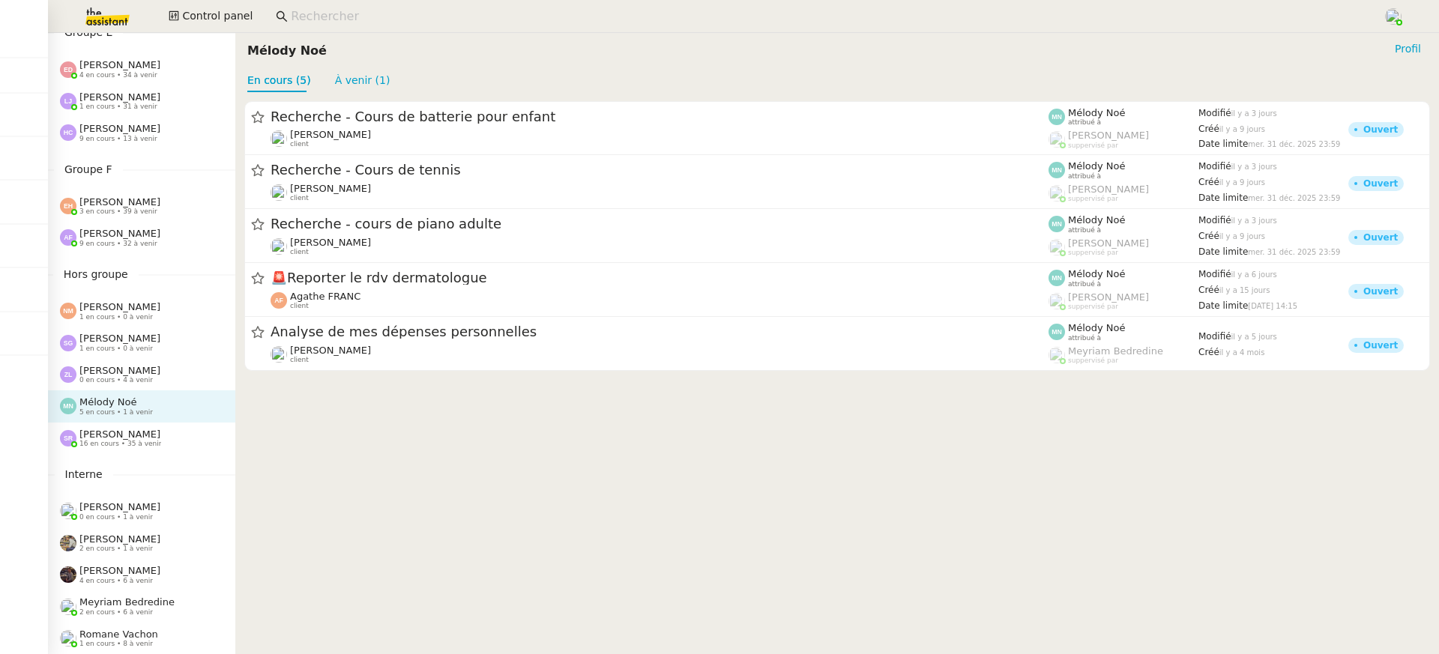
click at [118, 220] on div "[PERSON_NAME] 3 en cours • 39 à venir" at bounding box center [141, 205] width 187 height 31
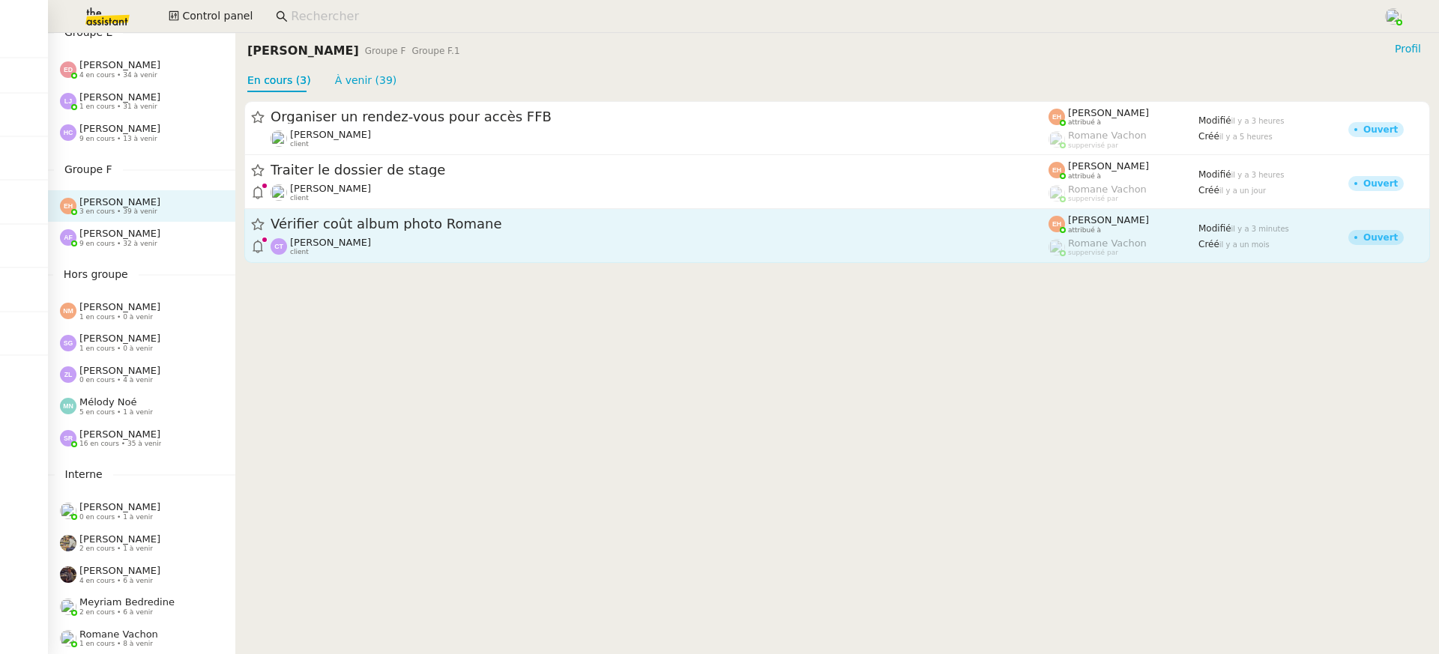
click at [495, 226] on span "Vérifier coût album photo Romane" at bounding box center [659, 224] width 778 height 13
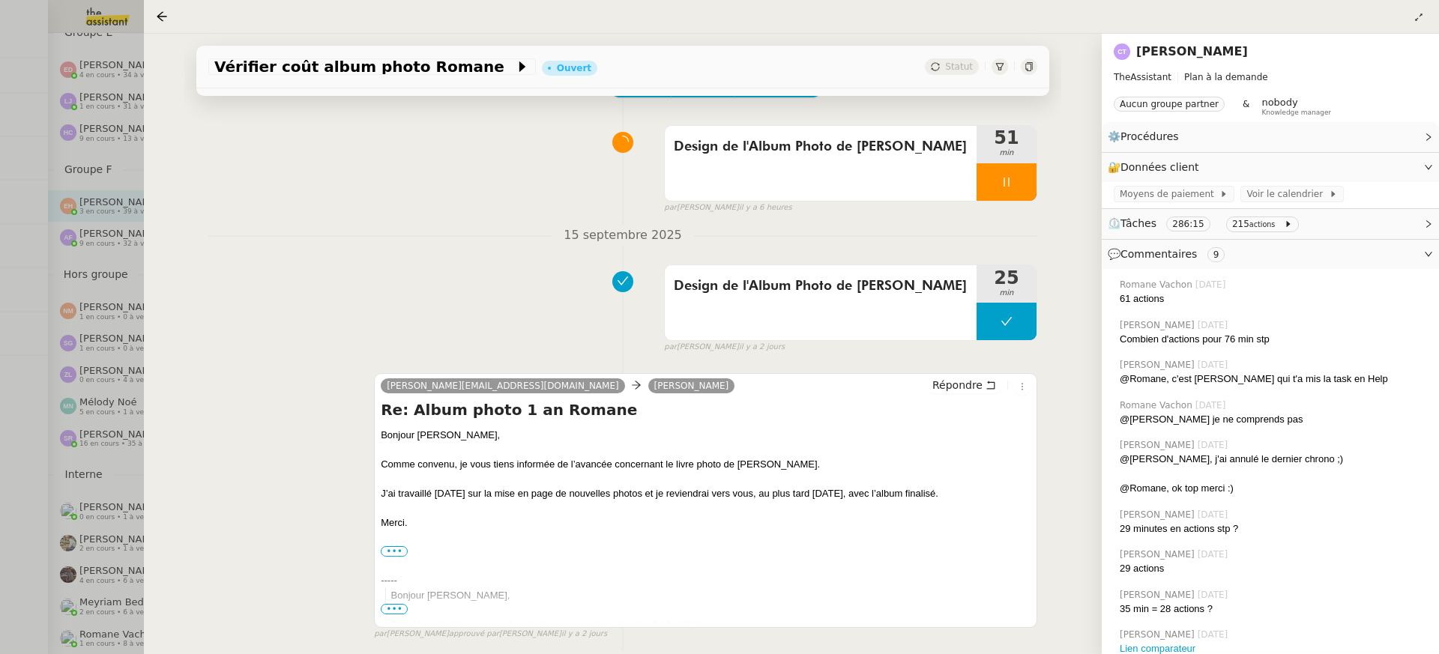
scroll to position [96, 0]
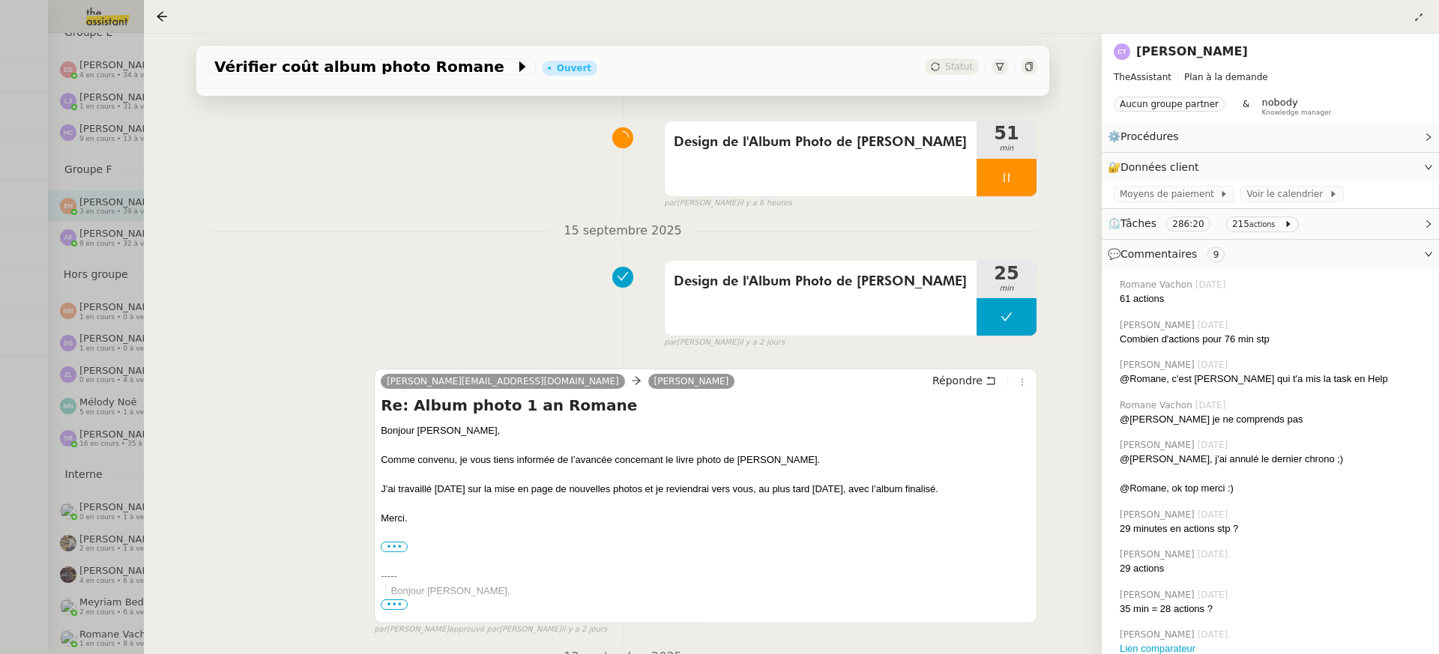
click at [26, 250] on div at bounding box center [719, 327] width 1439 height 654
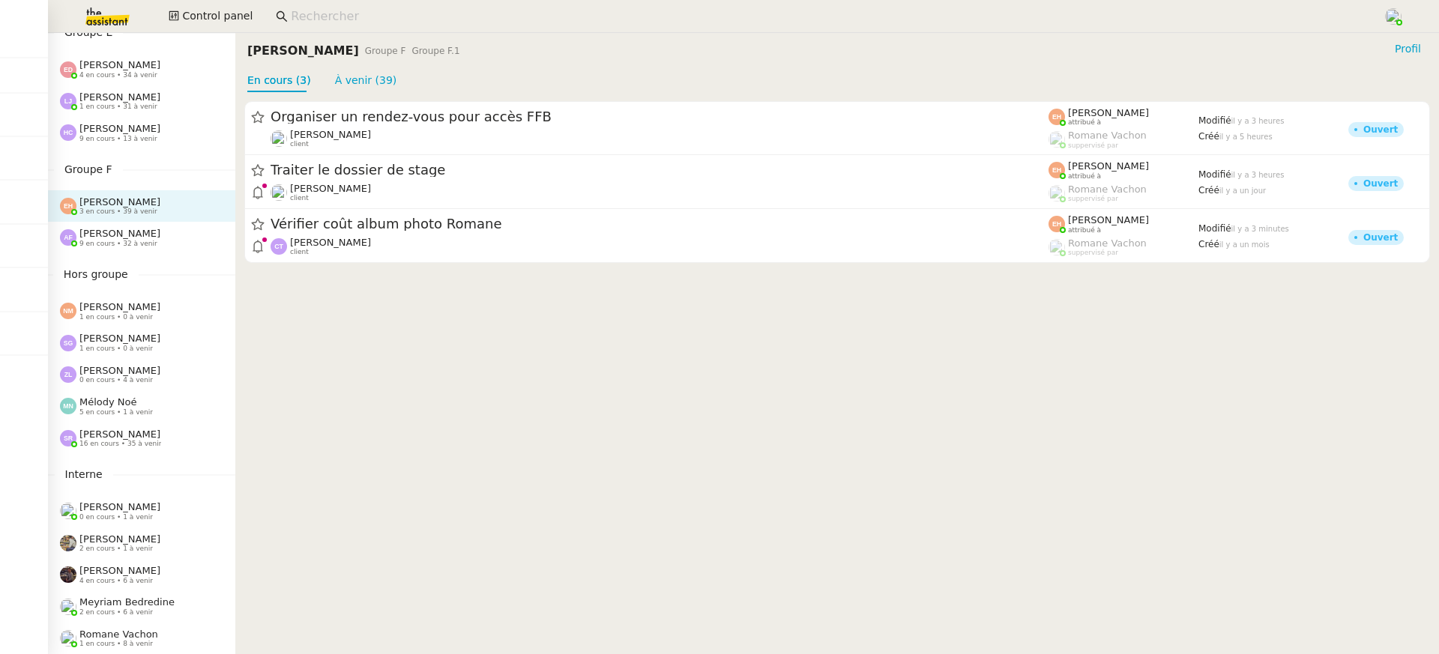
click at [169, 250] on div "[PERSON_NAME] 9 en cours • 32 à venir" at bounding box center [141, 237] width 187 height 31
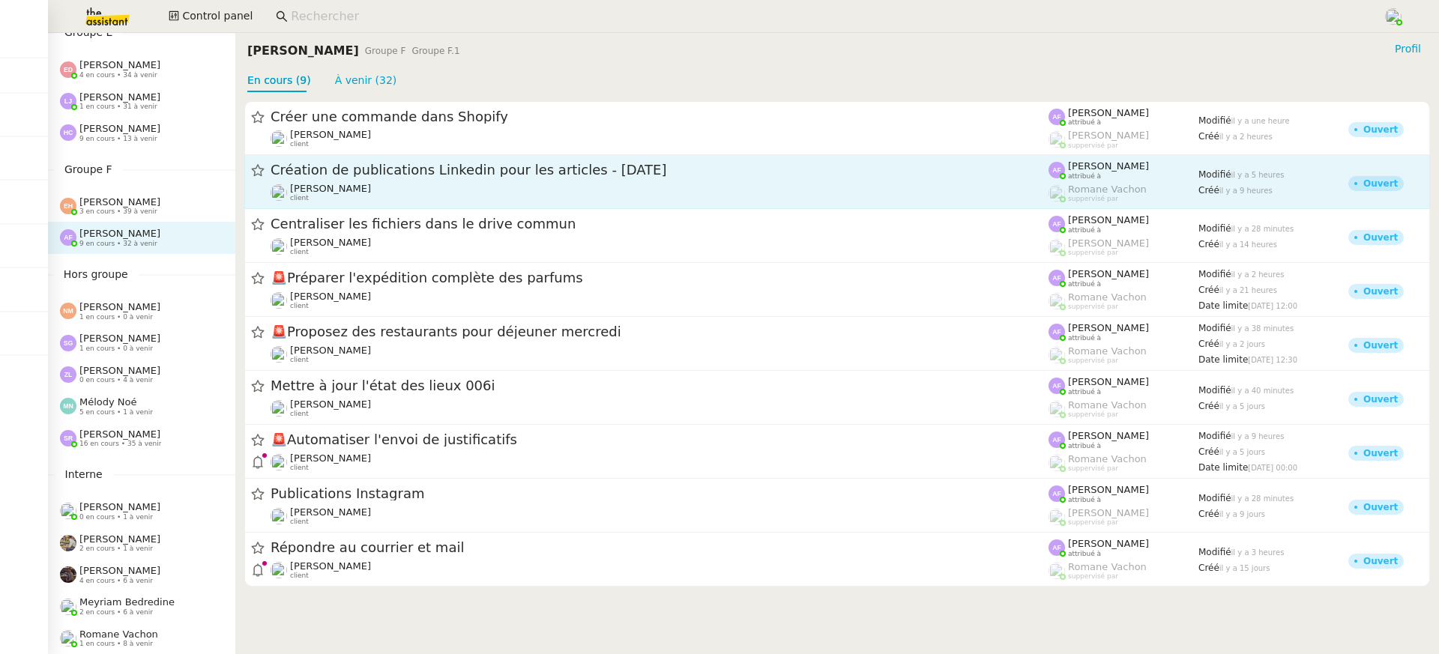
click at [339, 179] on div "Création de publications Linkedin pour les articles - [DATE]" at bounding box center [659, 170] width 778 height 19
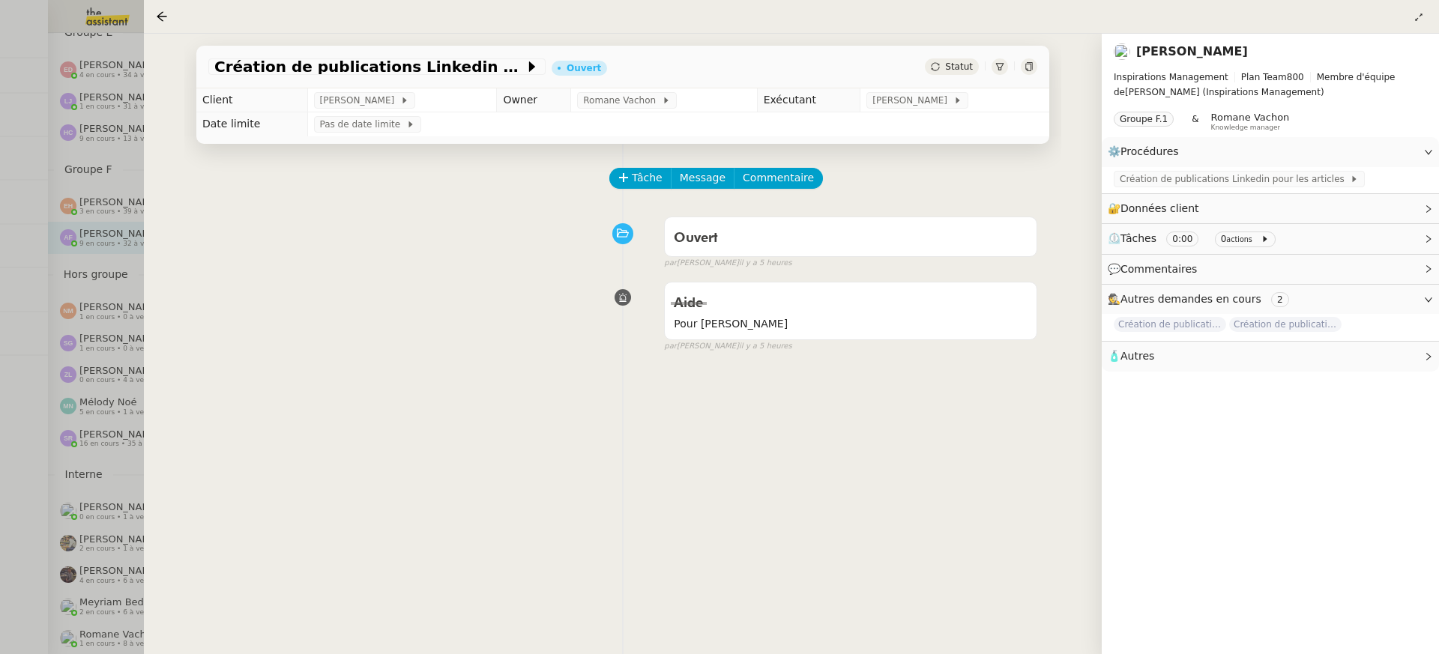
click at [62, 171] on div at bounding box center [719, 327] width 1439 height 654
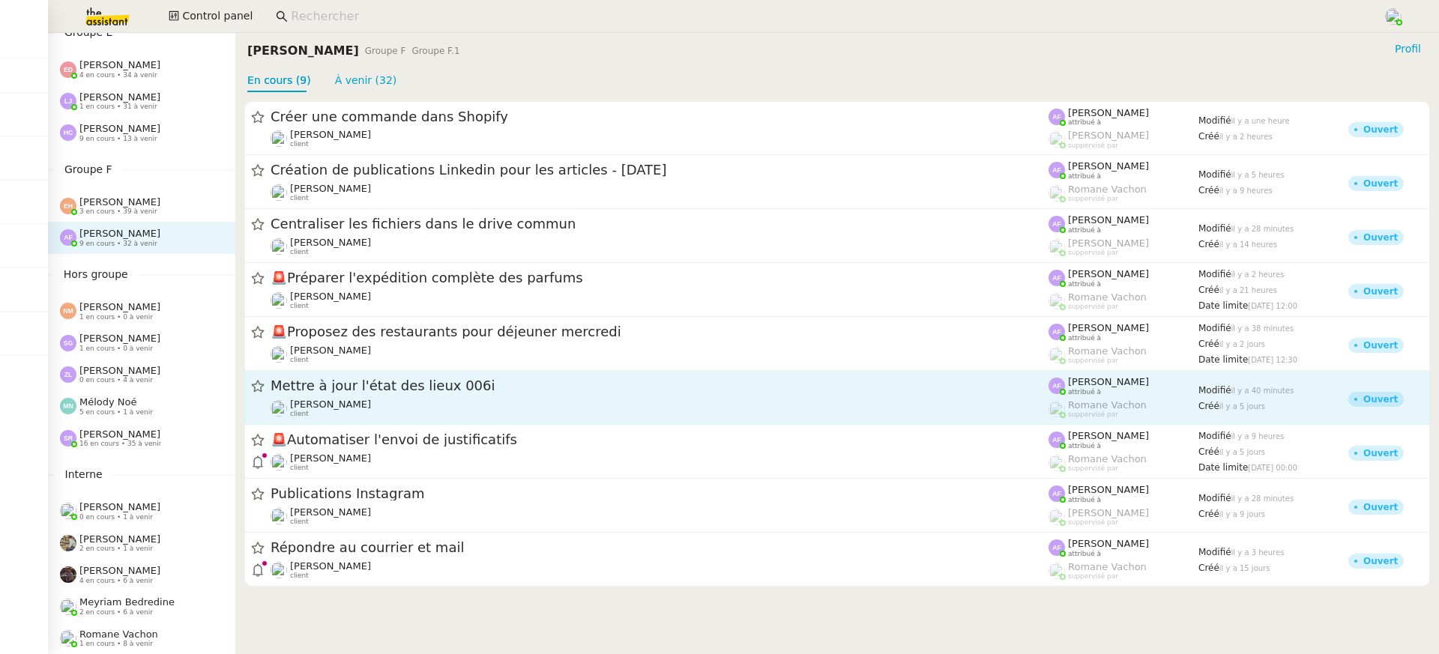
click at [423, 412] on div "[PERSON_NAME] client" at bounding box center [659, 408] width 778 height 19
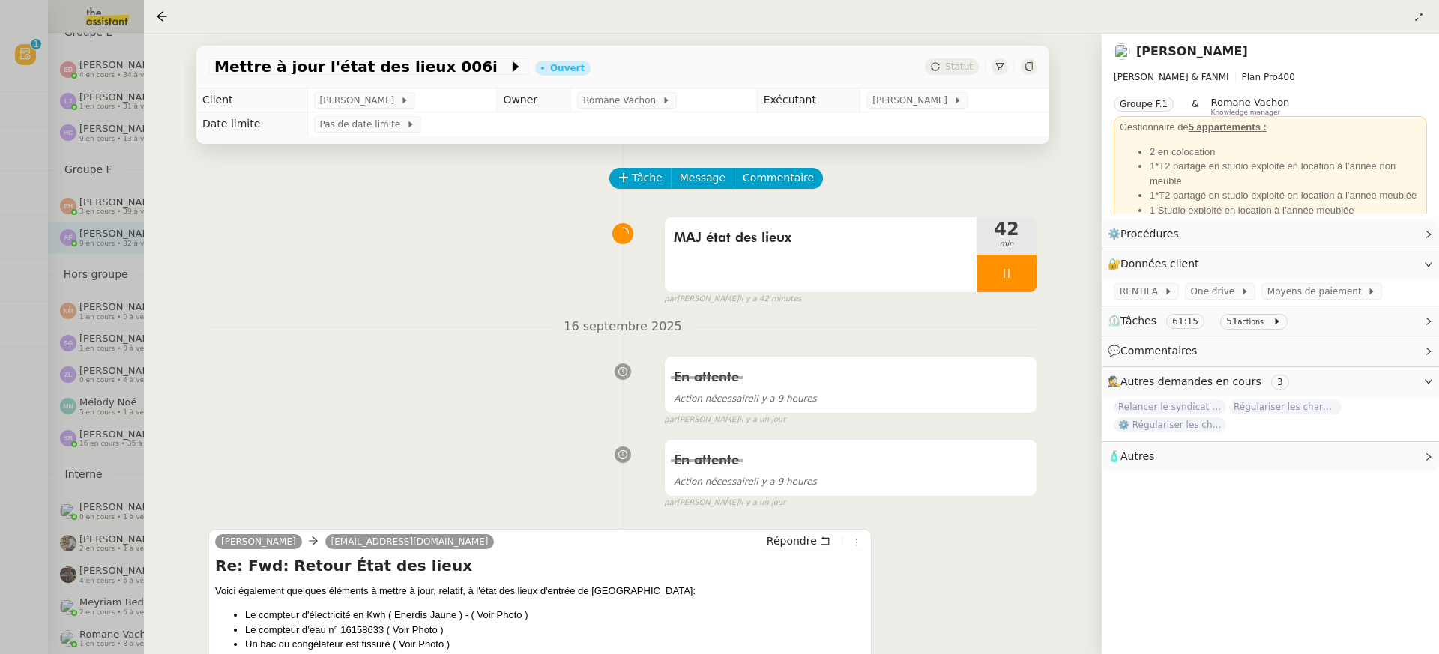
click at [141, 215] on div at bounding box center [719, 327] width 1439 height 654
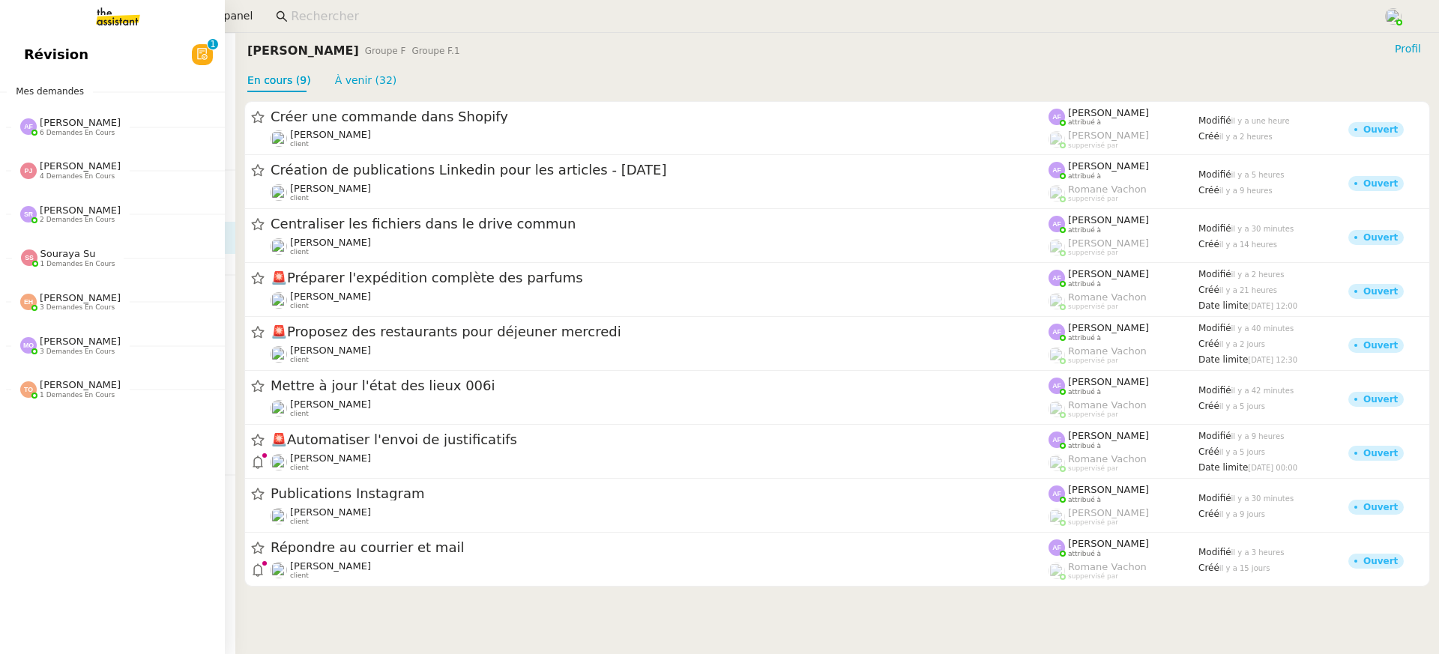
click at [21, 75] on div "Révision 0 1 2 3 4 5 6 7 8 9 Mes demandes [PERSON_NAME] 6 demandes en cours Met…" at bounding box center [112, 343] width 225 height 621
click at [25, 71] on link "Révision 0 1 2 3 4 5 6 7 8 9" at bounding box center [112, 54] width 225 height 34
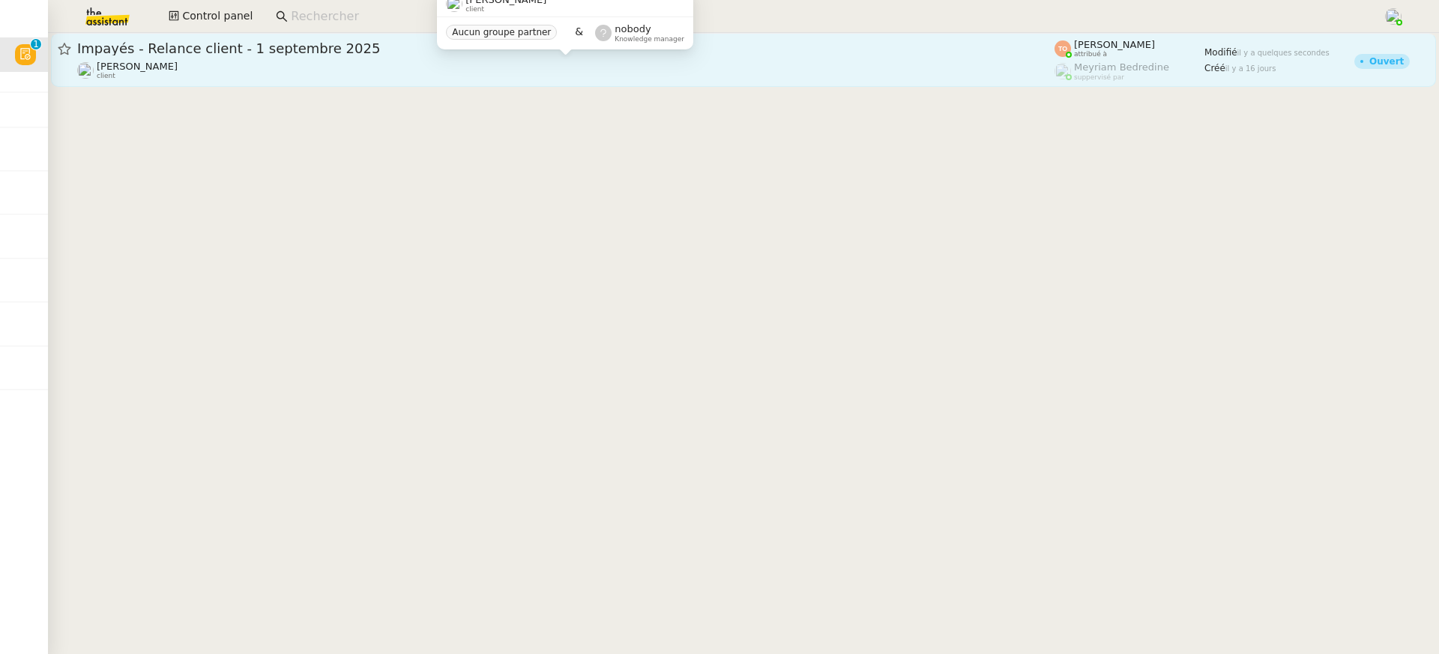
click at [324, 76] on div "[PERSON_NAME] client" at bounding box center [565, 70] width 977 height 19
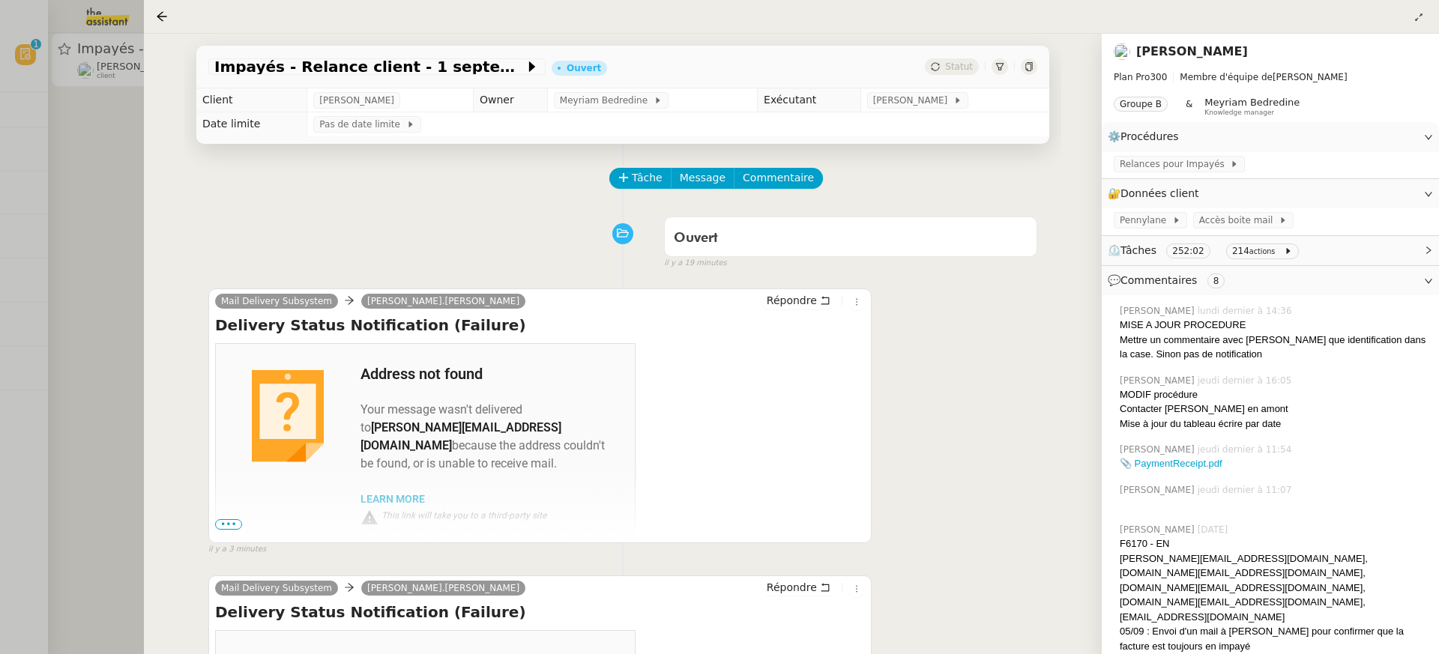
click at [139, 104] on div at bounding box center [719, 327] width 1439 height 654
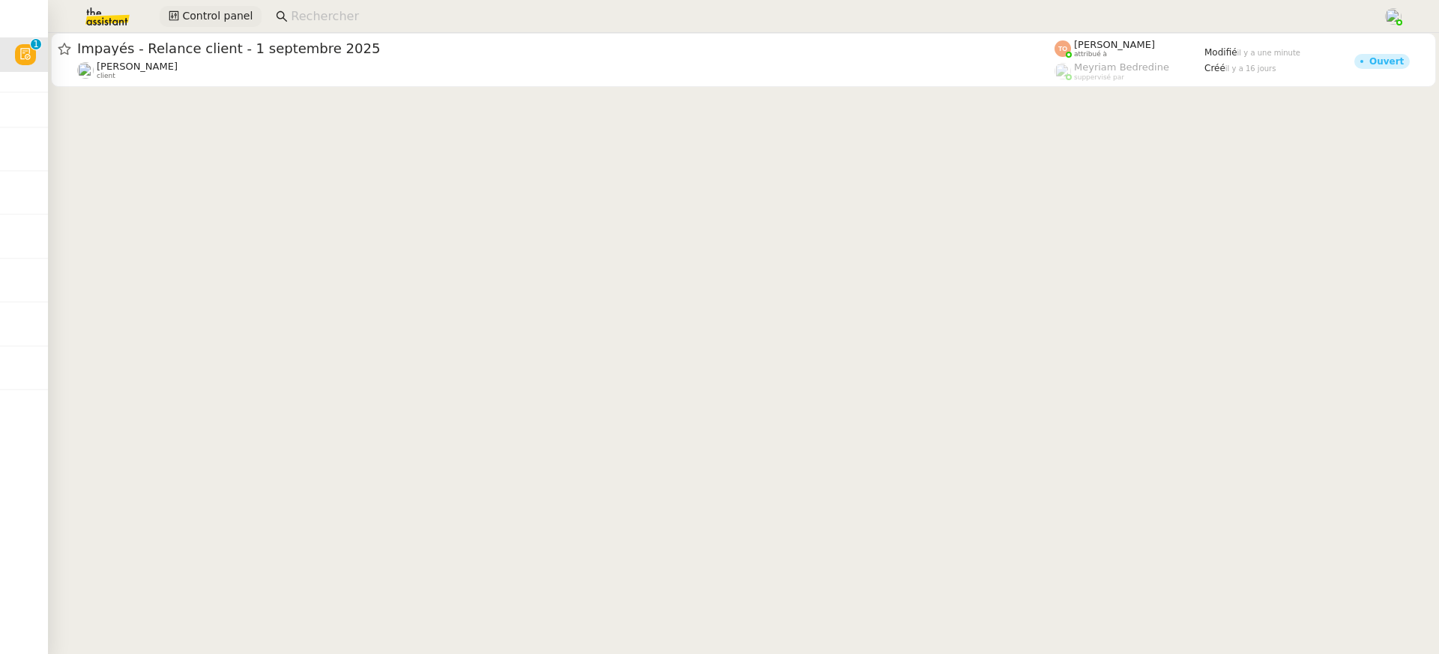
click at [199, 25] on button "Control panel" at bounding box center [211, 16] width 102 height 21
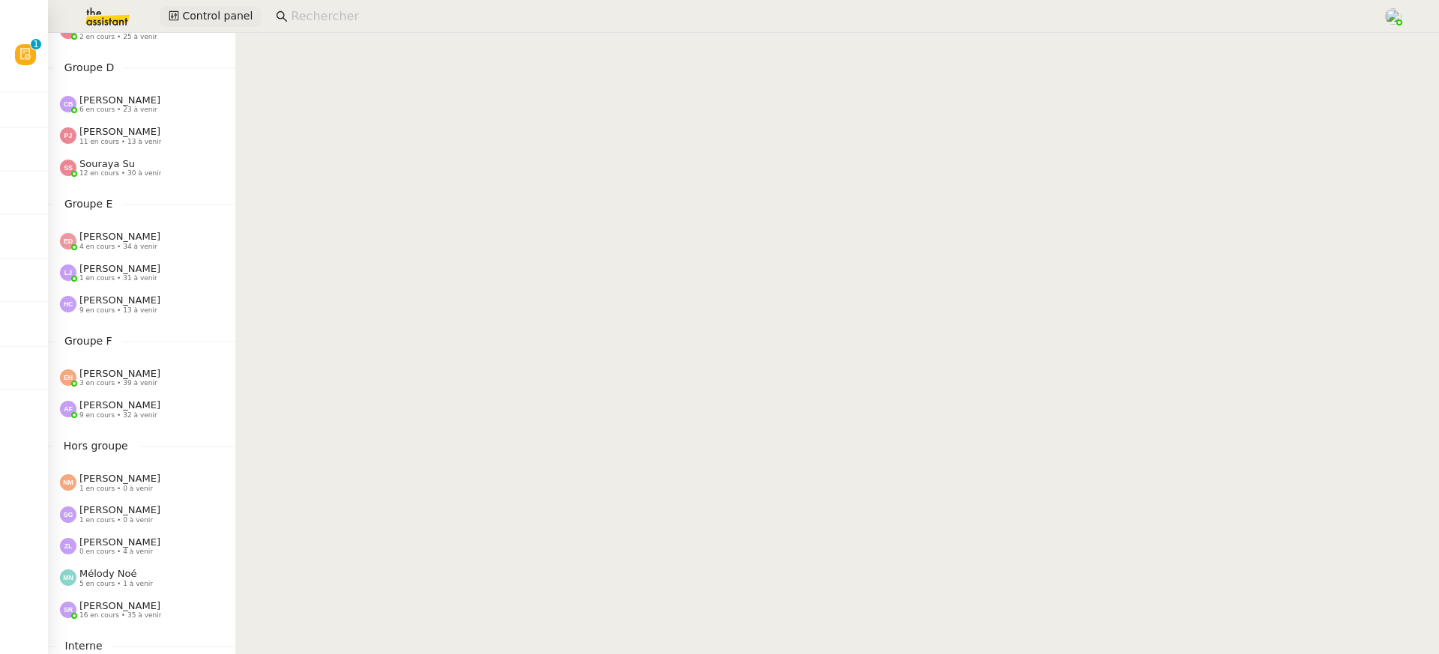
scroll to position [519, 0]
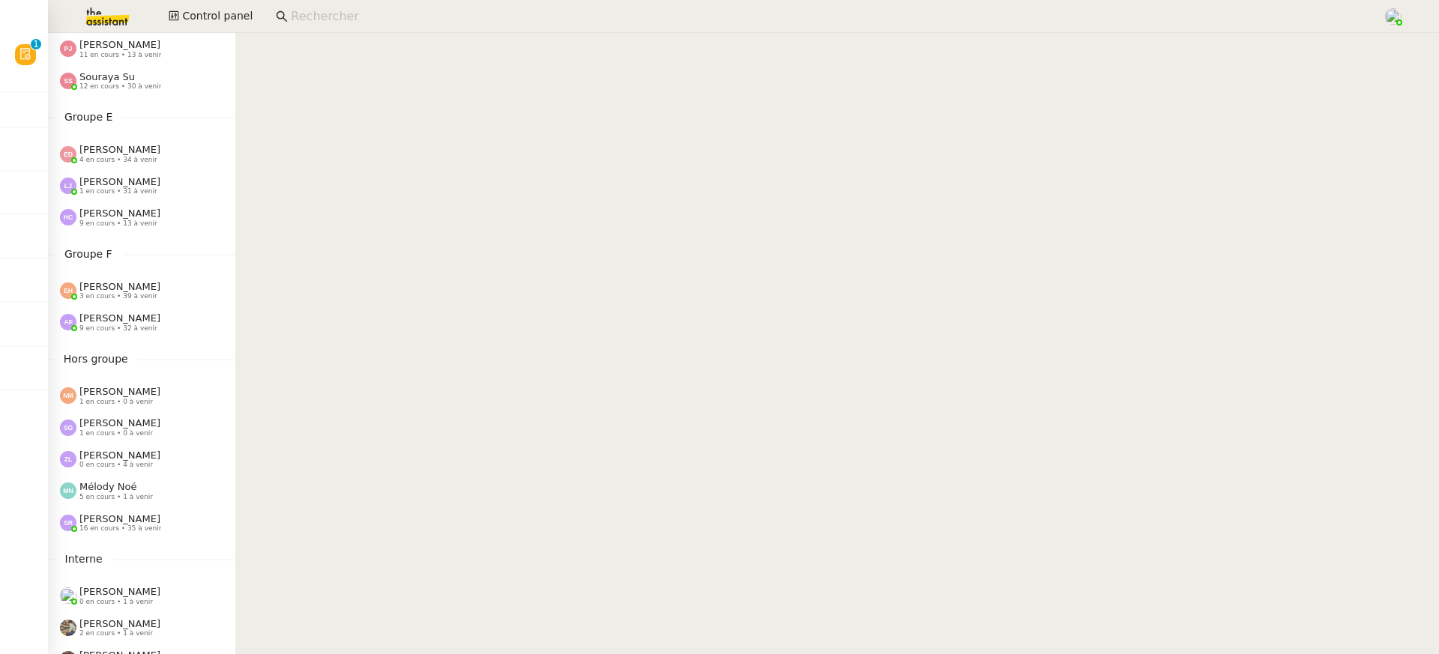
click at [166, 332] on div "[PERSON_NAME] 9 en cours • 32 à venir" at bounding box center [141, 321] width 187 height 31
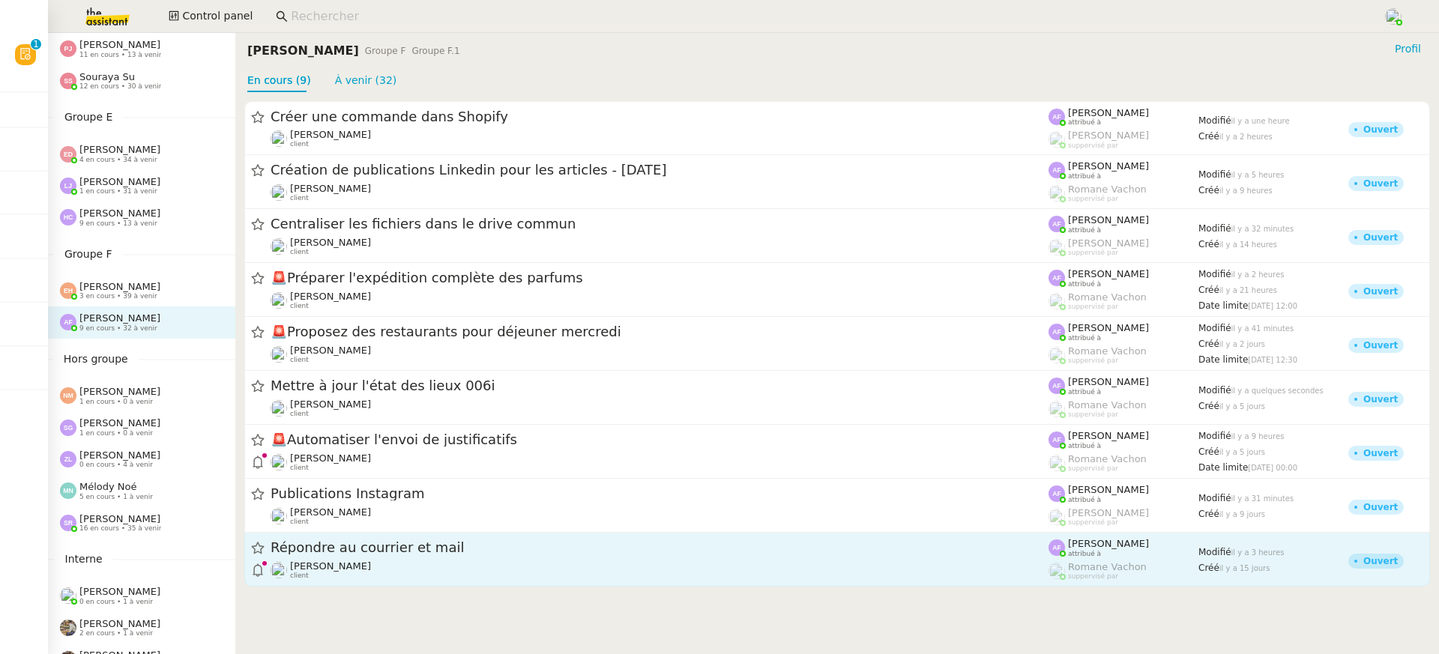
click at [385, 548] on span "Répondre au courrier et mail" at bounding box center [659, 548] width 778 height 13
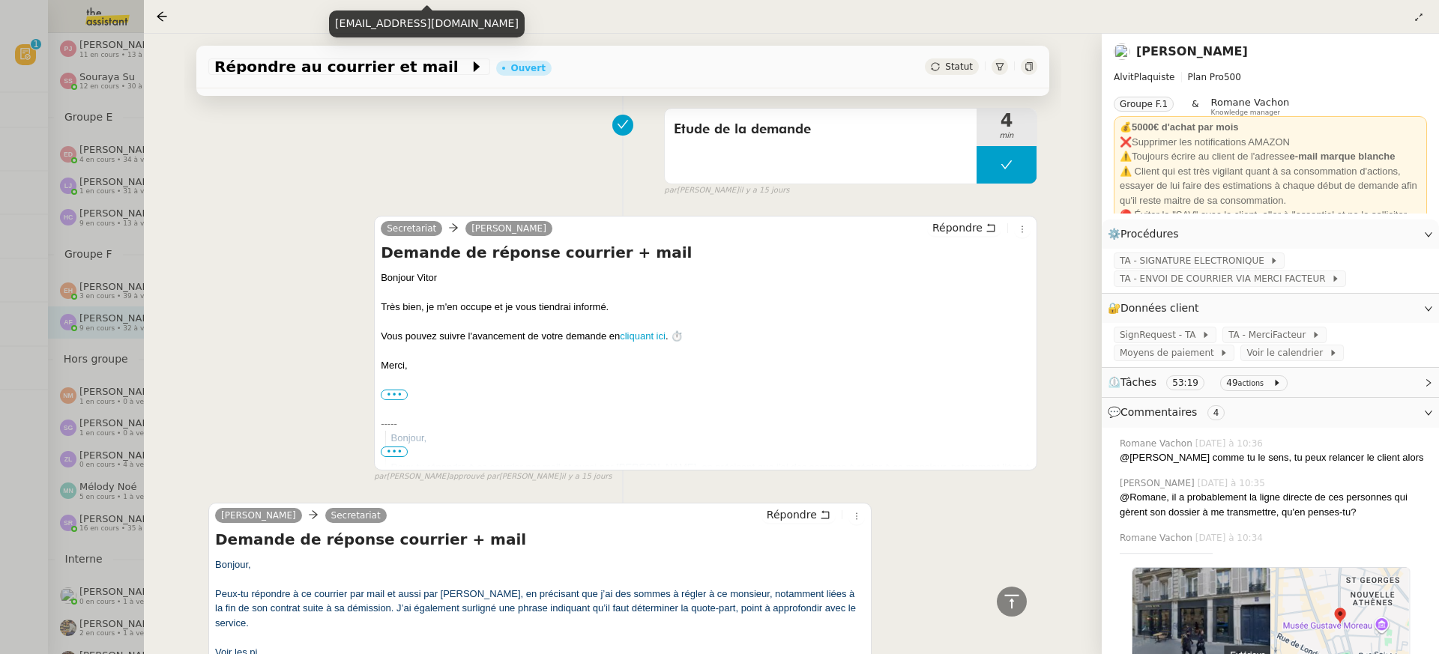
scroll to position [10137, 0]
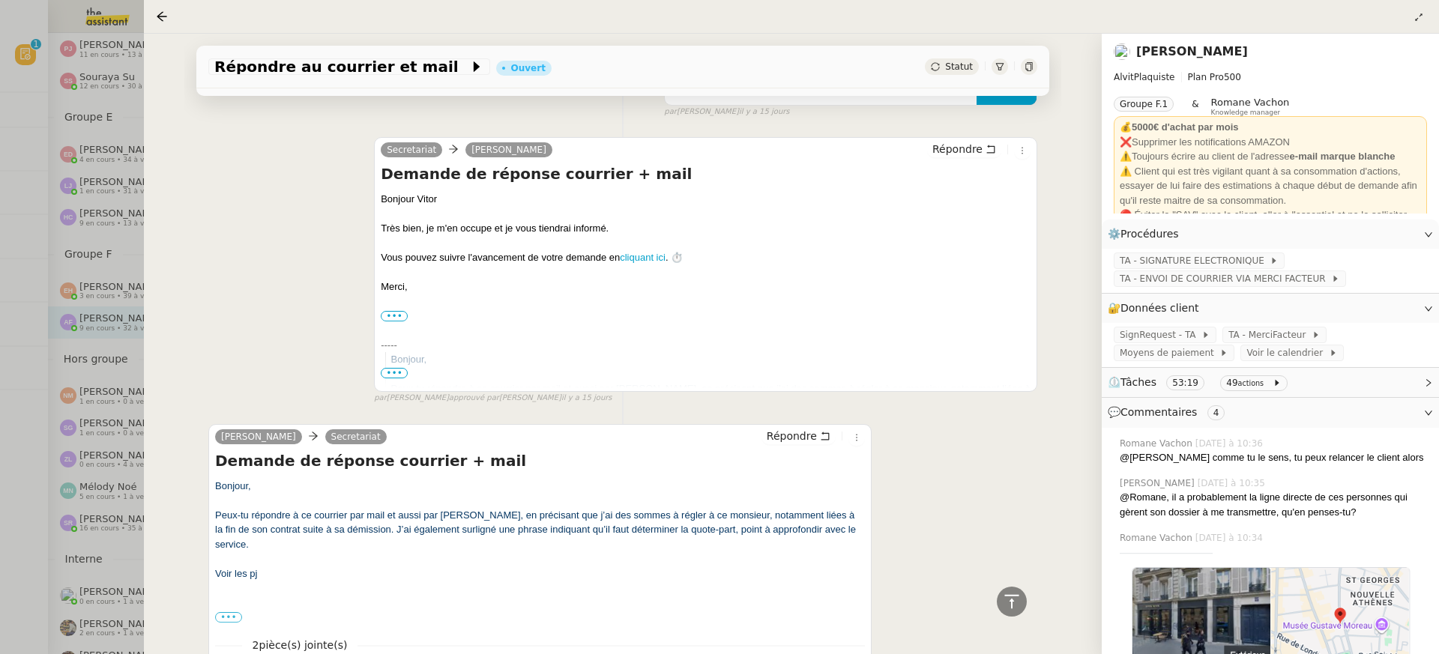
click at [76, 418] on div at bounding box center [719, 327] width 1439 height 654
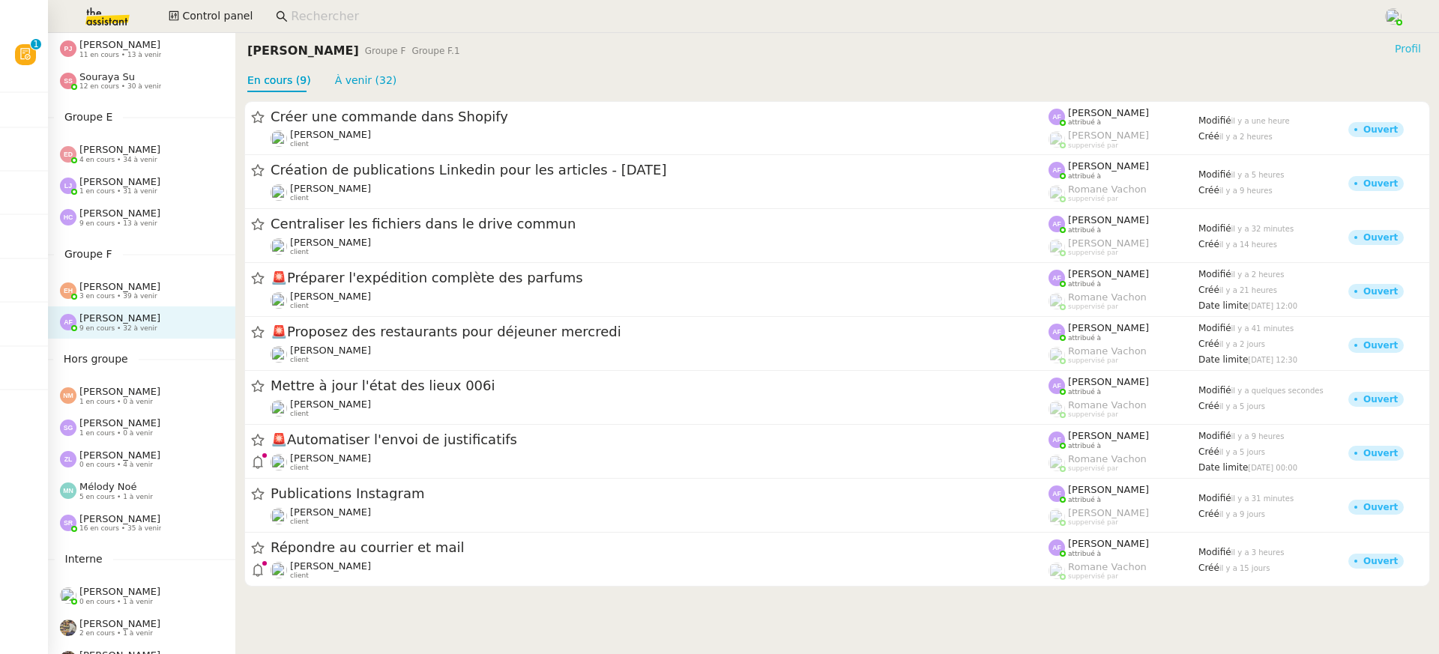
click at [1424, 48] on button "Profil" at bounding box center [1407, 48] width 38 height 16
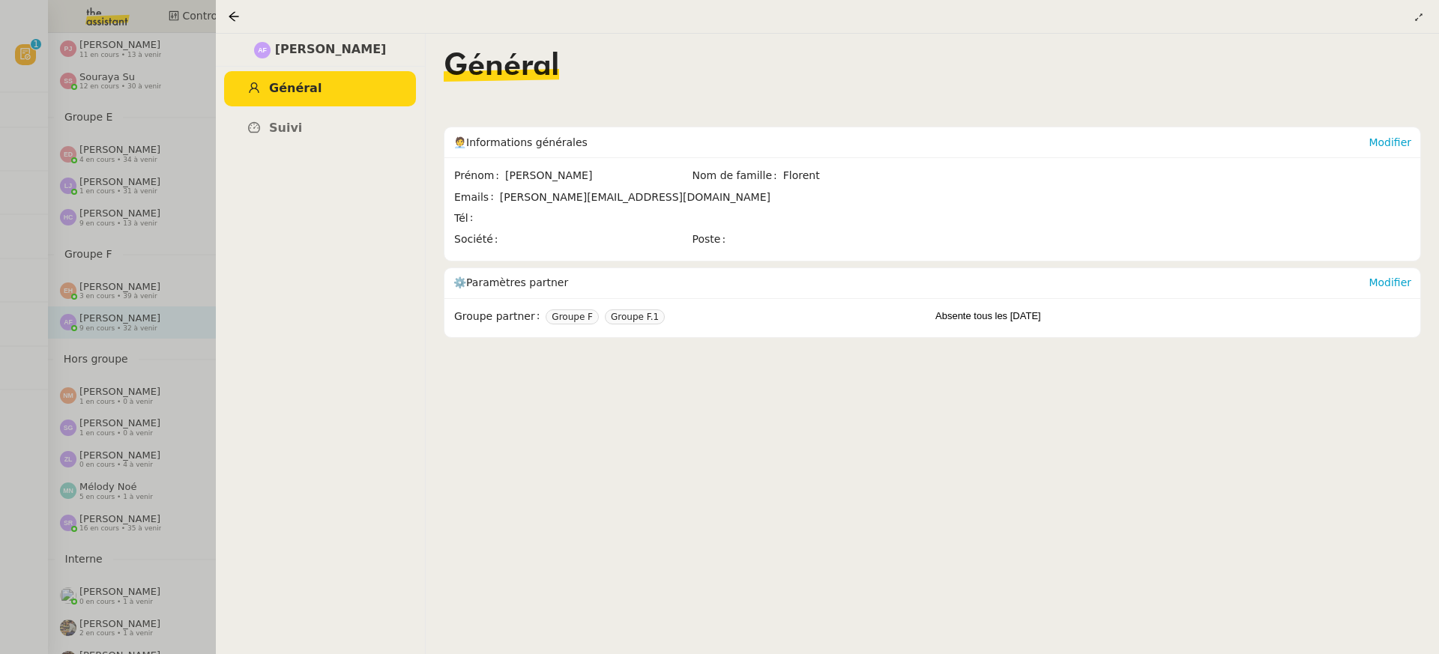
click at [333, 105] on link "Général" at bounding box center [320, 88] width 192 height 35
click at [333, 120] on link "Suivi" at bounding box center [320, 128] width 192 height 35
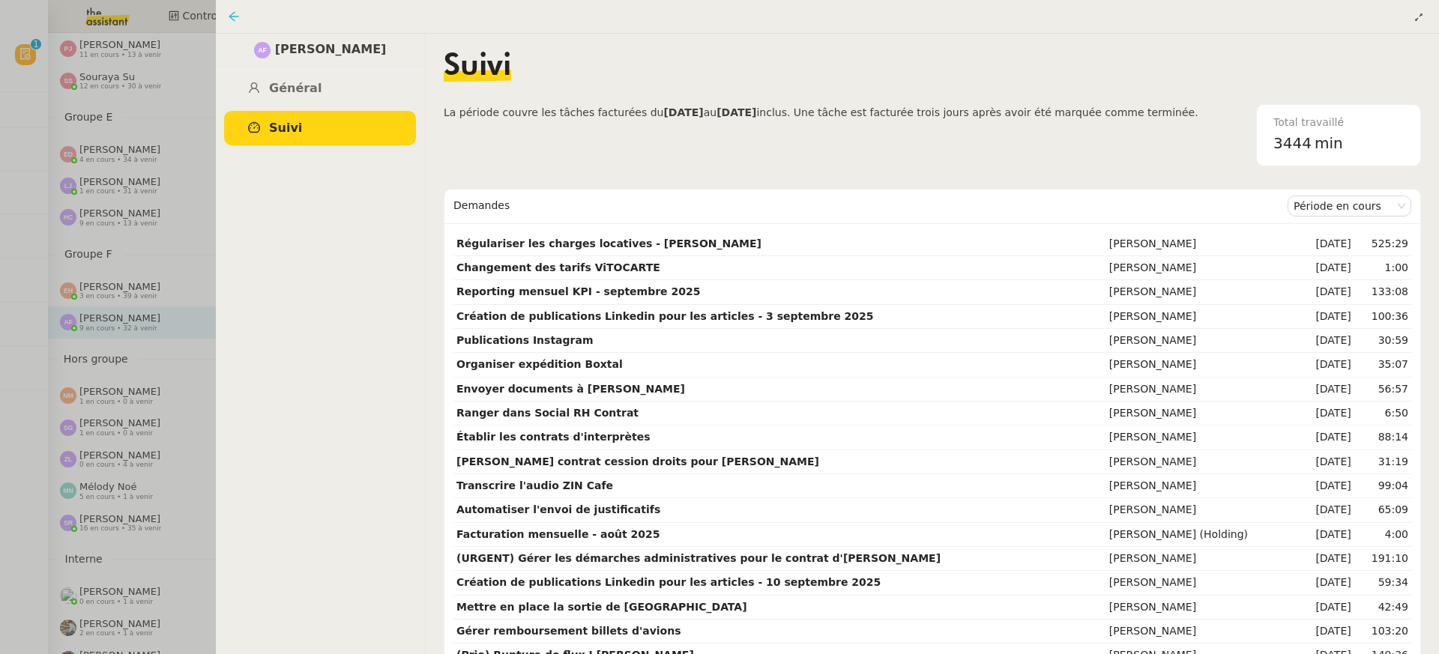
click at [229, 19] on icon at bounding box center [234, 16] width 12 height 12
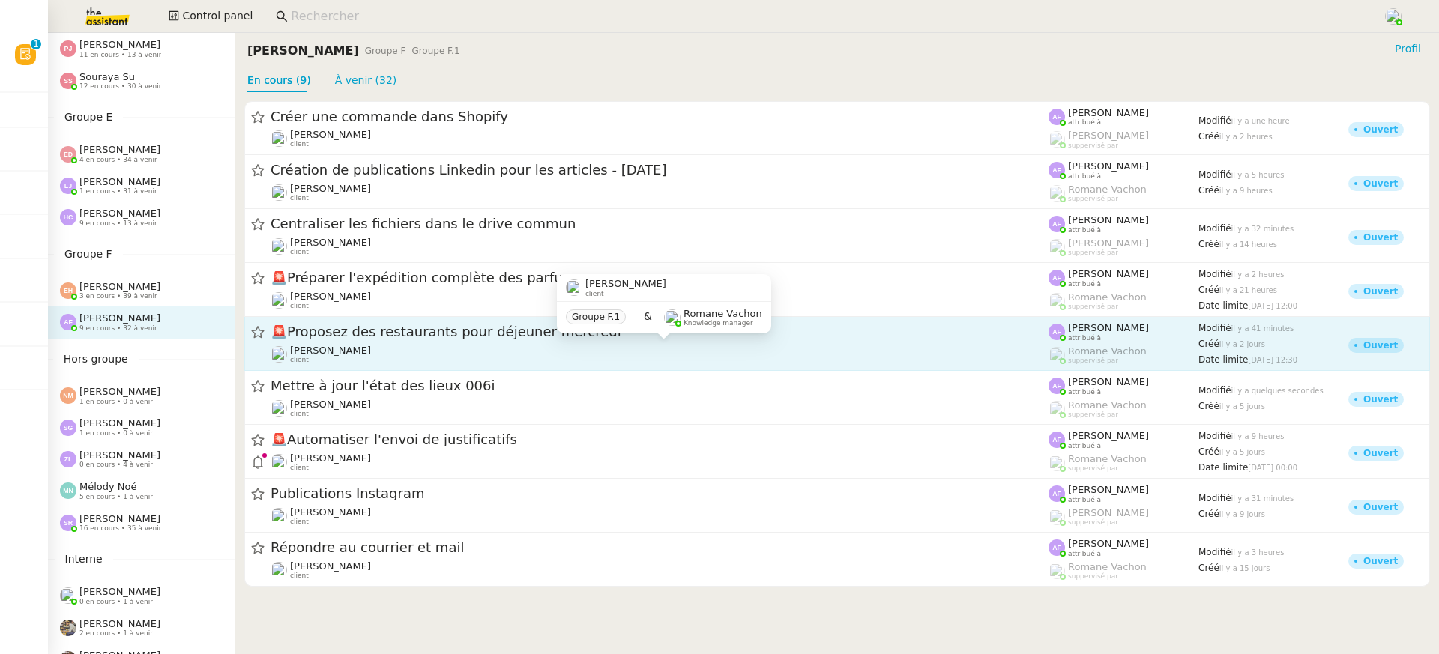
click at [378, 347] on div "[PERSON_NAME] client" at bounding box center [659, 354] width 778 height 19
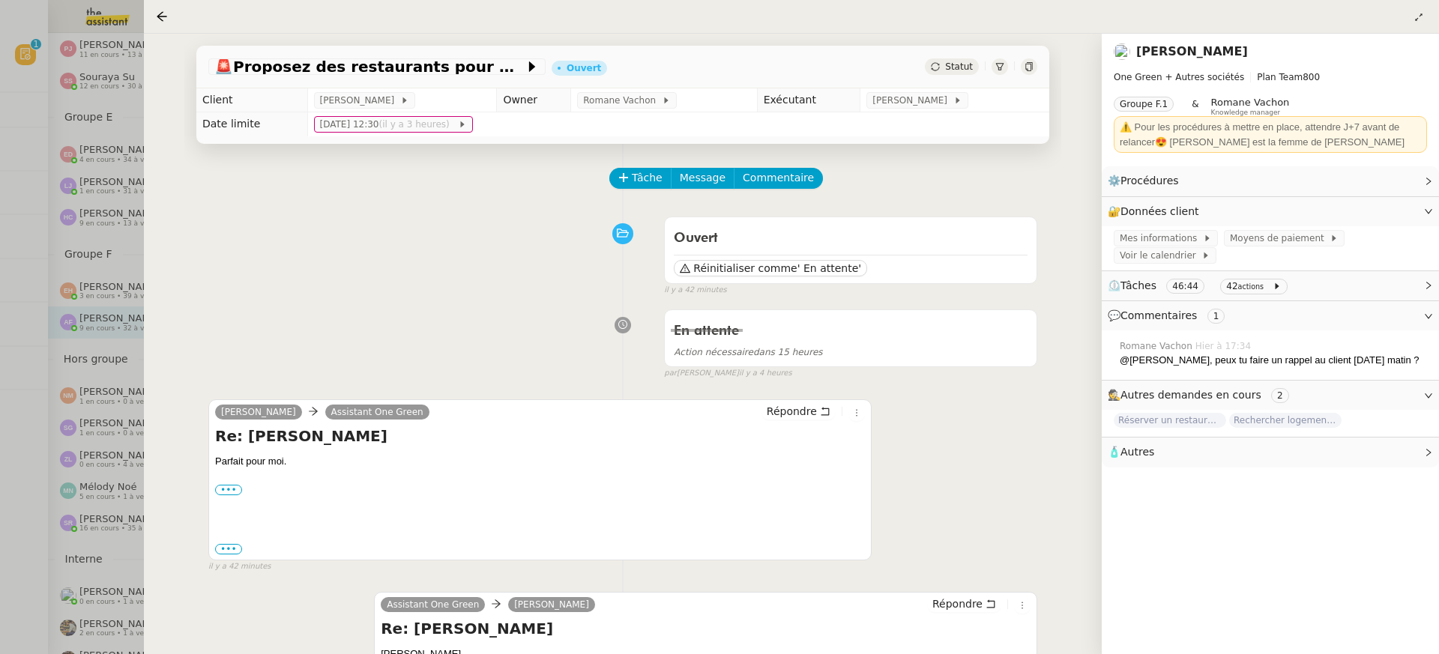
click at [106, 175] on div at bounding box center [719, 327] width 1439 height 654
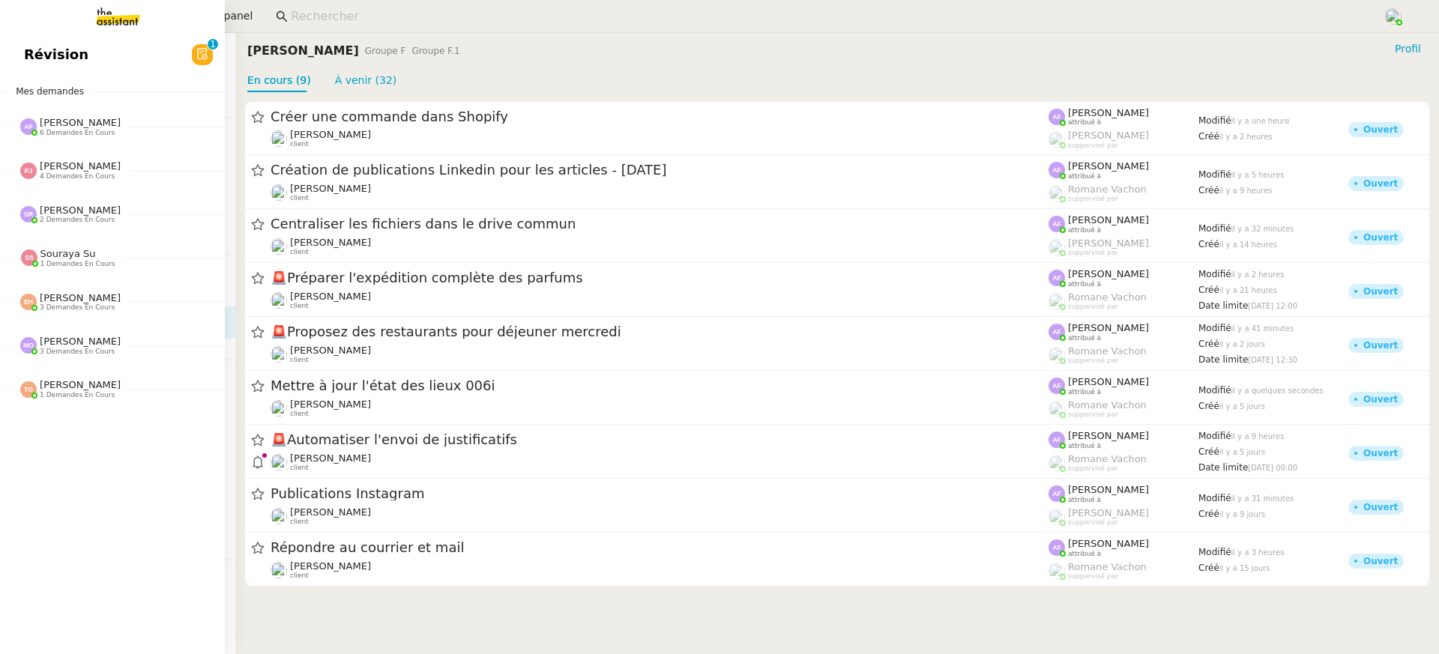
click at [25, 55] on span "Révision" at bounding box center [56, 54] width 64 height 22
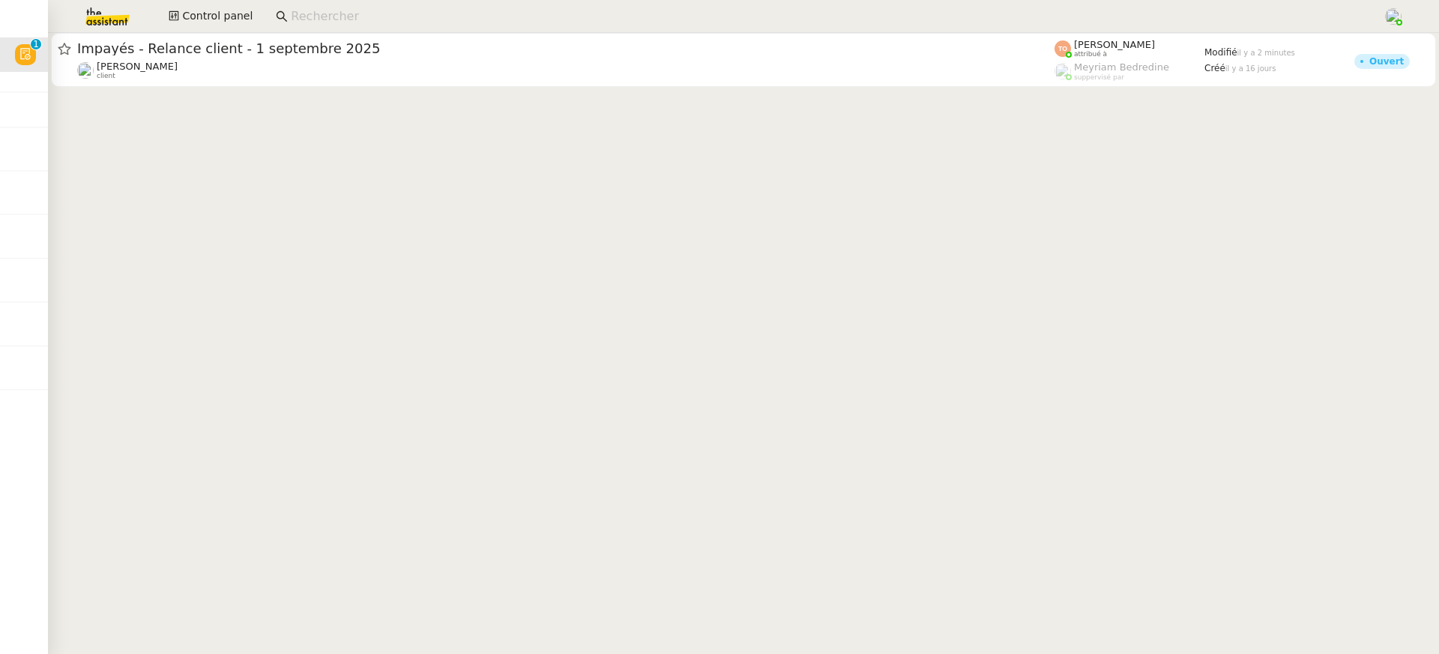
click at [436, 32] on app-search-bar at bounding box center [822, 16] width 1111 height 33
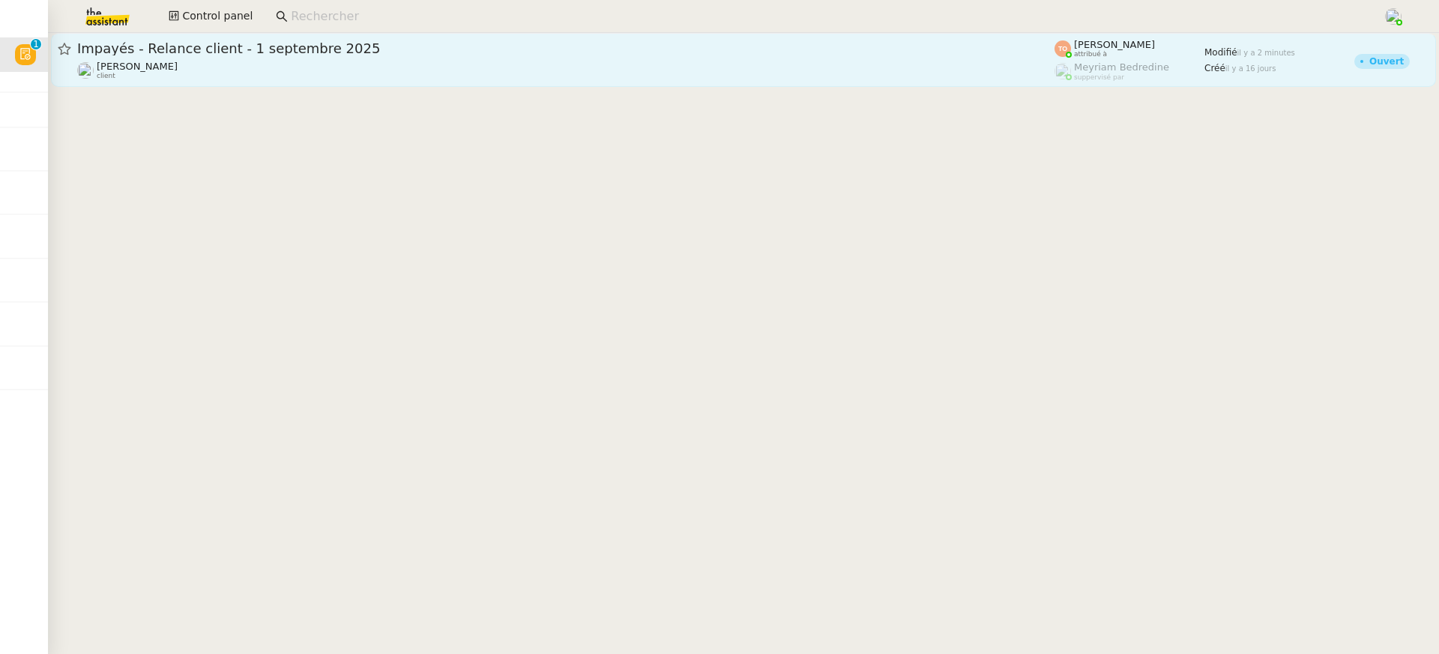
click at [468, 72] on div "[PERSON_NAME] client" at bounding box center [565, 70] width 977 height 19
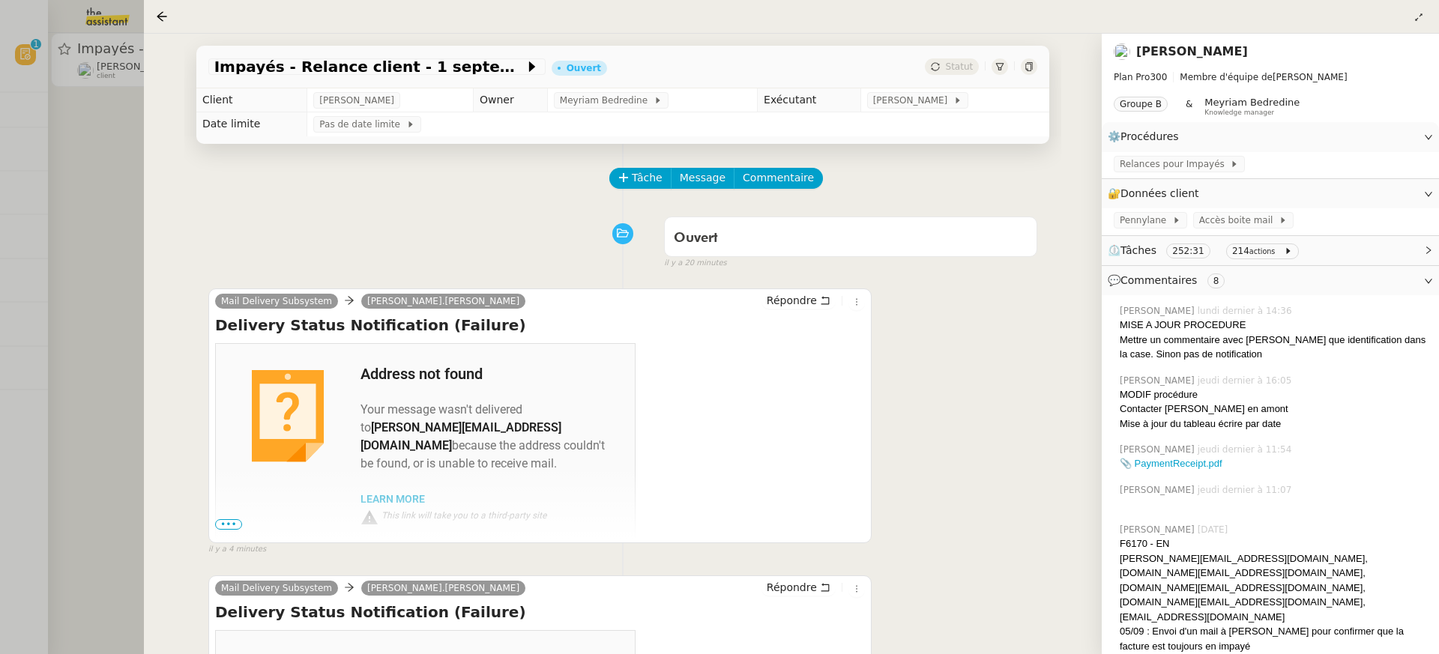
click at [47, 306] on div at bounding box center [719, 327] width 1439 height 654
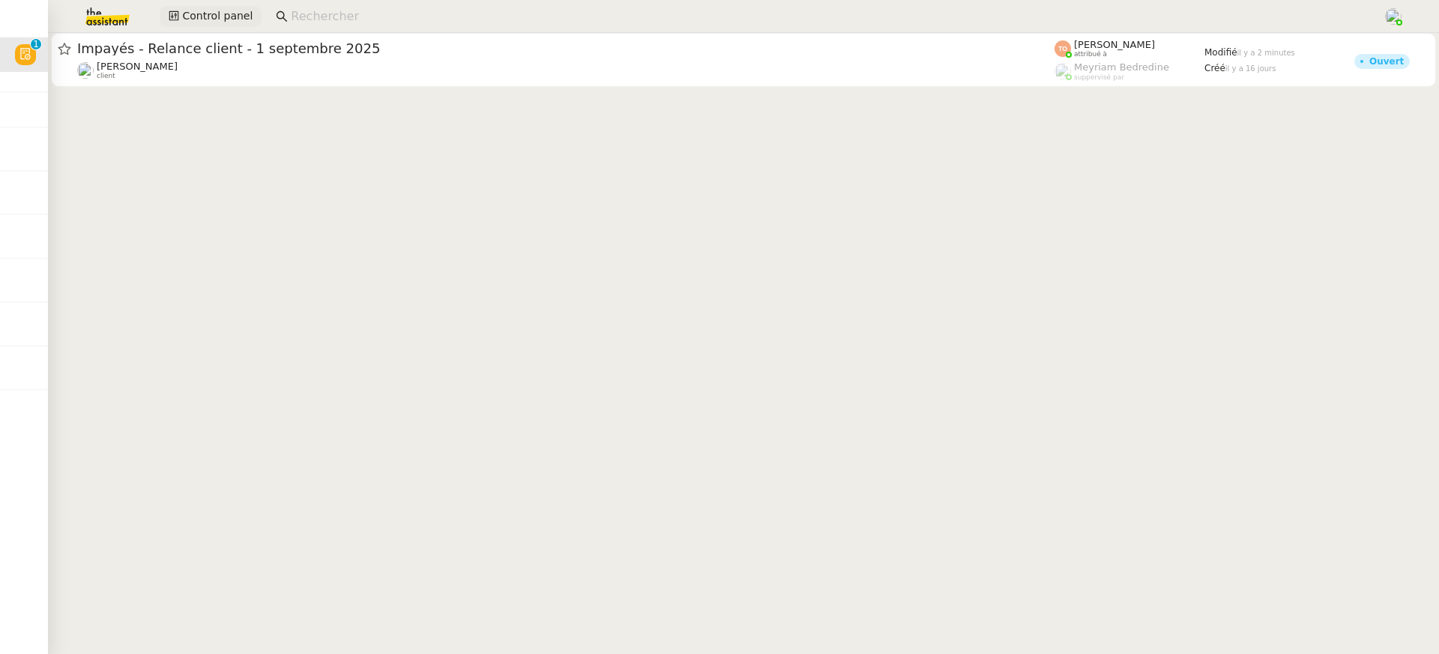
click at [232, 18] on span "Control panel" at bounding box center [217, 15] width 70 height 17
